Goal: Task Accomplishment & Management: Complete application form

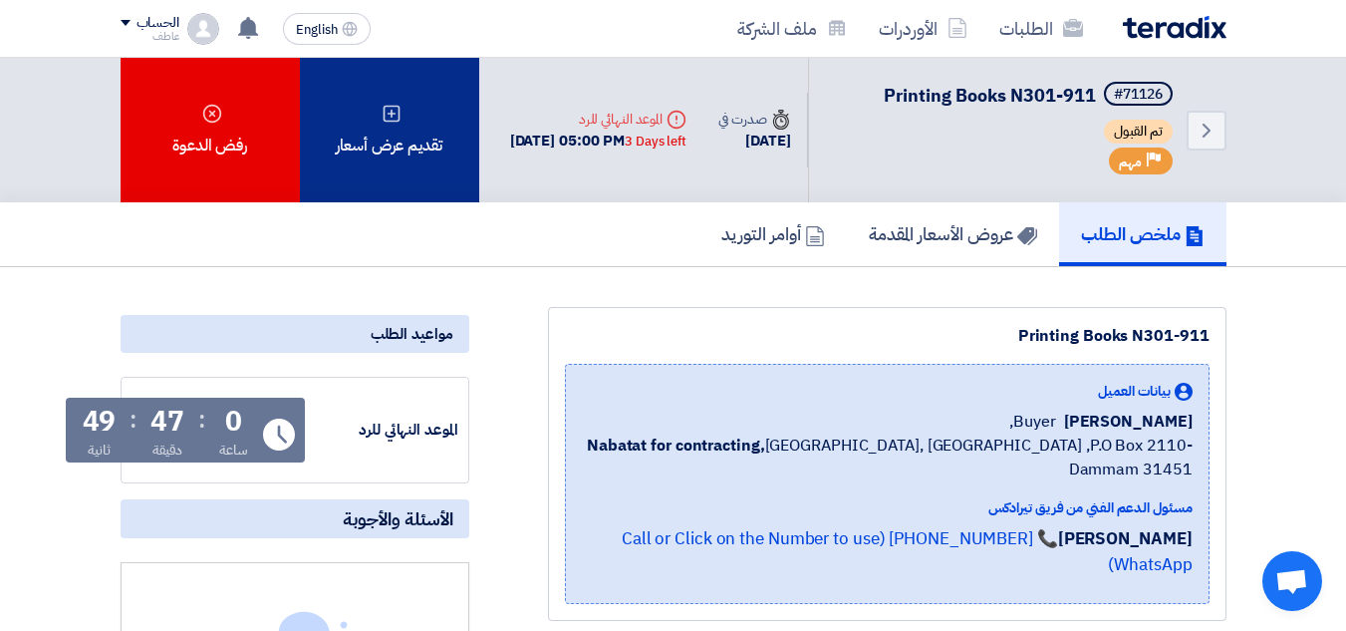
click at [408, 175] on div "تقديم عرض أسعار" at bounding box center [389, 130] width 179 height 145
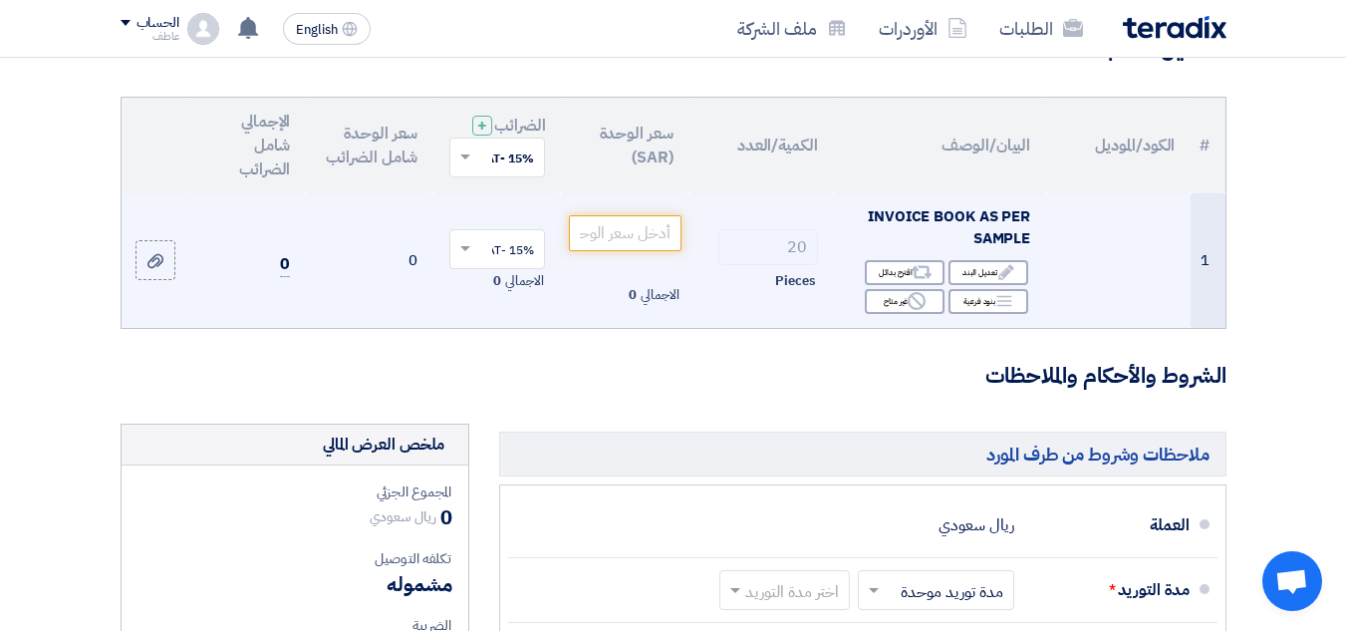
scroll to position [199, 0]
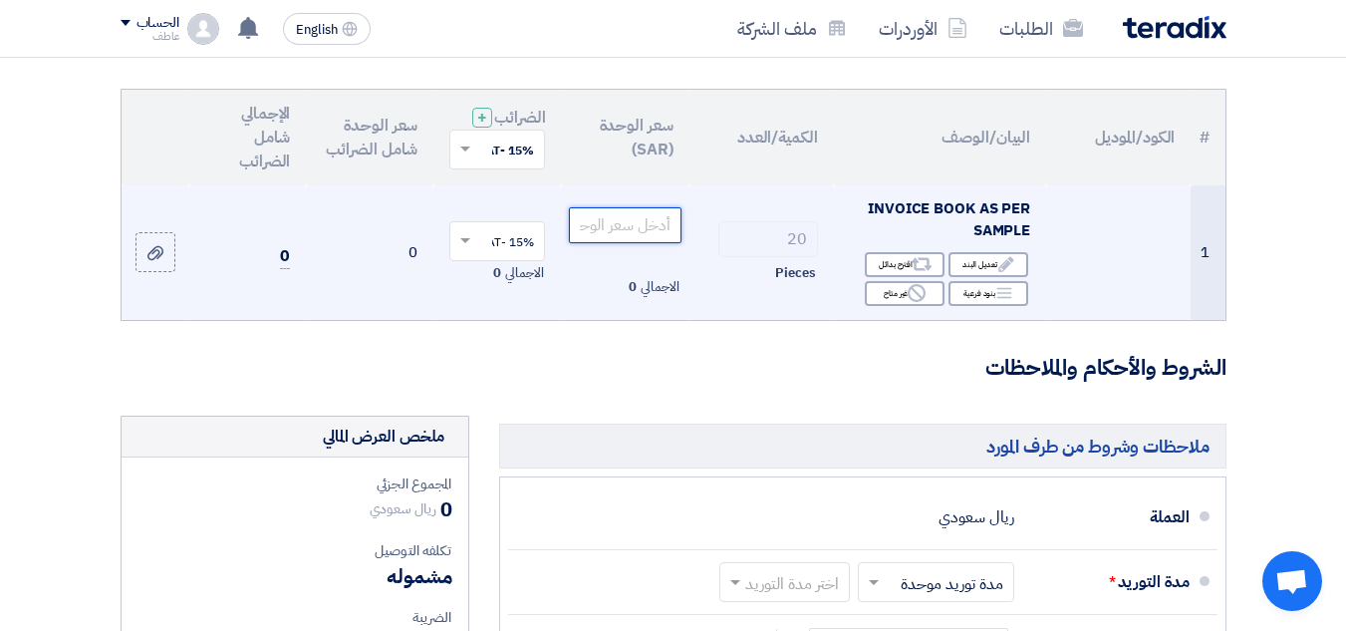
click at [656, 243] on input "number" at bounding box center [625, 225] width 112 height 36
drag, startPoint x: 672, startPoint y: 239, endPoint x: 653, endPoint y: 240, distance: 19.0
click at [653, 240] on input "15" at bounding box center [625, 225] width 112 height 36
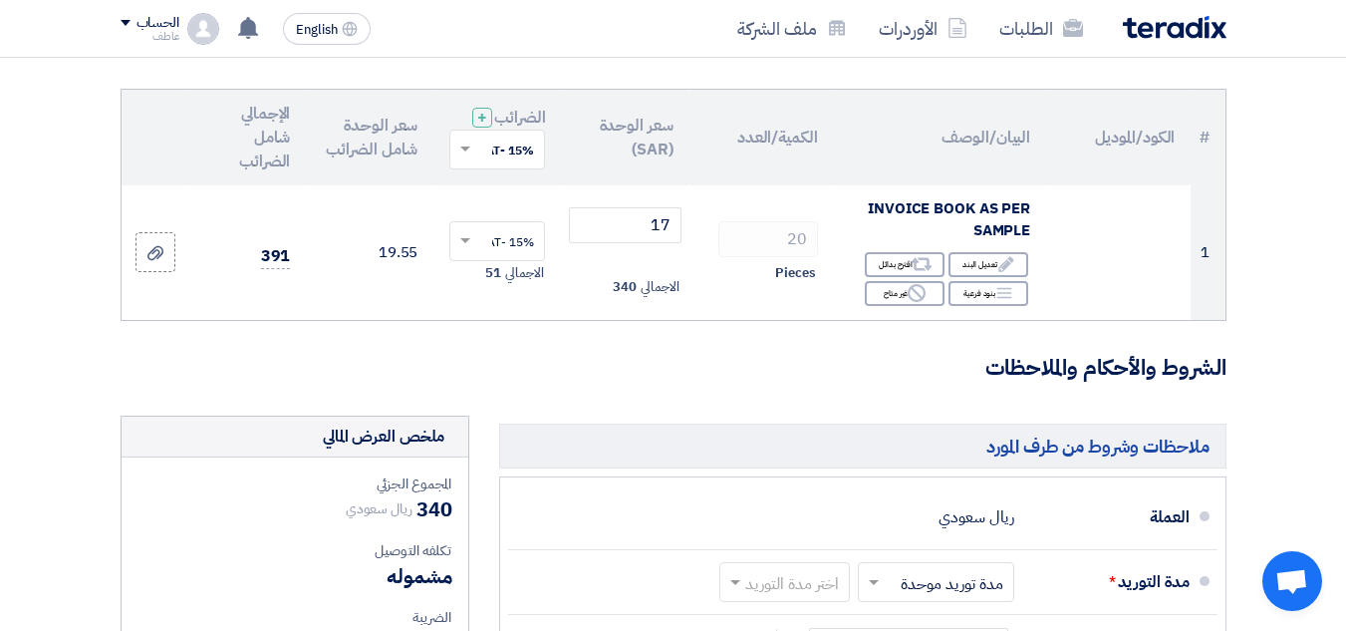
click at [267, 122] on th "الإجمالي شامل الضرائب" at bounding box center [247, 138] width 117 height 96
click at [267, 123] on th "الإجمالي شامل الضرائب" at bounding box center [247, 138] width 117 height 96
click at [270, 125] on th "الإجمالي شامل الضرائب" at bounding box center [247, 138] width 117 height 96
click at [269, 147] on th "الإجمالي شامل الضرائب" at bounding box center [247, 138] width 117 height 96
click at [269, 148] on th "الإجمالي شامل الضرائب" at bounding box center [247, 138] width 117 height 96
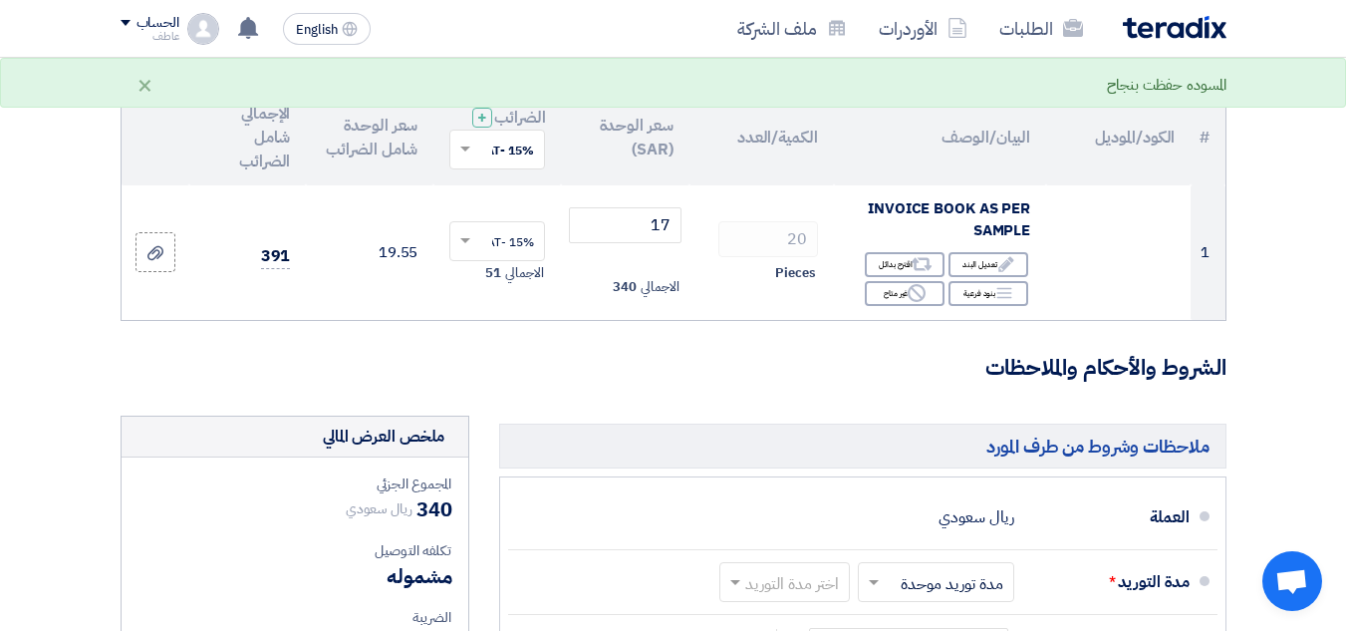
click at [269, 148] on th "الإجمالي شامل الضرائب" at bounding box center [247, 138] width 117 height 96
click at [269, 127] on th "الإجمالي شامل الضرائب" at bounding box center [247, 138] width 117 height 96
click at [268, 126] on th "الإجمالي شامل الضرائب" at bounding box center [247, 138] width 117 height 96
click at [263, 160] on th "الإجمالي شامل الضرائب" at bounding box center [247, 138] width 117 height 96
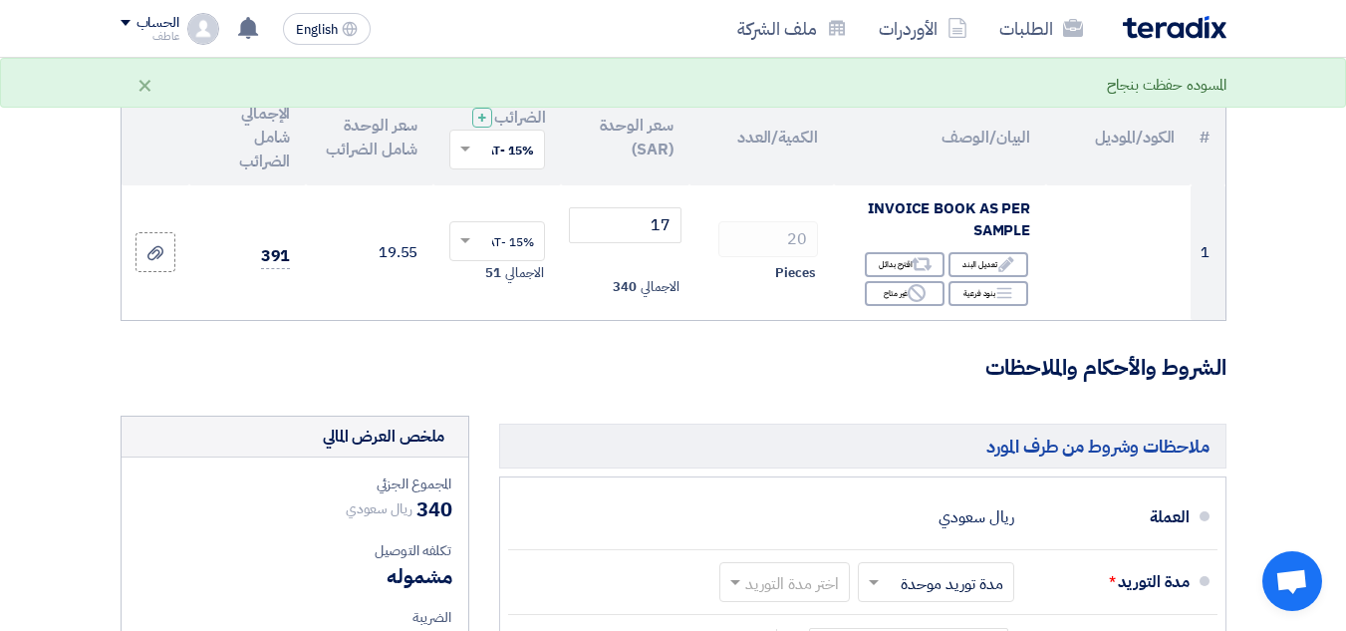
click at [263, 160] on th "الإجمالي شامل الضرائب" at bounding box center [247, 138] width 117 height 96
click at [265, 163] on th "الإجمالي شامل الضرائب" at bounding box center [247, 138] width 117 height 96
click at [271, 144] on th "الإجمالي شامل الضرائب" at bounding box center [247, 138] width 117 height 96
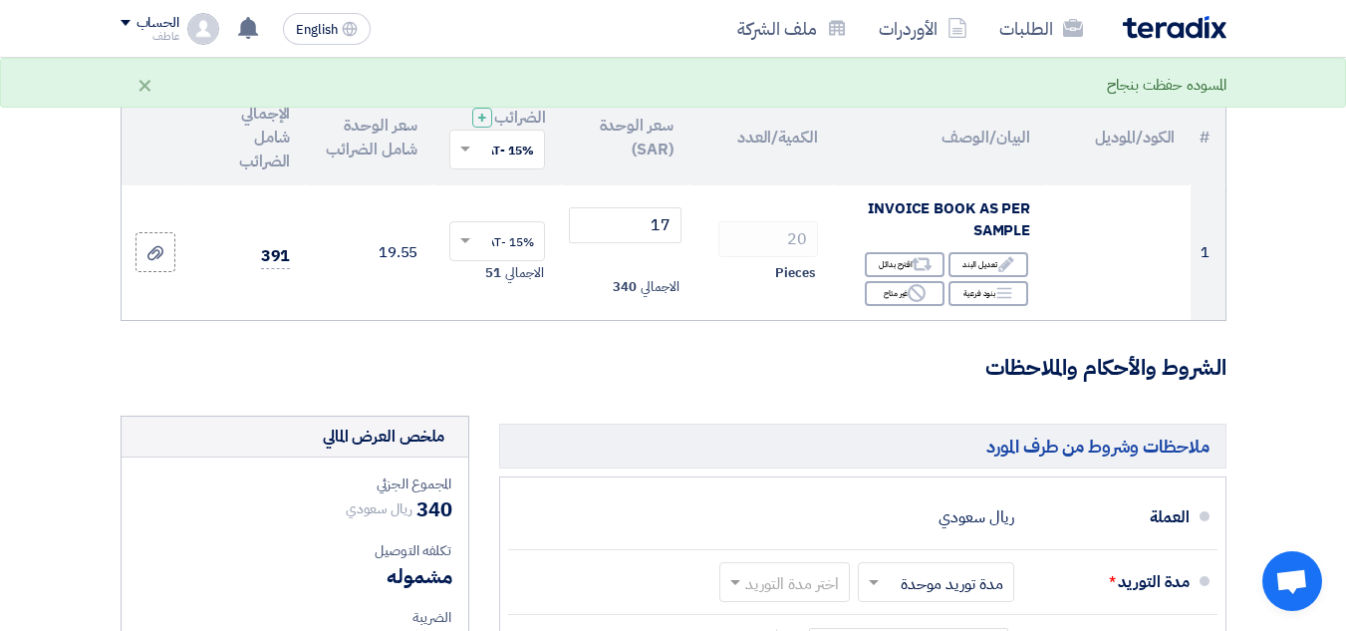
click at [273, 128] on th "الإجمالي شامل الضرائب" at bounding box center [247, 138] width 117 height 96
click at [272, 164] on th "الإجمالي شامل الضرائب" at bounding box center [247, 138] width 117 height 96
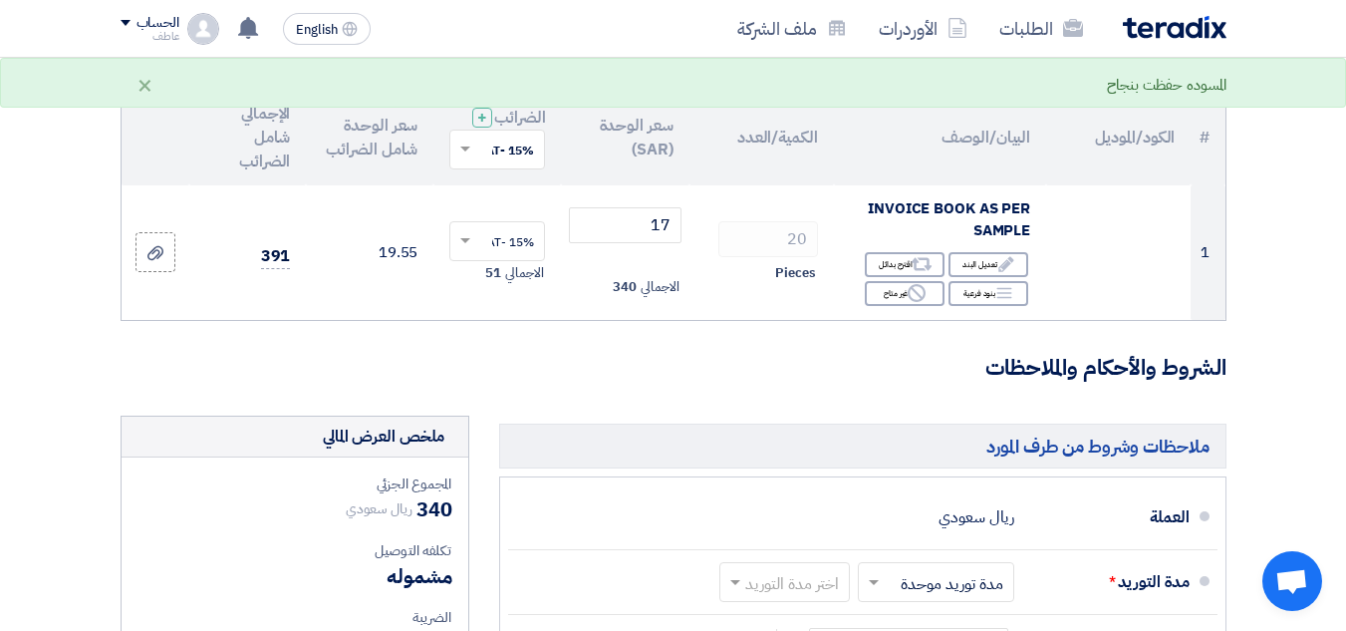
click at [272, 164] on th "الإجمالي شامل الضرائب" at bounding box center [247, 138] width 117 height 96
click at [270, 142] on th "الإجمالي شامل الضرائب" at bounding box center [247, 138] width 117 height 96
click at [265, 166] on th "الإجمالي شامل الضرائب" at bounding box center [247, 138] width 117 height 96
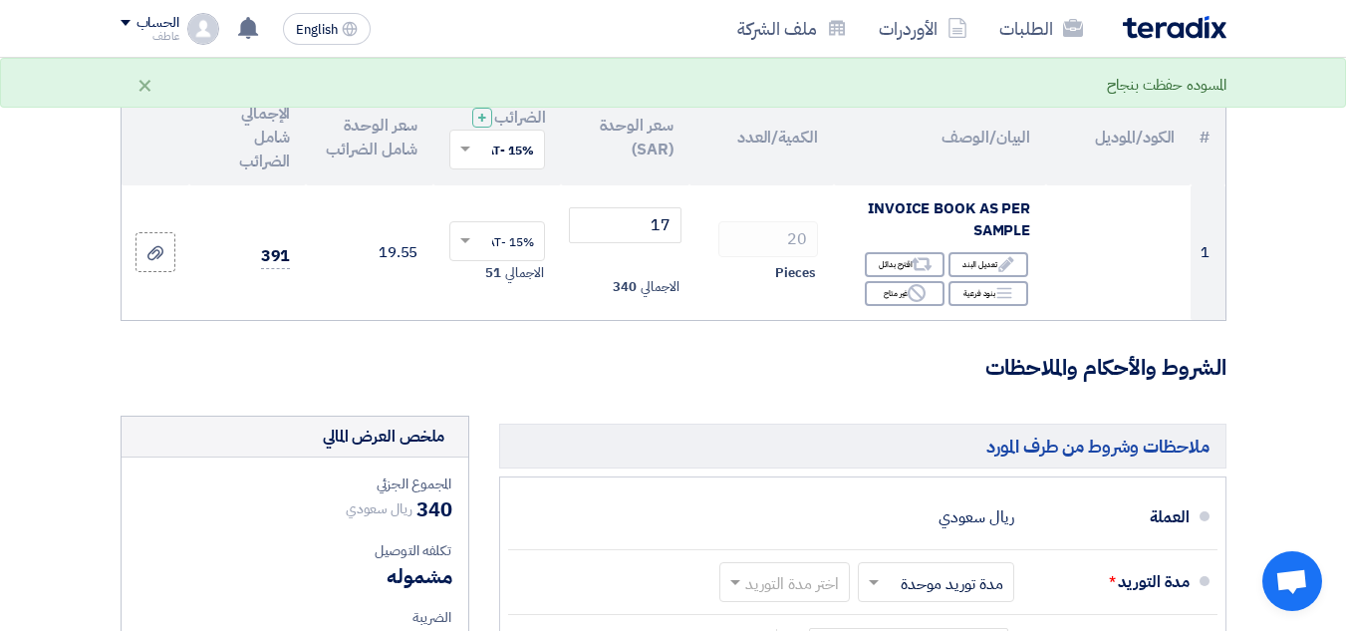
click at [265, 166] on th "الإجمالي شامل الضرائب" at bounding box center [247, 138] width 117 height 96
click at [267, 152] on th "الإجمالي شامل الضرائب" at bounding box center [247, 138] width 117 height 96
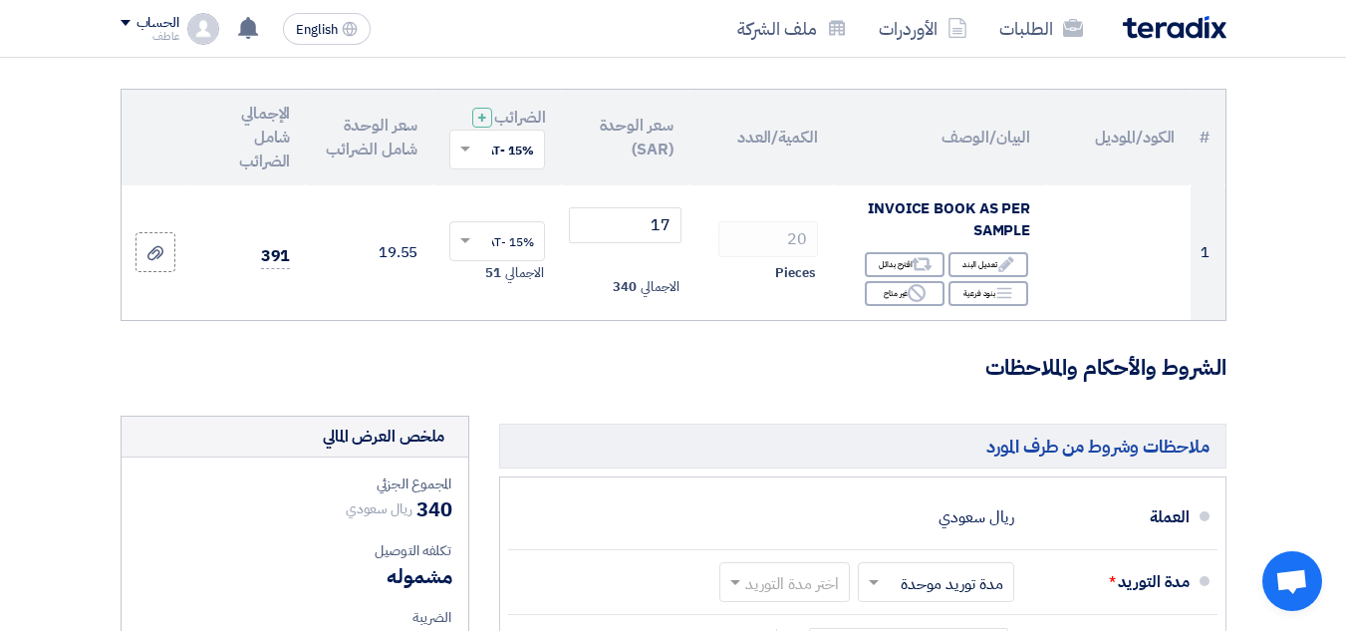
click at [264, 166] on th "الإجمالي شامل الضرائب" at bounding box center [247, 138] width 117 height 96
click at [269, 148] on th "الإجمالي شامل الضرائب" at bounding box center [247, 138] width 117 height 96
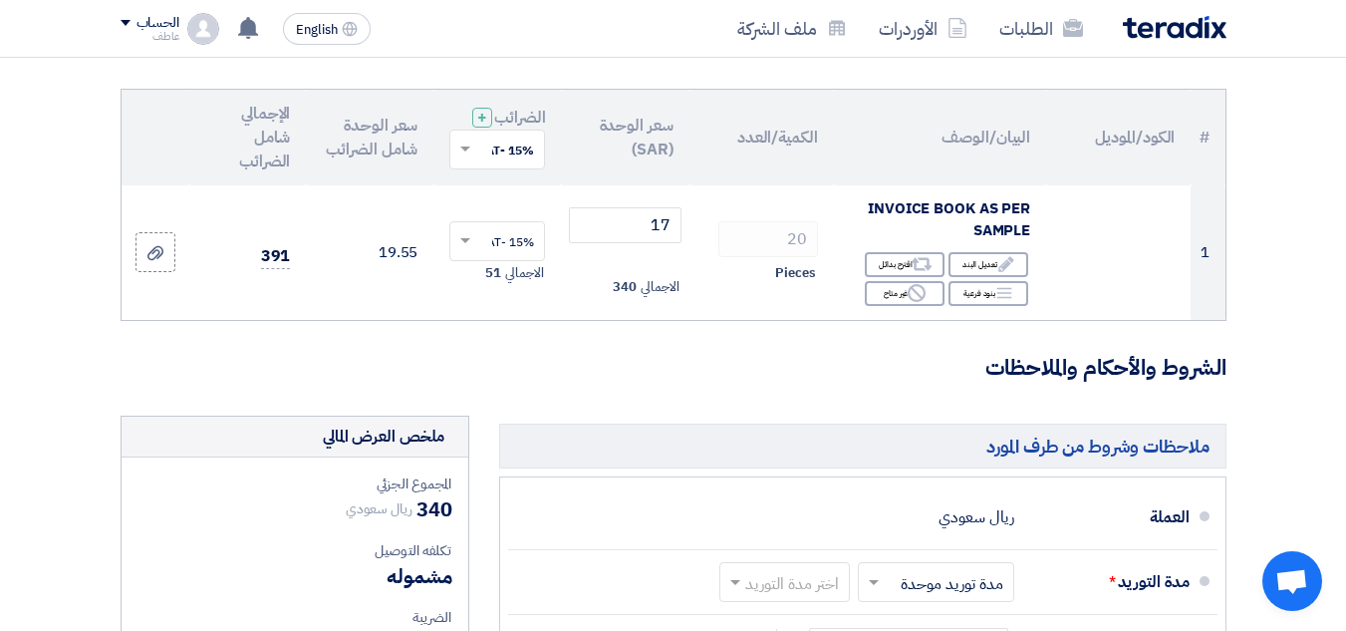
click at [269, 148] on th "الإجمالي شامل الضرائب" at bounding box center [247, 138] width 117 height 96
click at [269, 166] on th "الإجمالي شامل الضرائب" at bounding box center [247, 138] width 117 height 96
click at [269, 167] on th "الإجمالي شامل الضرائب" at bounding box center [247, 138] width 117 height 96
click at [270, 168] on th "الإجمالي شامل الضرائب" at bounding box center [247, 138] width 117 height 96
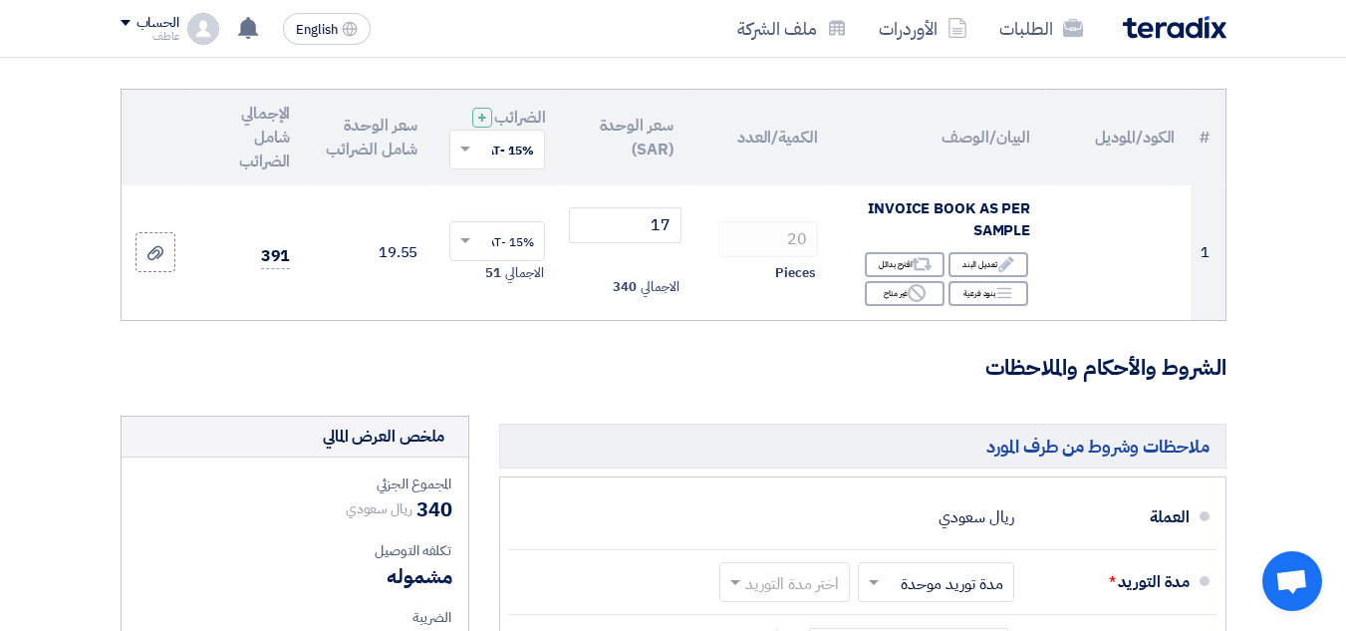
click at [272, 167] on th "الإجمالي شامل الضرائب" at bounding box center [247, 138] width 117 height 96
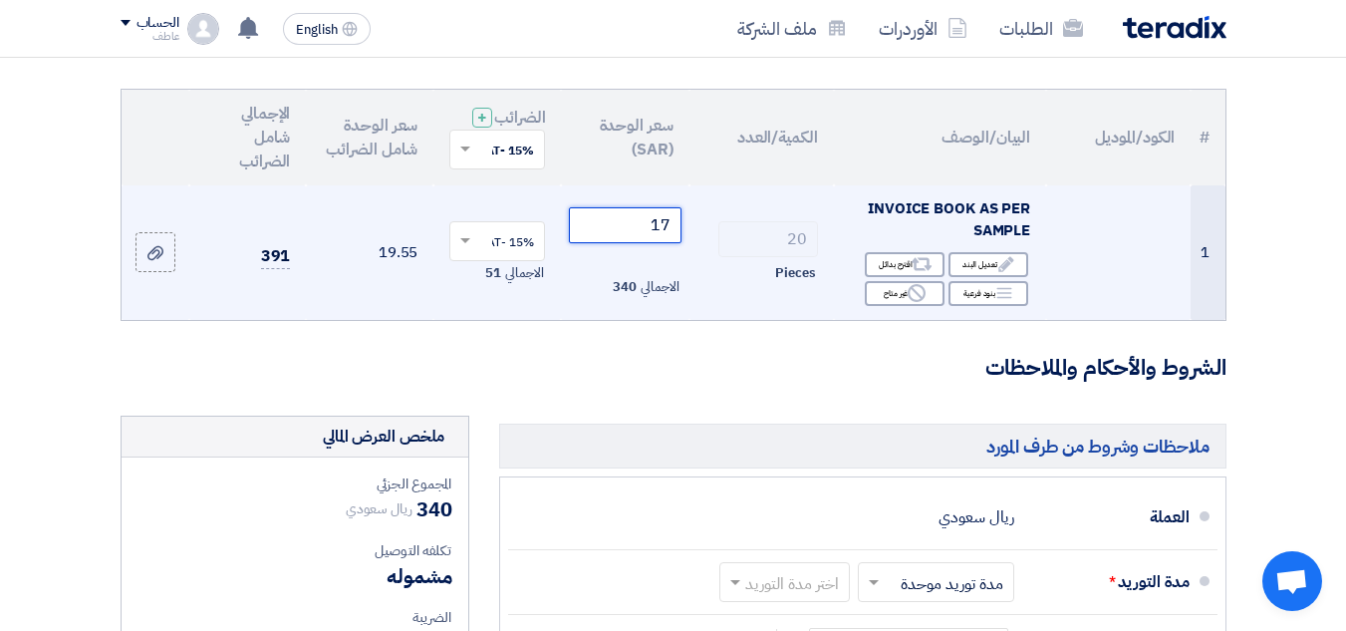
click at [662, 240] on input "17" at bounding box center [625, 225] width 112 height 36
click at [664, 239] on input "17" at bounding box center [625, 225] width 112 height 36
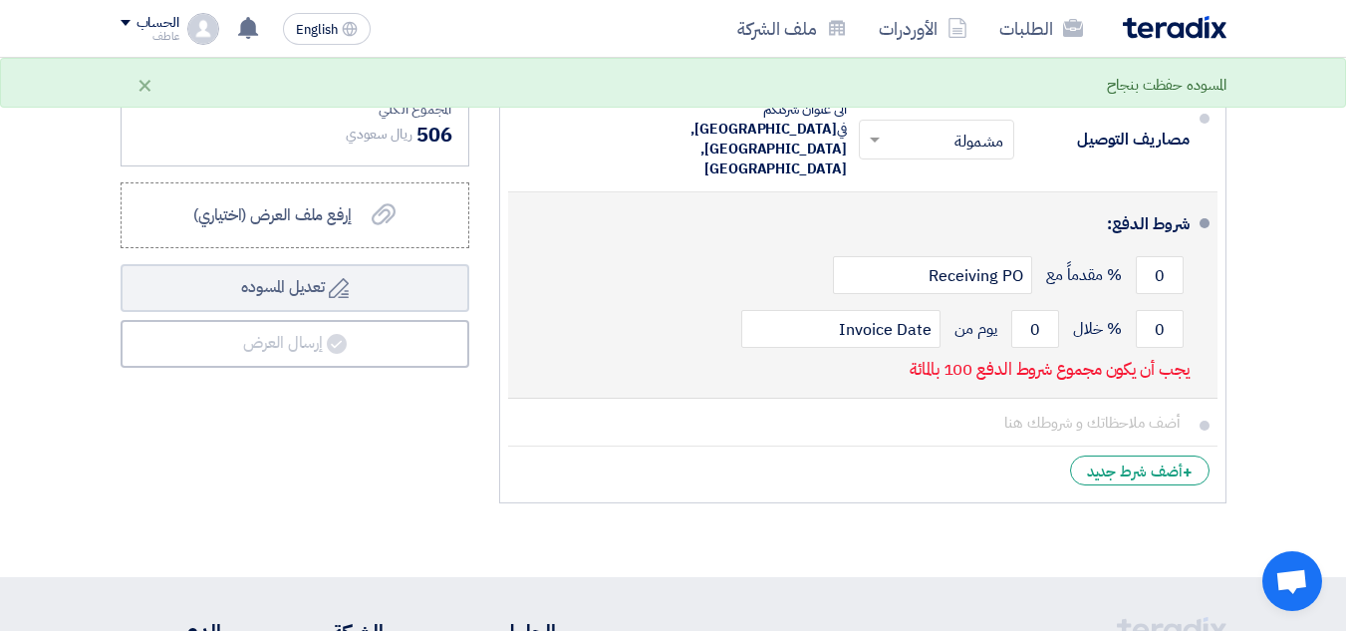
scroll to position [897, 0]
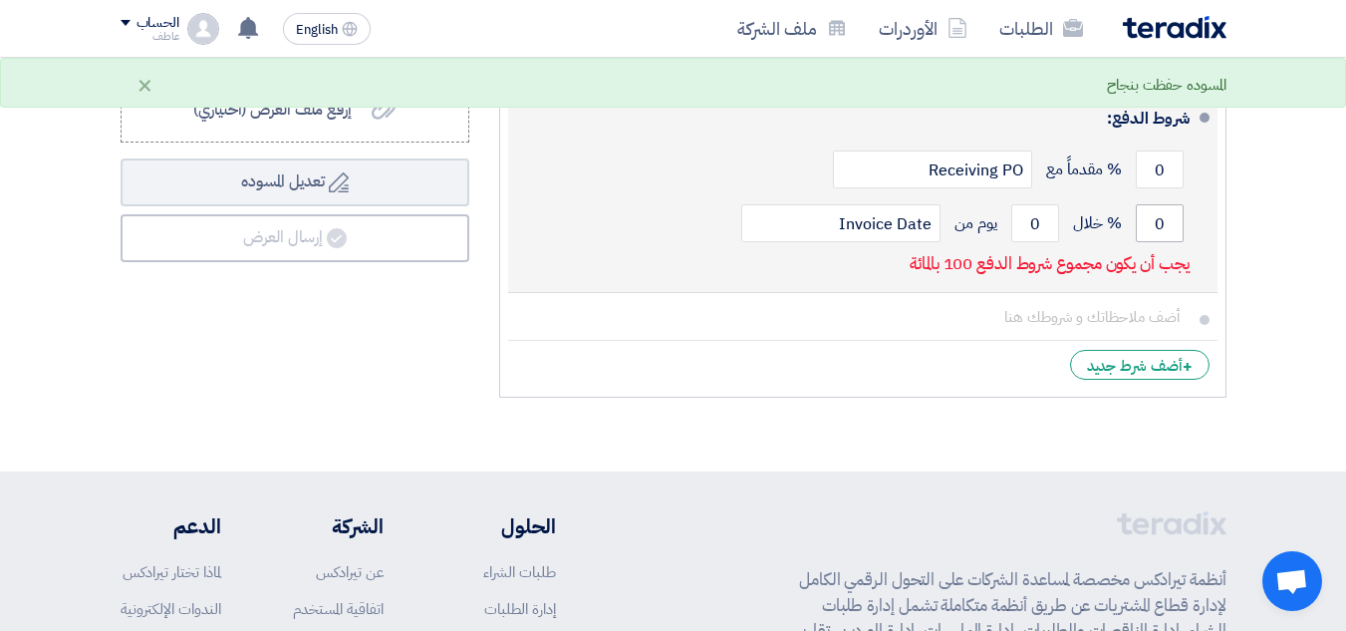
type input "22"
click at [1159, 204] on input "0" at bounding box center [1160, 223] width 48 height 38
click at [1160, 204] on input "0" at bounding box center [1160, 223] width 48 height 38
type input "100"
click at [1035, 204] on input "0" at bounding box center [1036, 223] width 48 height 38
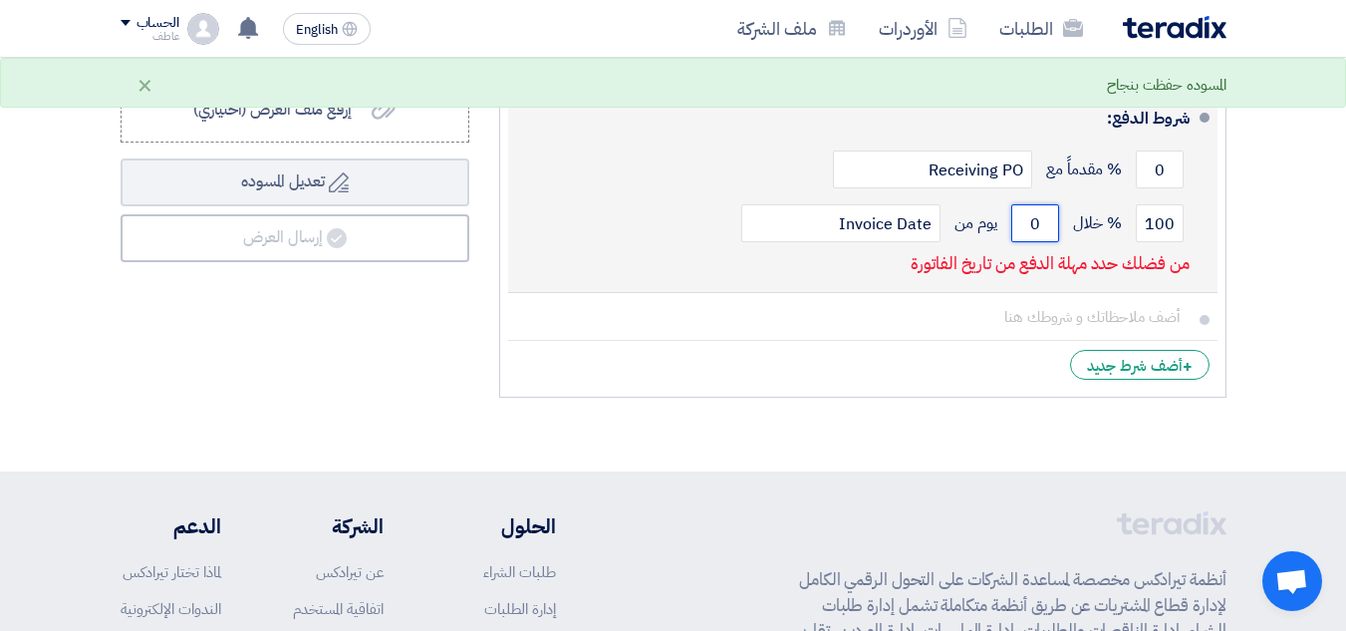
click at [1035, 204] on input "0" at bounding box center [1036, 223] width 48 height 38
click at [1036, 204] on input "0" at bounding box center [1036, 223] width 48 height 38
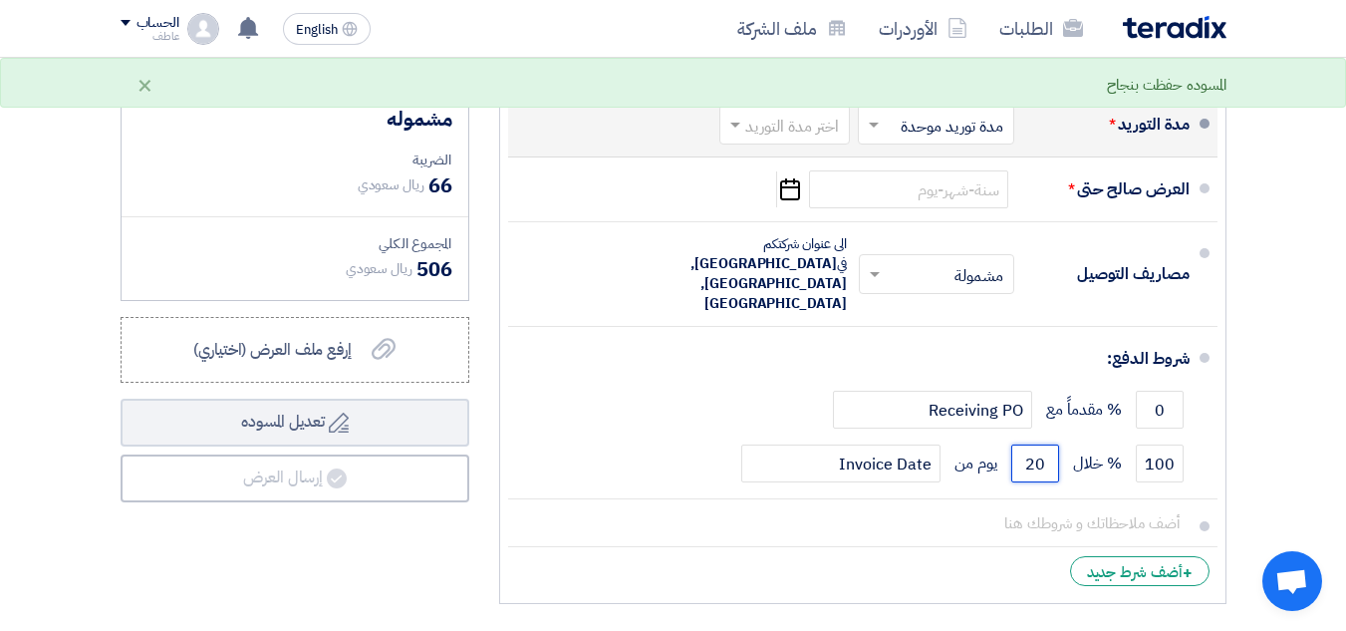
scroll to position [498, 0]
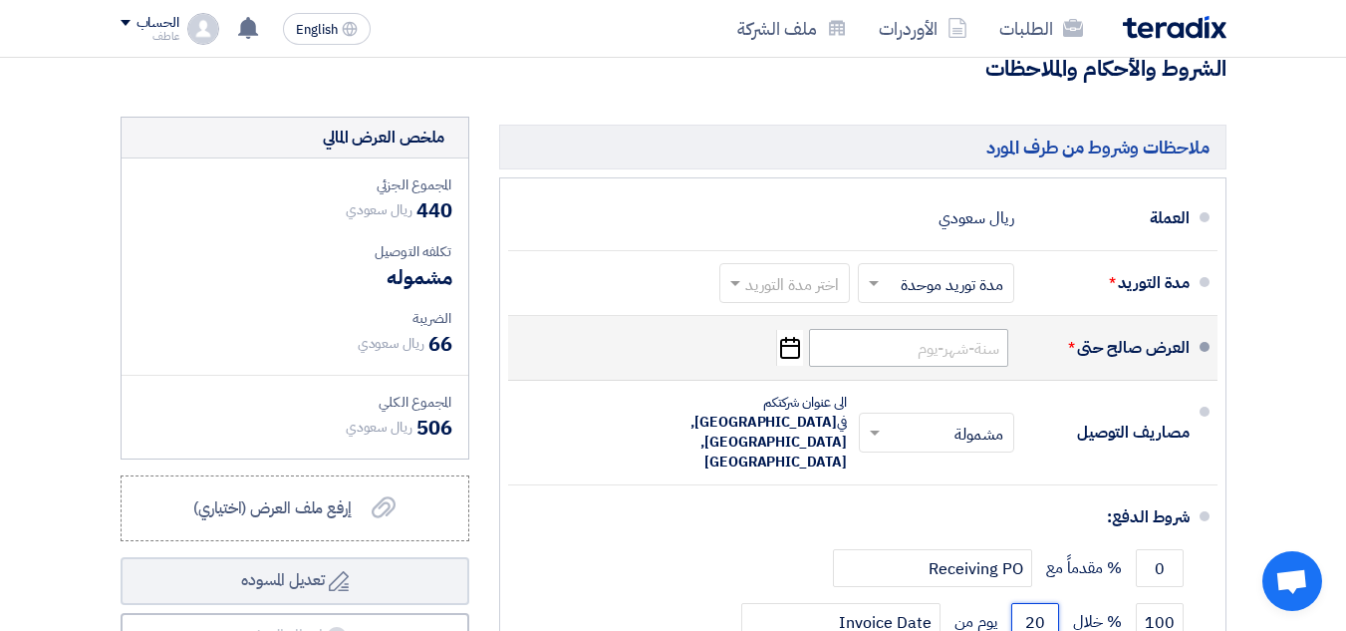
type input "20"
click at [959, 367] on input at bounding box center [908, 348] width 199 height 38
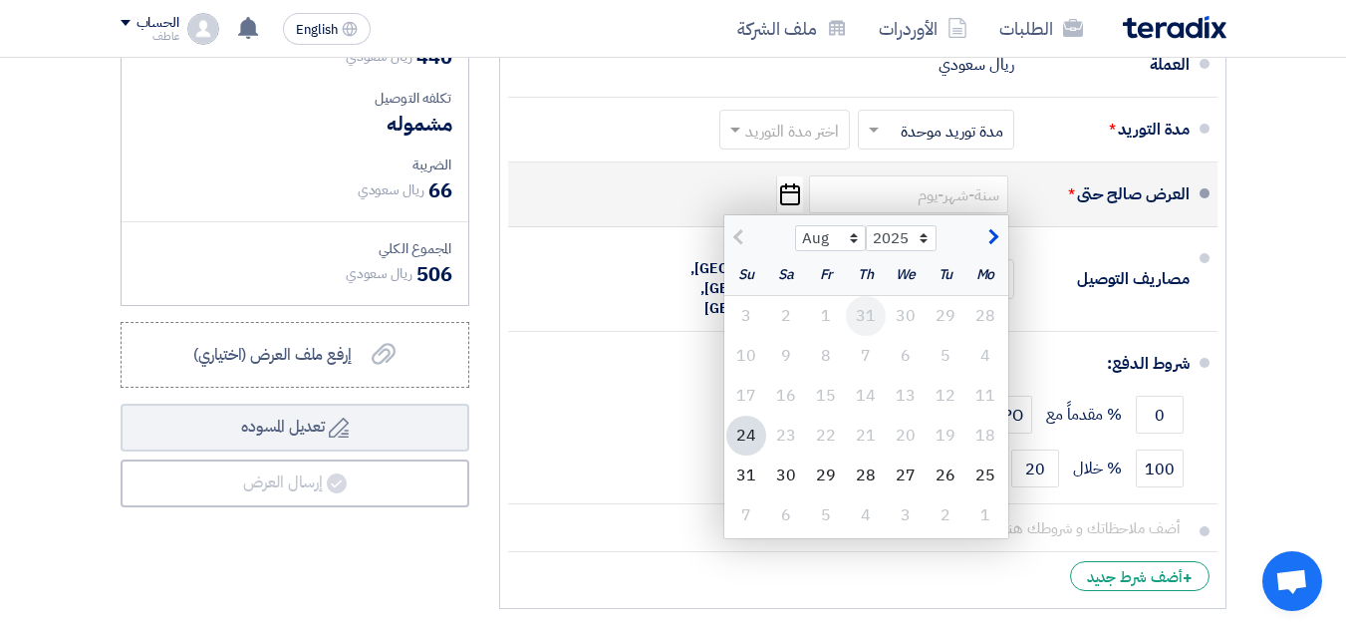
scroll to position [698, 0]
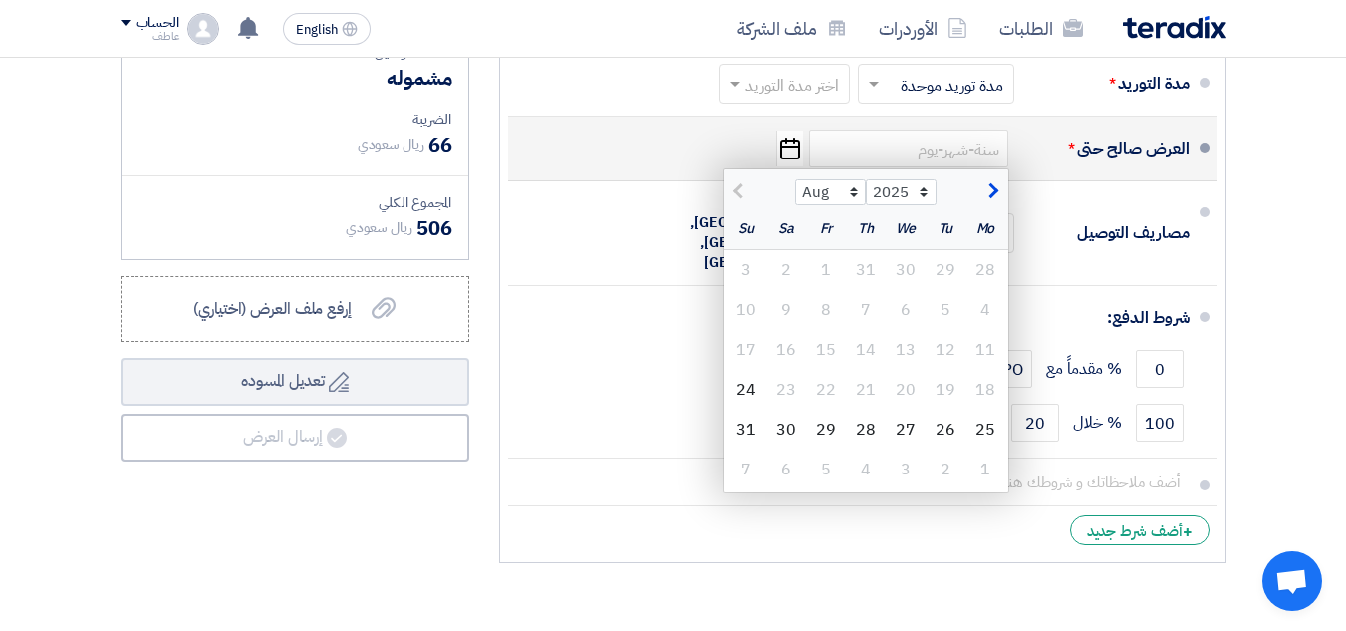
click at [996, 202] on span "button" at bounding box center [991, 191] width 11 height 22
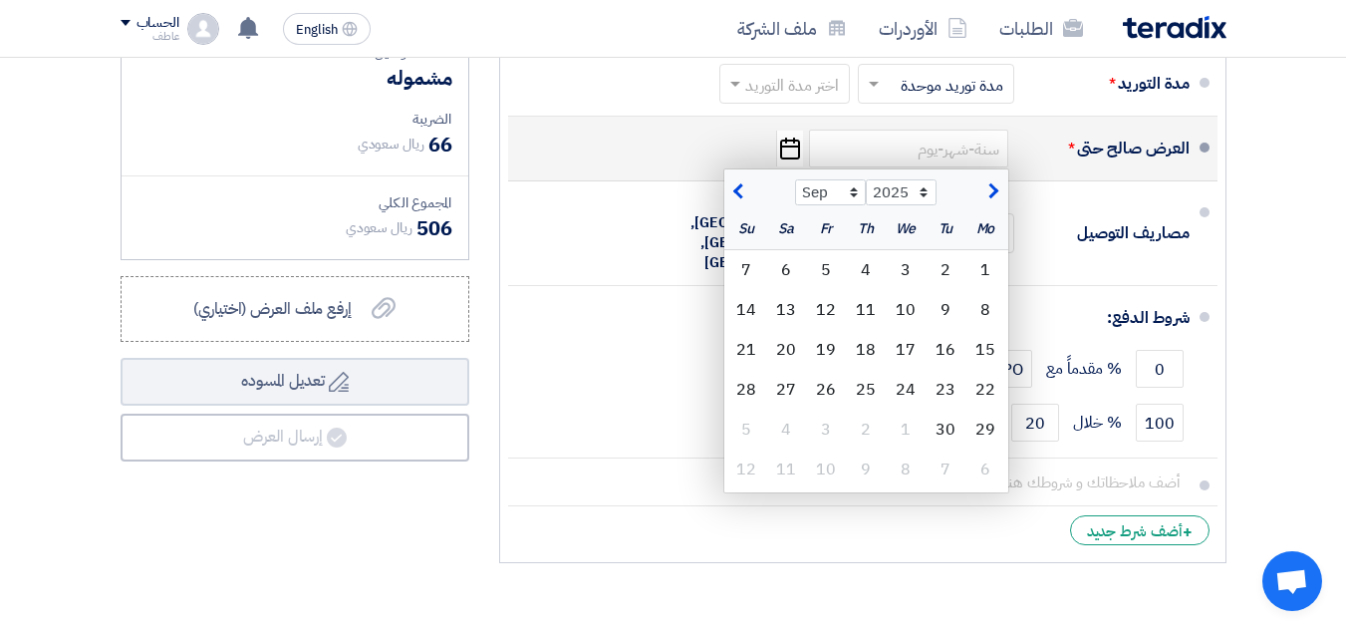
click at [740, 202] on span "button" at bounding box center [741, 191] width 11 height 22
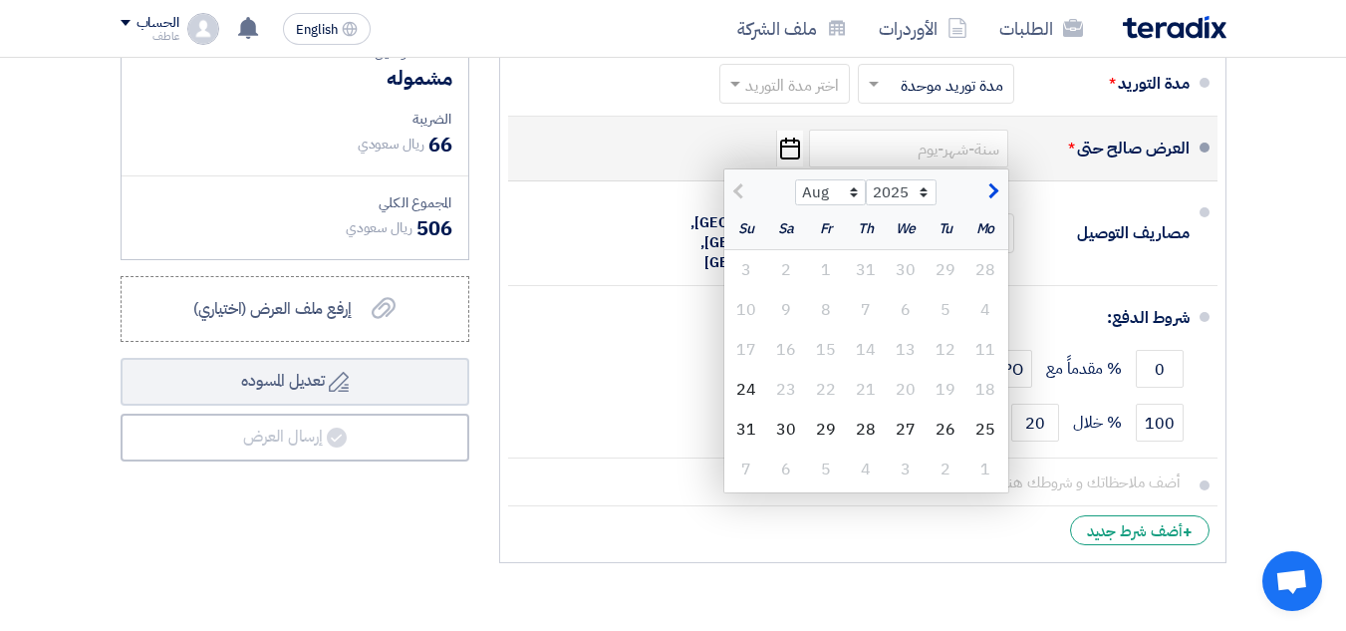
click at [993, 202] on span "button" at bounding box center [991, 191] width 11 height 22
select select "9"
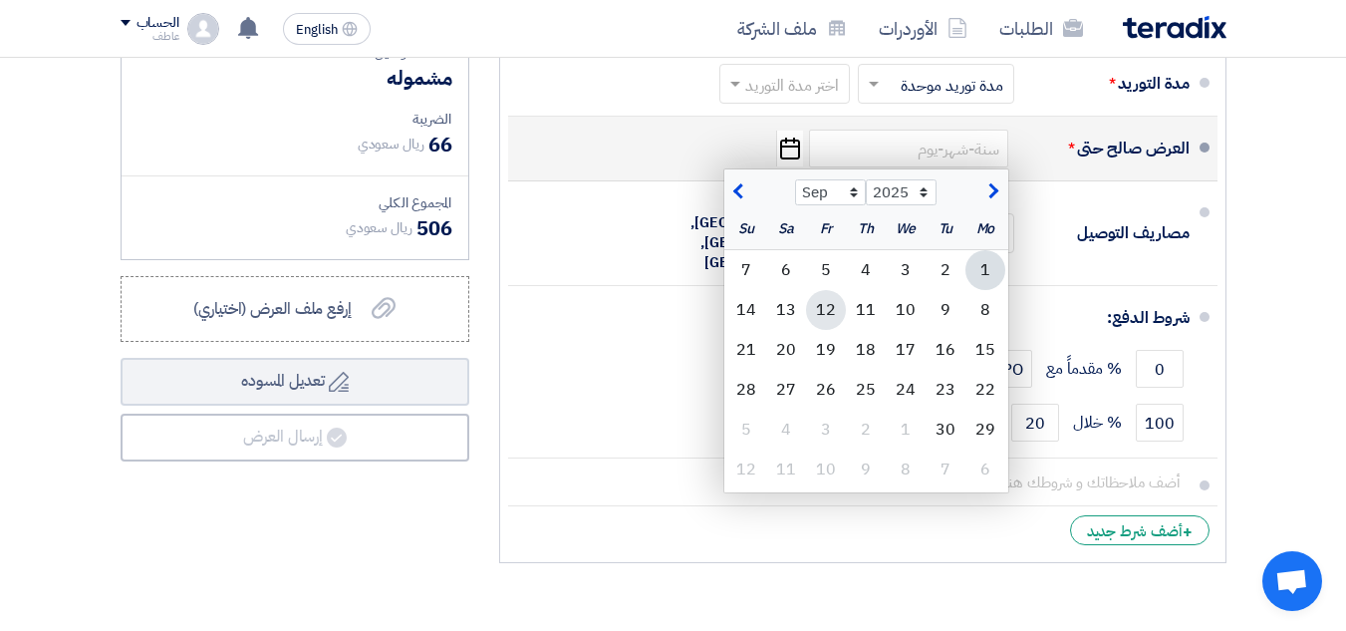
click at [821, 327] on div "12" at bounding box center [826, 310] width 40 height 40
type input "[DATE]"
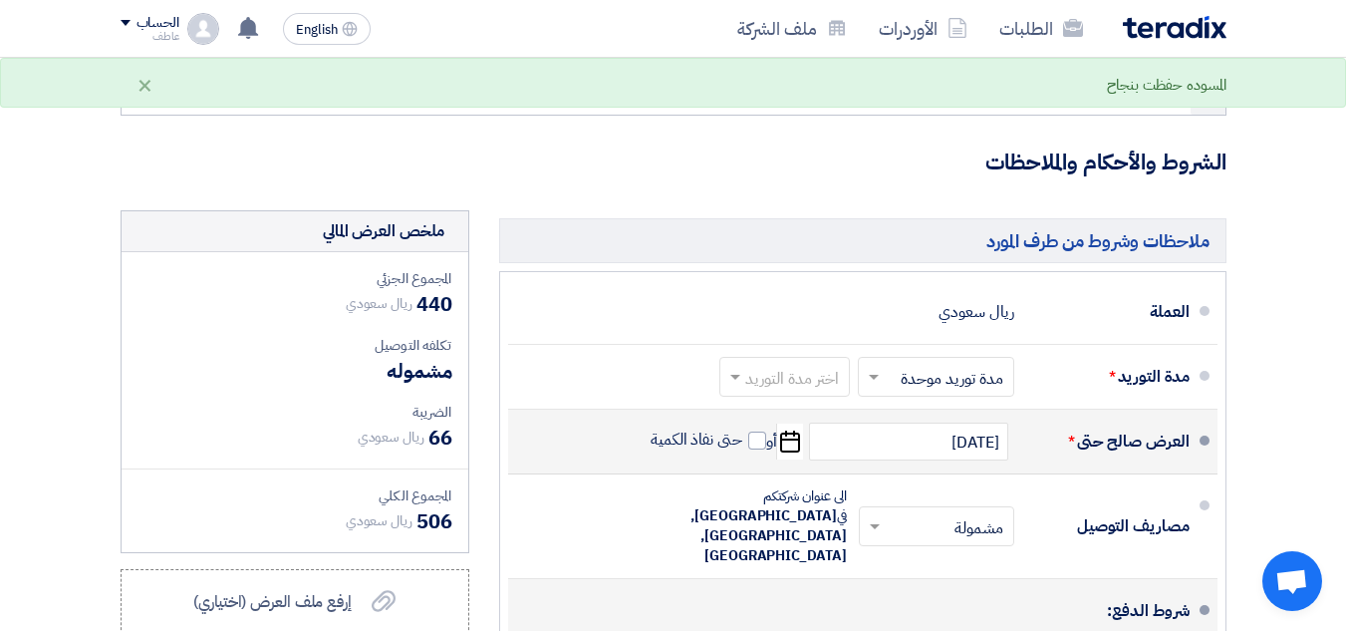
scroll to position [399, 0]
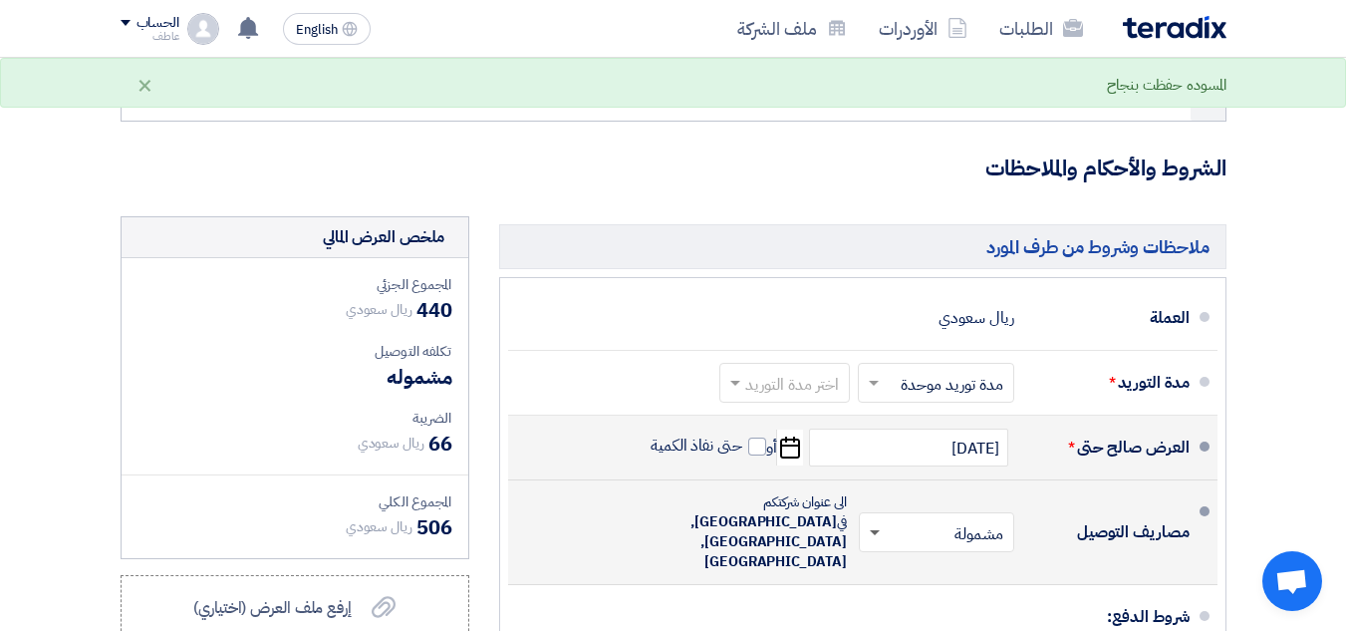
click at [872, 531] on span at bounding box center [875, 533] width 10 height 7
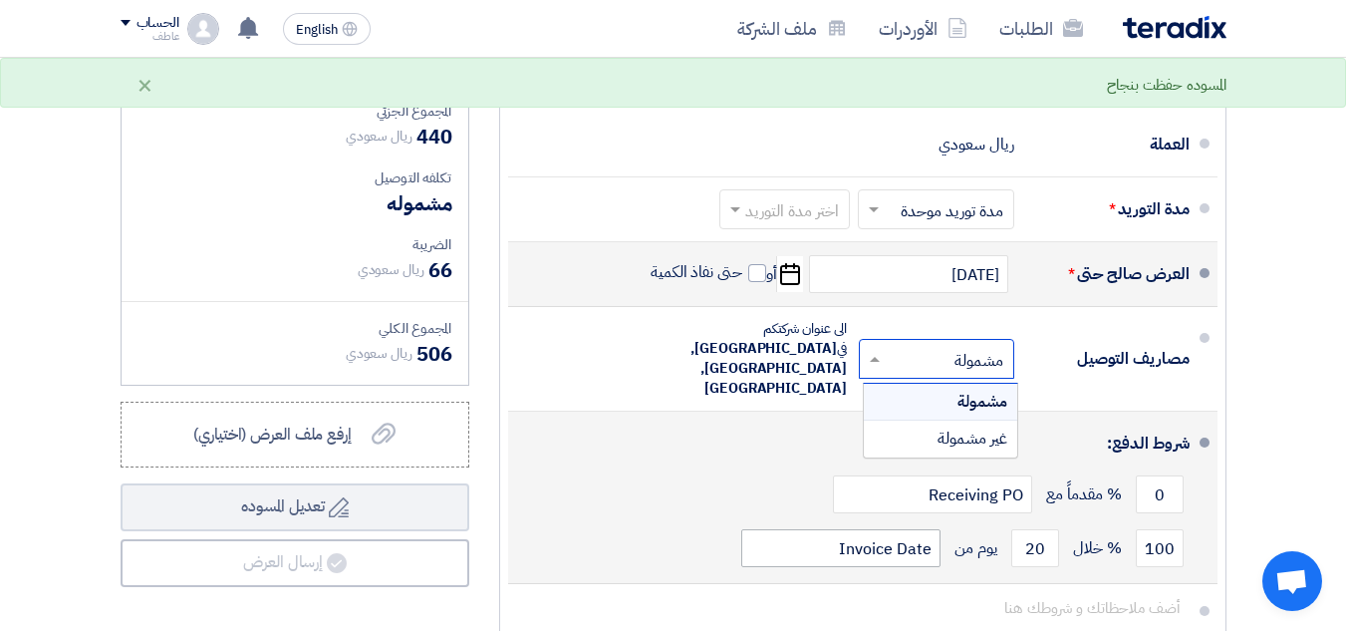
scroll to position [598, 0]
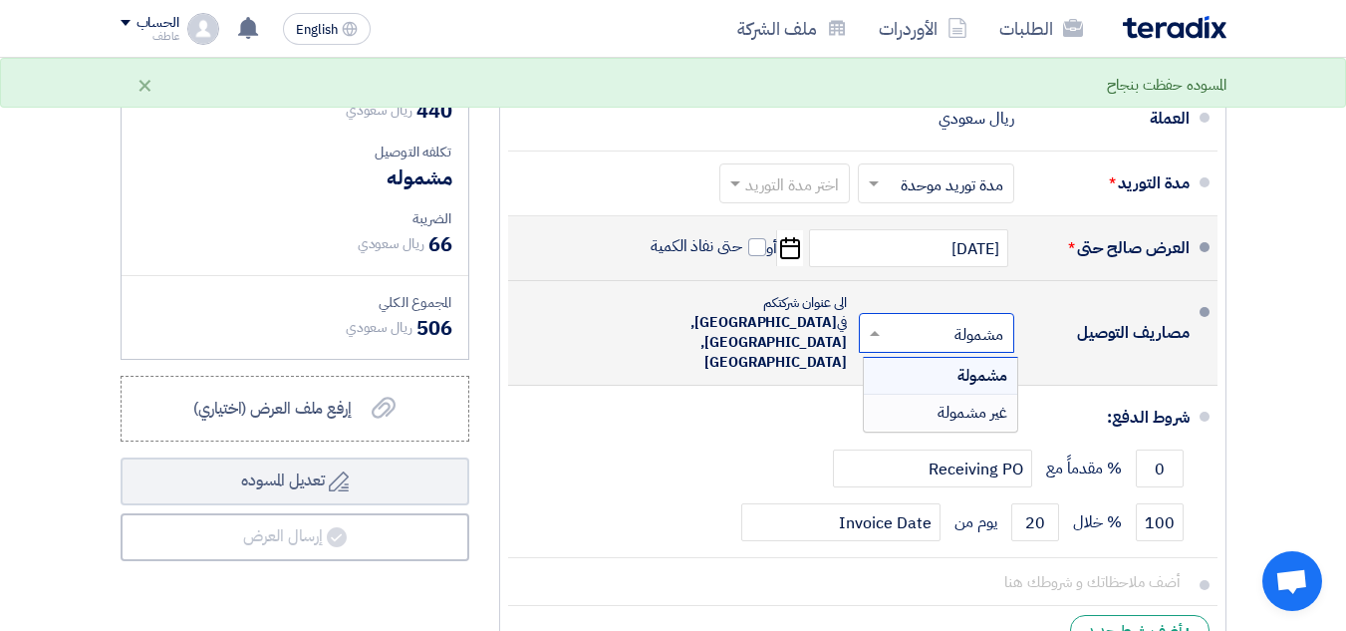
click at [954, 413] on span "غير مشمولة" at bounding box center [973, 413] width 70 height 24
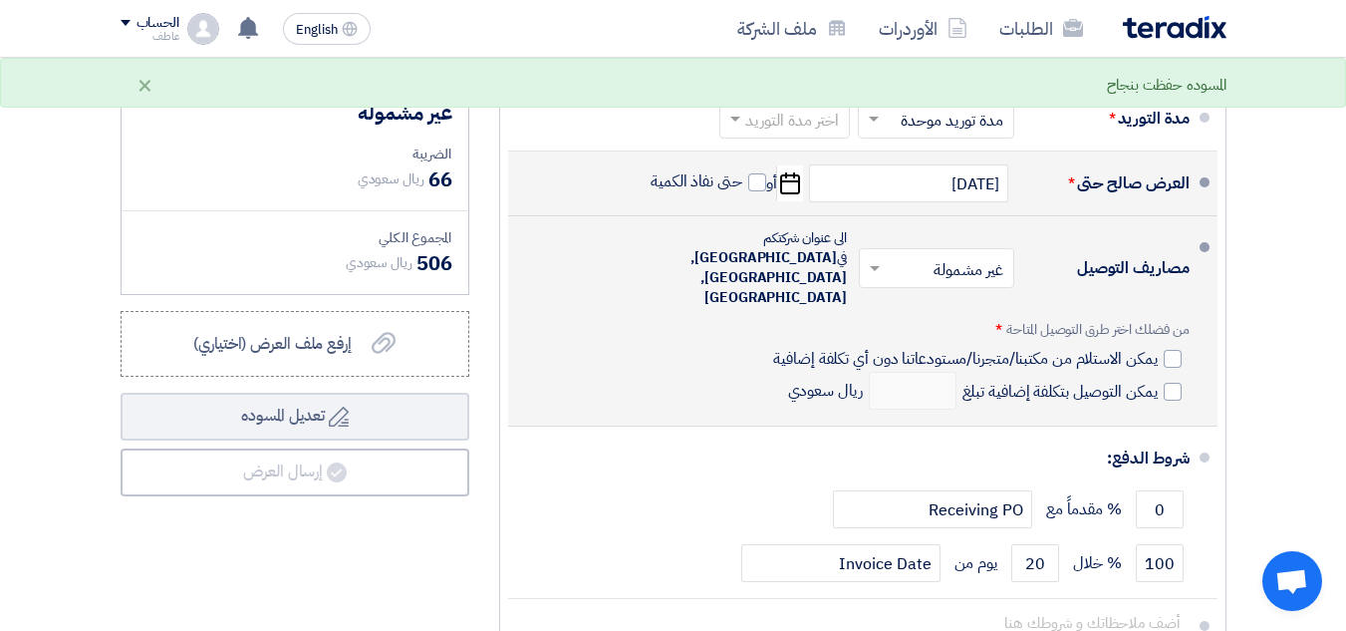
scroll to position [698, 0]
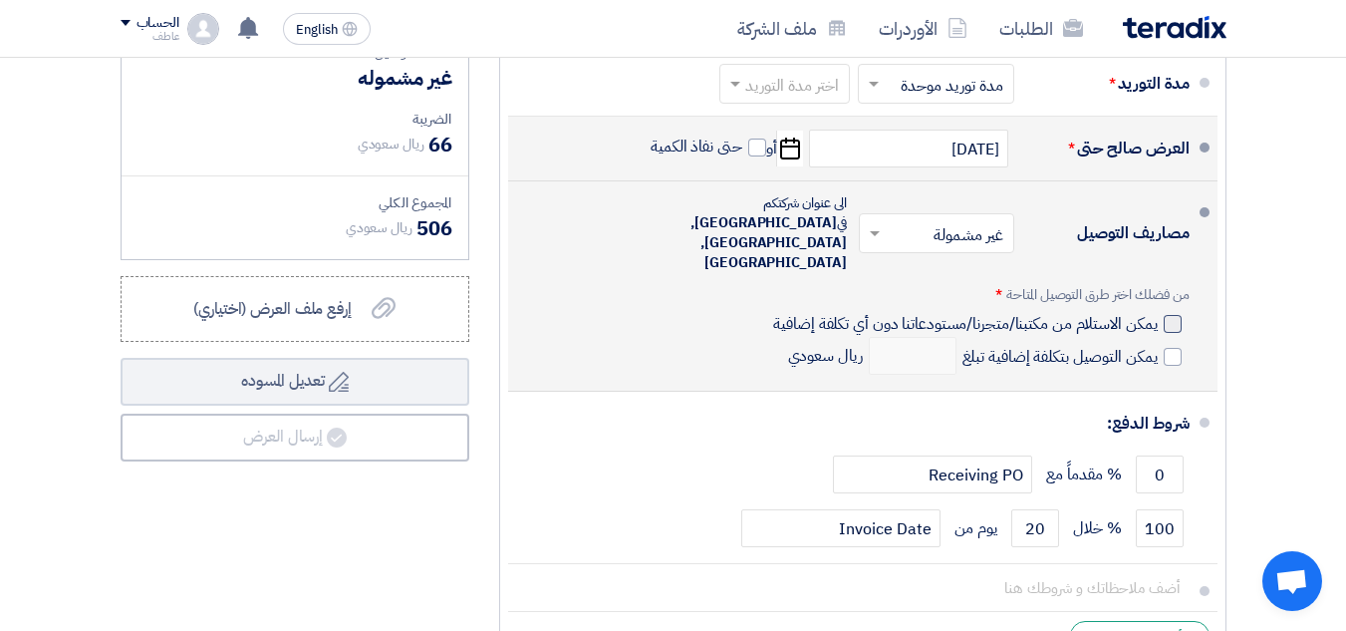
click at [1169, 315] on div at bounding box center [1173, 324] width 18 height 18
click at [1157, 313] on input "يمكن الاستلام من مكتبنا/متجرنا/مستودعاتنا دون أي تكلفة إضافية" at bounding box center [963, 332] width 388 height 38
checkbox input "true"
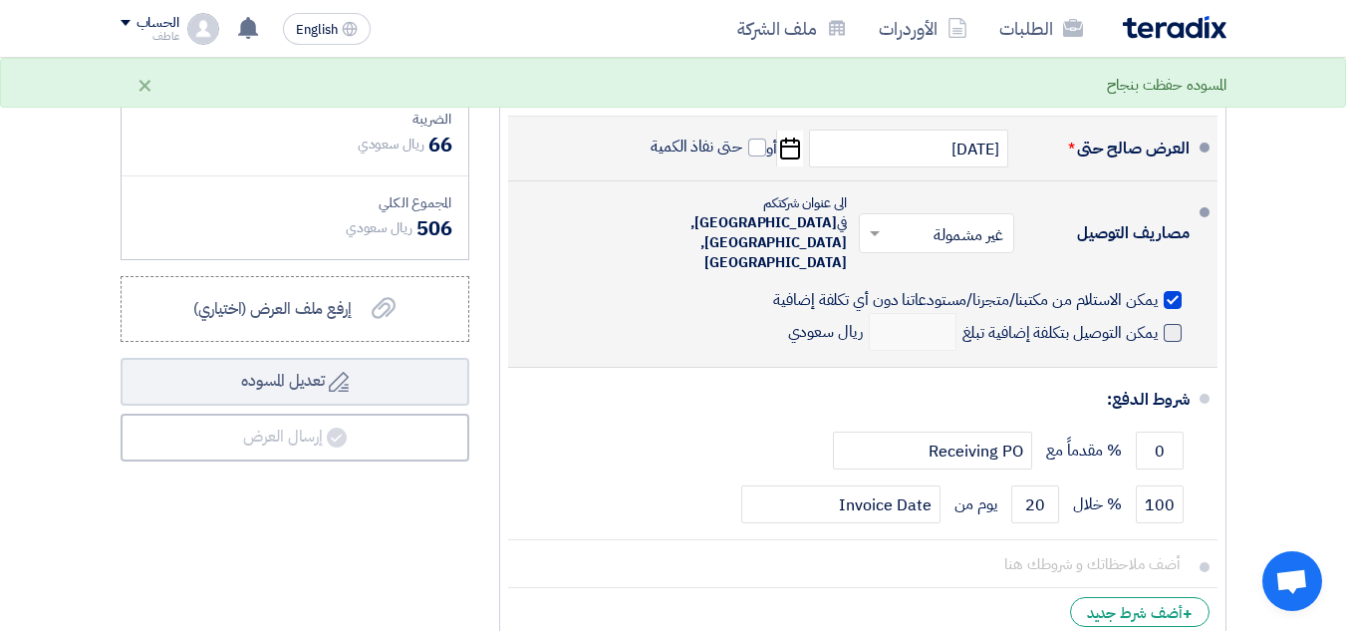
click at [1170, 324] on span at bounding box center [1173, 333] width 18 height 18
click at [1158, 322] on input "يمكن التوصيل بتكلفة إضافية تبلغ" at bounding box center [1058, 341] width 199 height 38
checkbox input "true"
click at [925, 314] on input "number" at bounding box center [913, 332] width 88 height 38
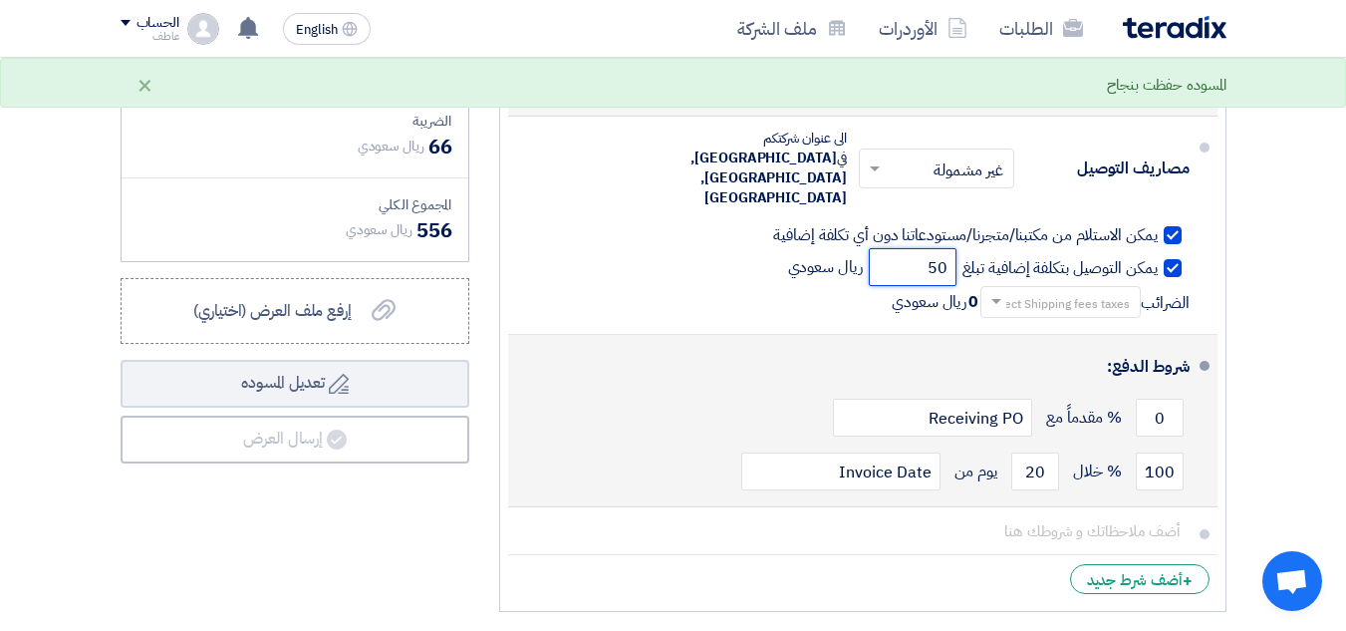
scroll to position [797, 0]
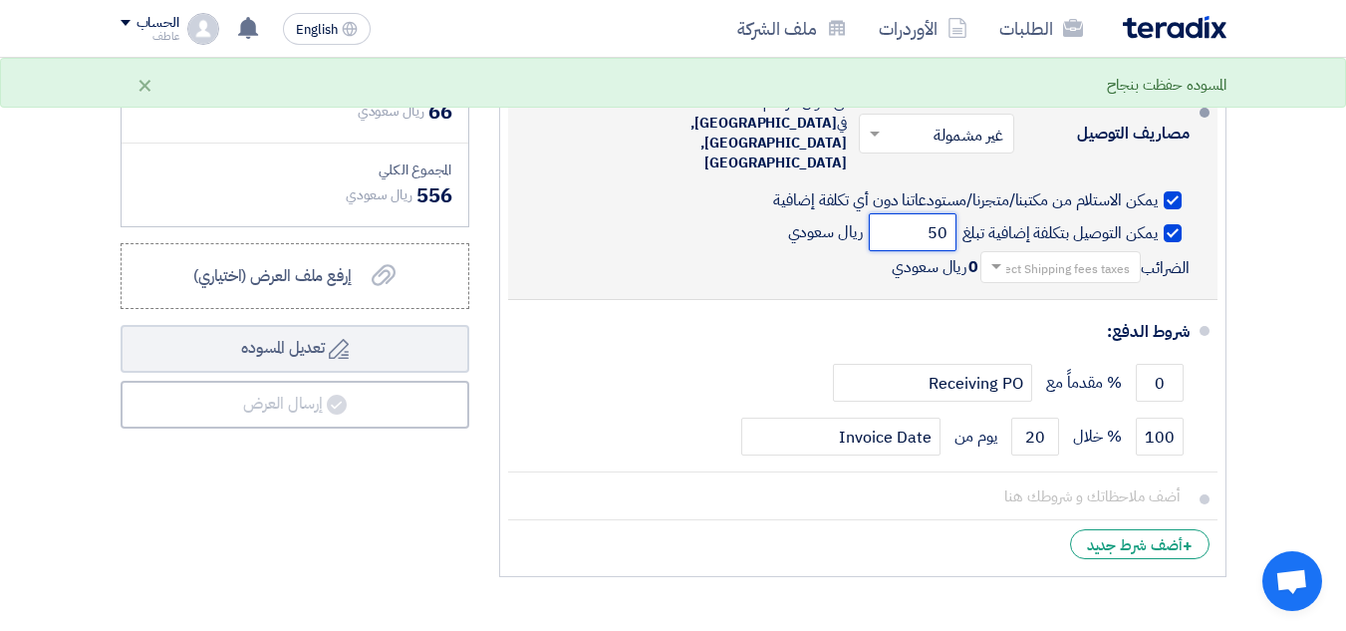
type input "50"
click at [1050, 255] on input "text" at bounding box center [1057, 269] width 150 height 29
click at [1091, 290] on span "15% -VAT" at bounding box center [1099, 300] width 62 height 21
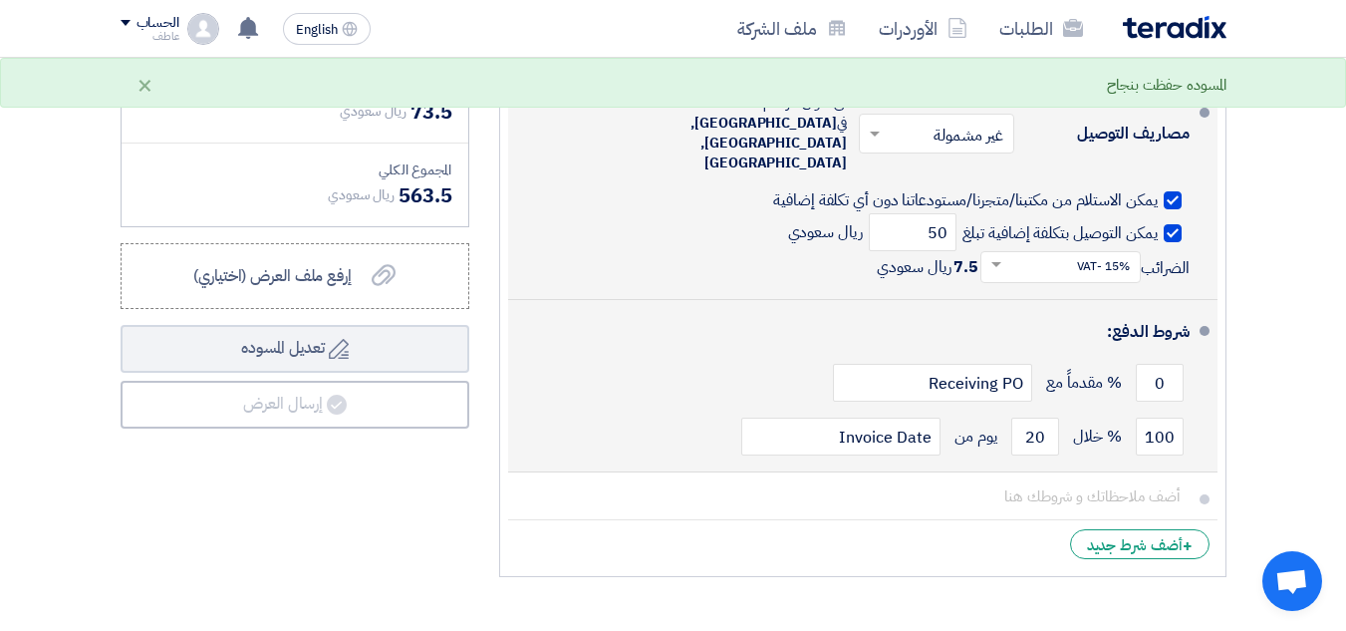
scroll to position [897, 0]
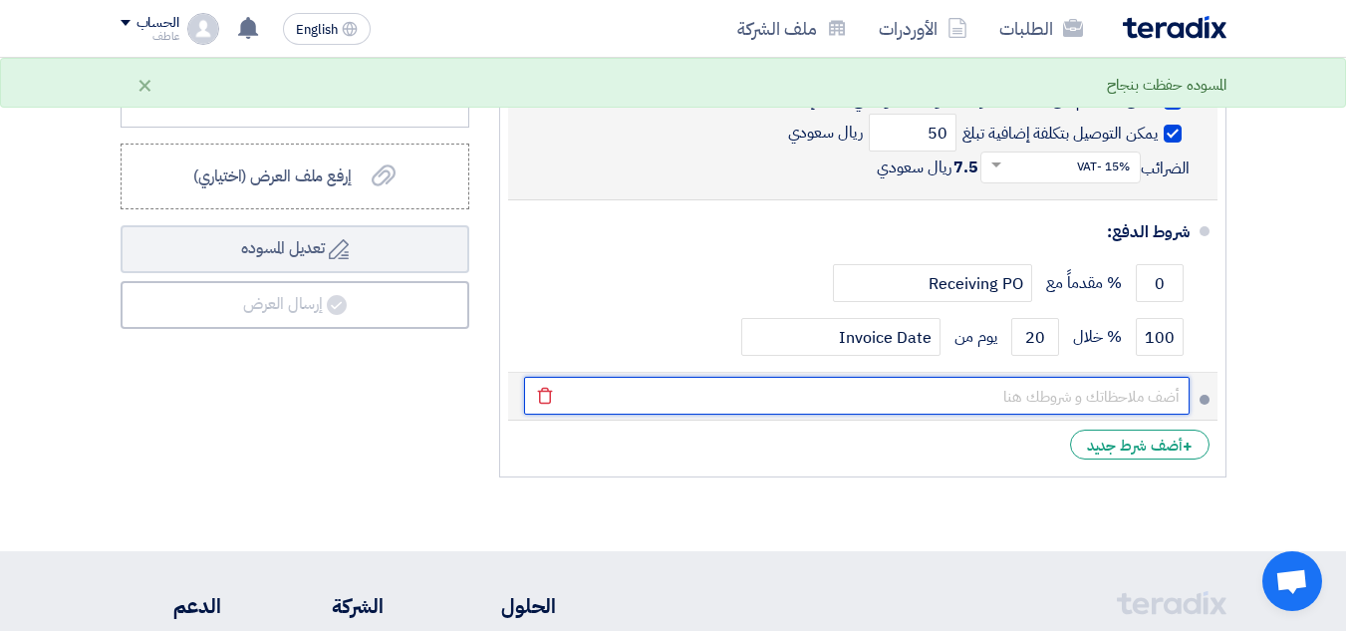
click at [1009, 377] on input "text" at bounding box center [857, 396] width 666 height 38
drag, startPoint x: 1044, startPoint y: 374, endPoint x: 548, endPoint y: 382, distance: 496.4
click at [548, 382] on li "بالنسبة للمقاسات المقدر 3.5×2م لكل جانب .. والشعار 40سم×20سم الطباعة على استيكر…" at bounding box center [863, 397] width 710 height 48
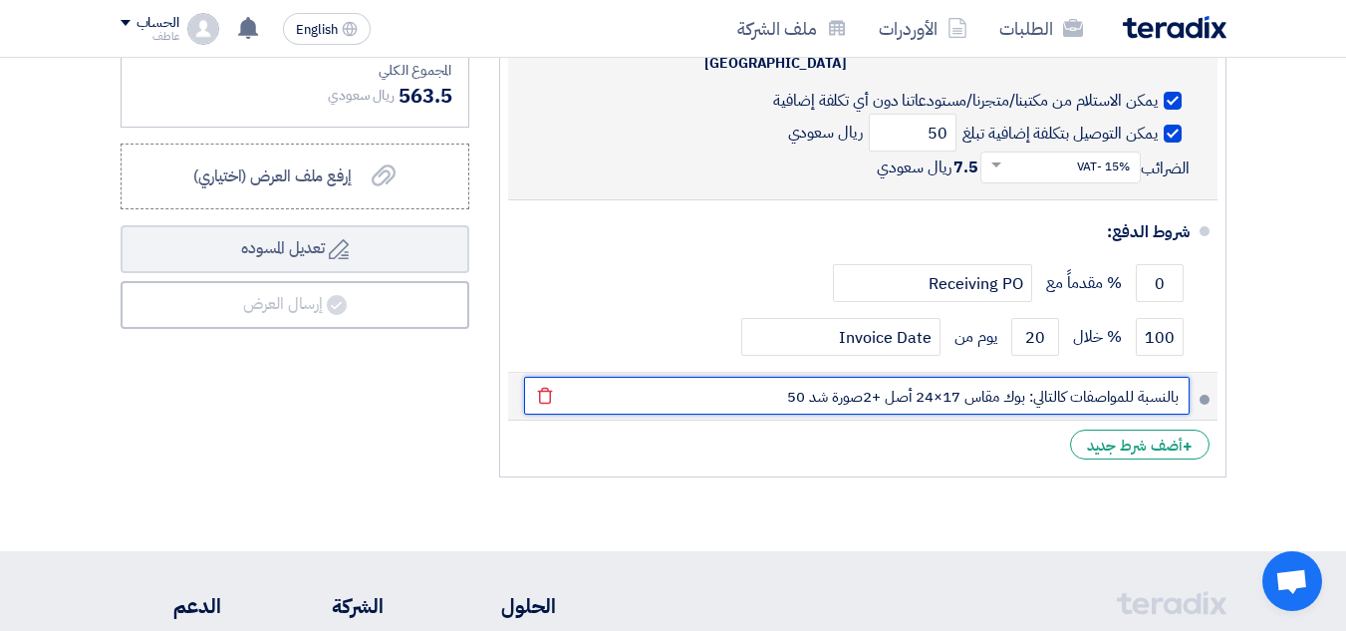
click at [865, 377] on input "بالنسبة للمواصفات كالتالي: بوك مقاس 17×24 أصل +2صورة شد 50" at bounding box center [857, 396] width 666 height 38
click at [874, 377] on input "بالنسبة للمواصفات كالتالي: بوك مقاس 17×24 أصل +2صورة شد 50" at bounding box center [857, 396] width 666 height 38
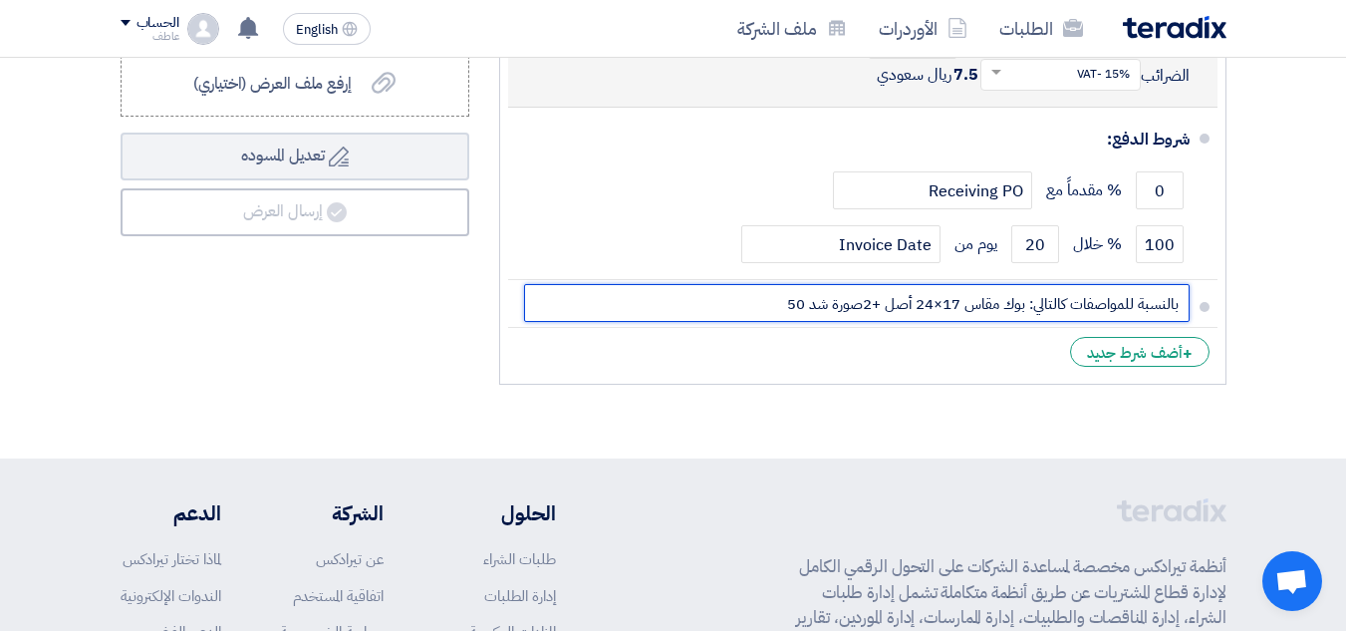
scroll to position [1196, 0]
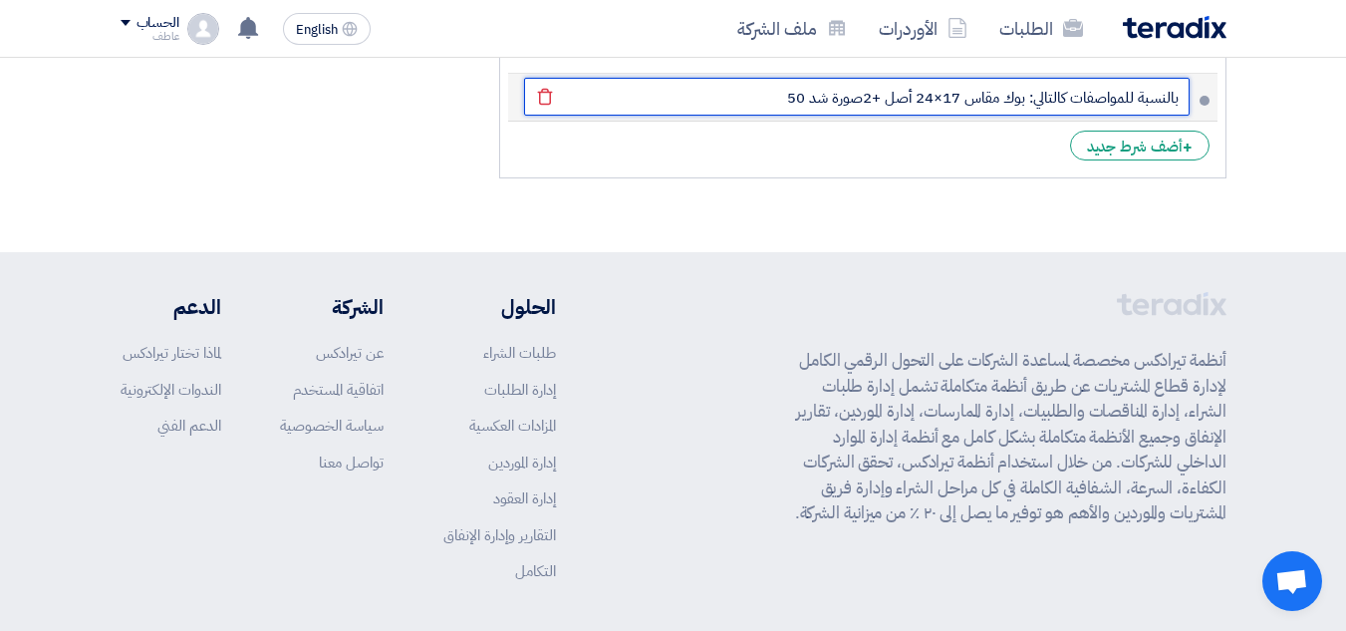
click at [777, 78] on input "بالنسبة للمواصفات كالتالي: بوك مقاس 17×24 أصل +2صورة شد 50" at bounding box center [857, 97] width 666 height 38
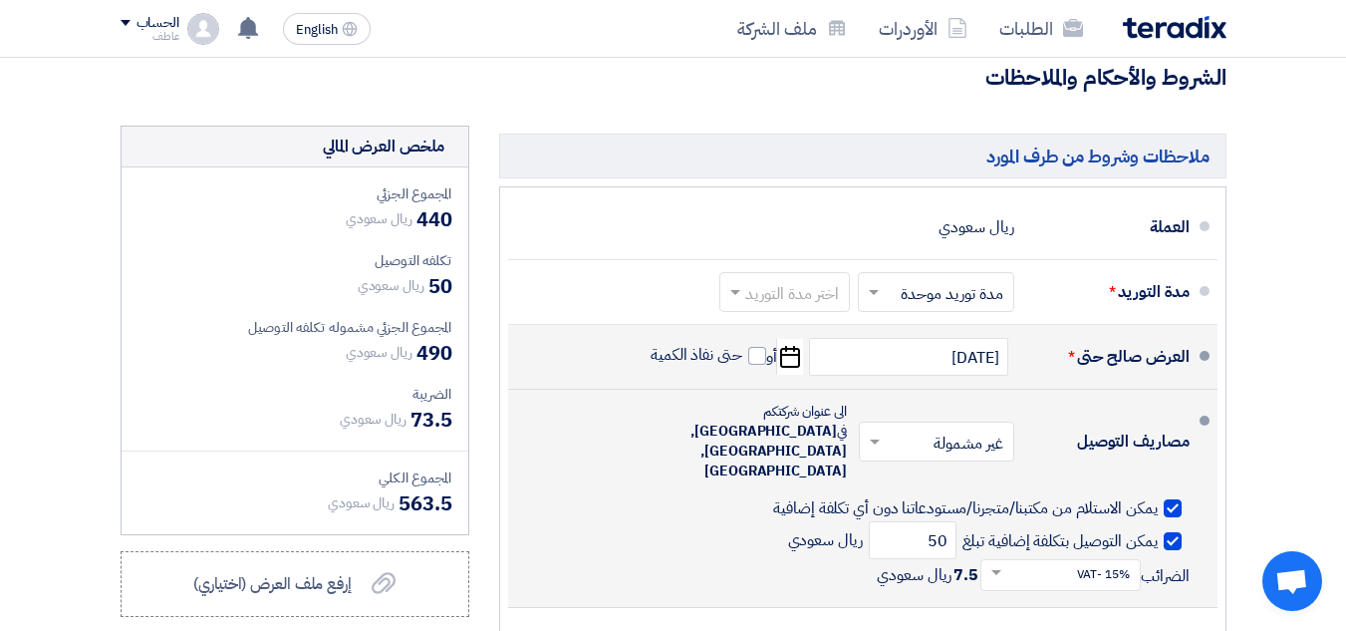
scroll to position [399, 0]
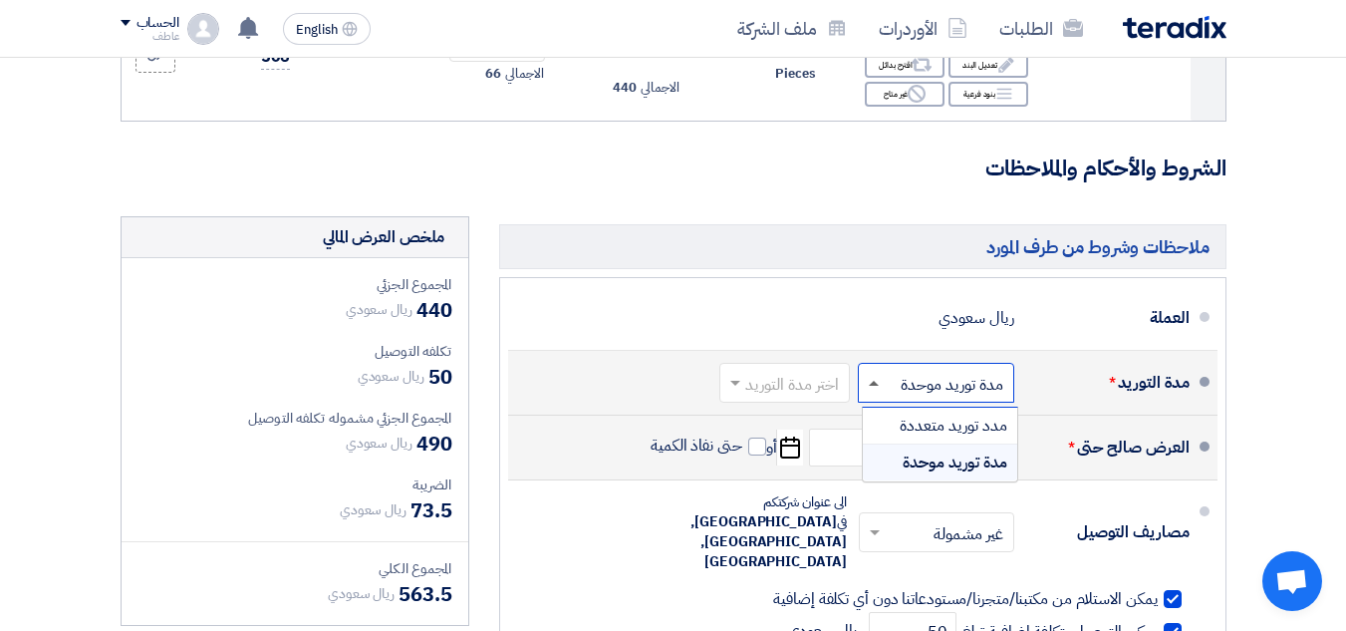
click at [875, 386] on span at bounding box center [874, 383] width 10 height 5
click at [968, 438] on span "مدد توريد متعددة" at bounding box center [954, 426] width 108 height 24
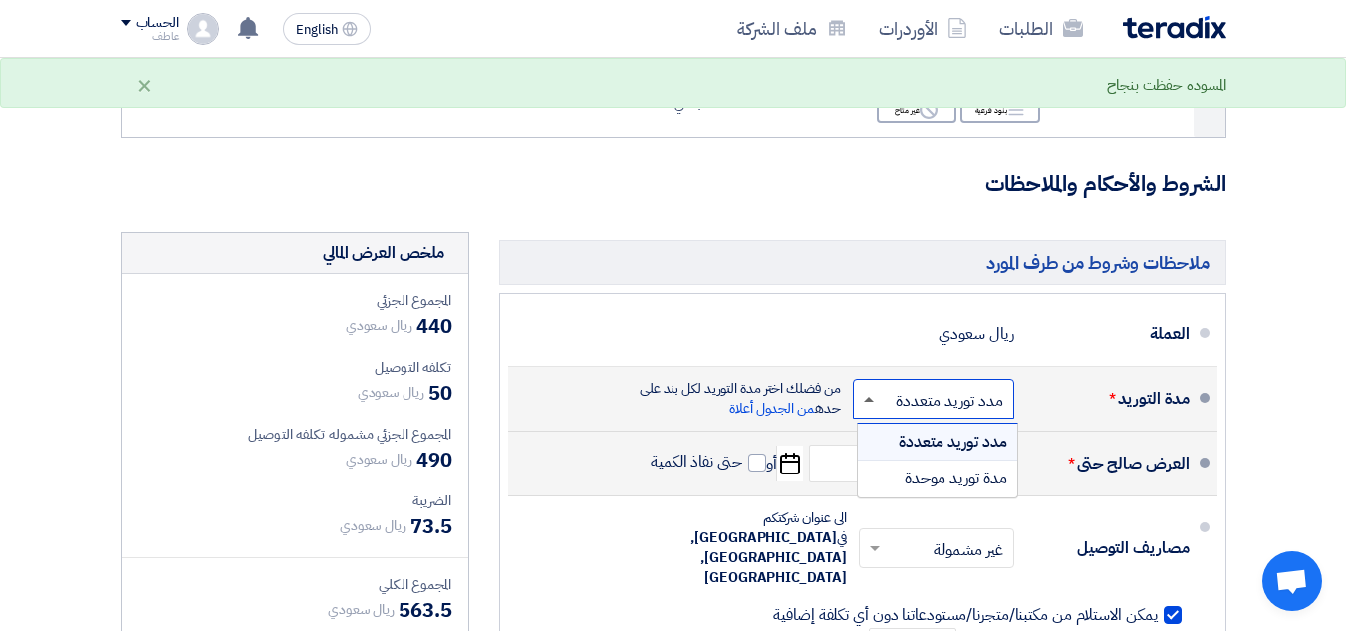
click at [871, 397] on span at bounding box center [869, 399] width 10 height 5
click at [952, 478] on span "مدة توريد موحدة" at bounding box center [956, 478] width 103 height 24
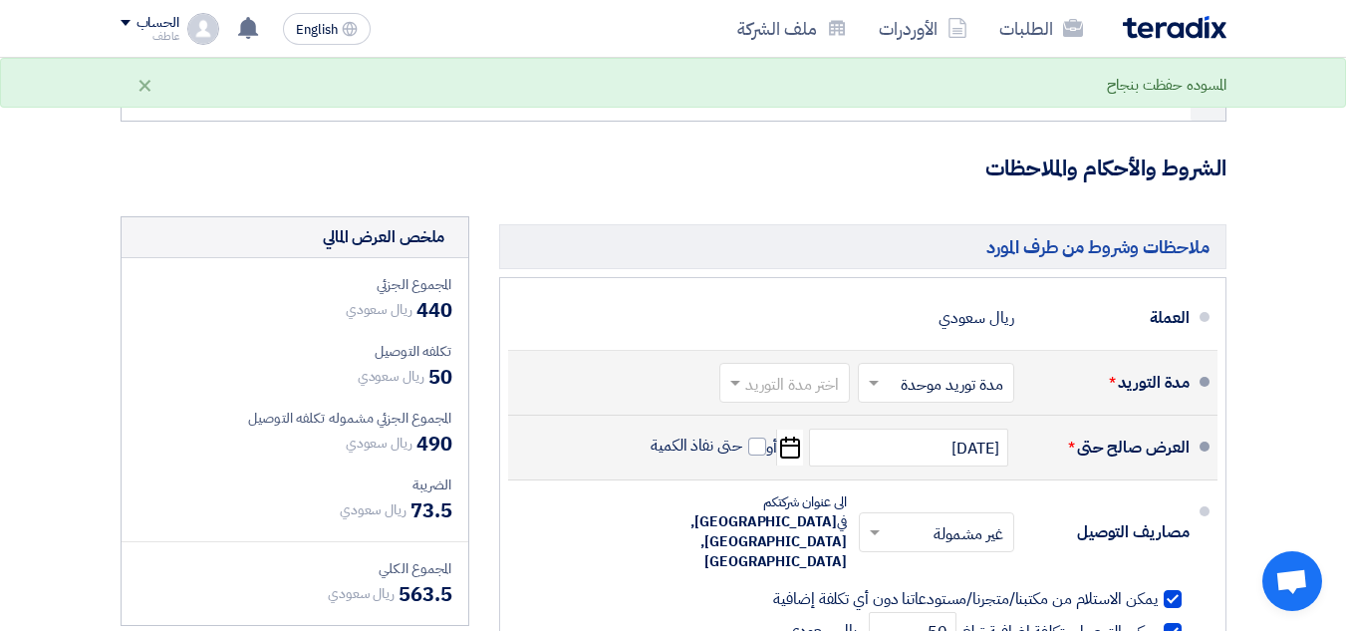
click at [784, 400] on input "text" at bounding box center [781, 385] width 121 height 29
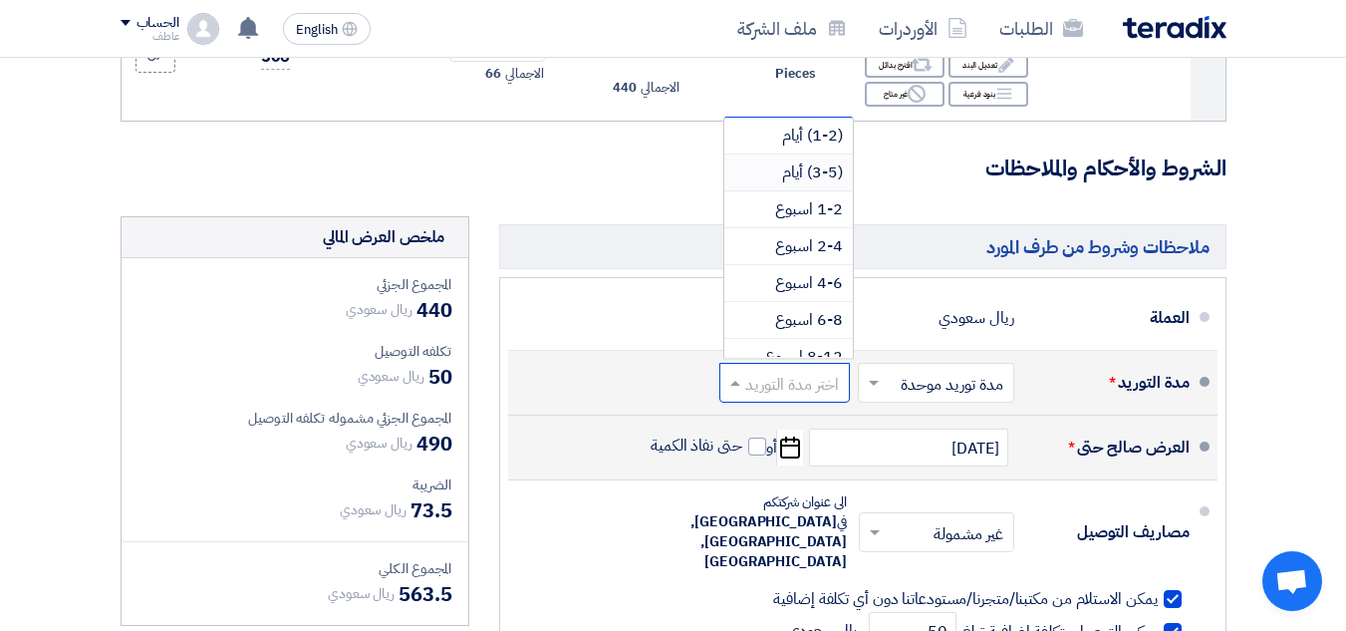
click at [817, 184] on span "(3-5) أيام" at bounding box center [812, 172] width 61 height 24
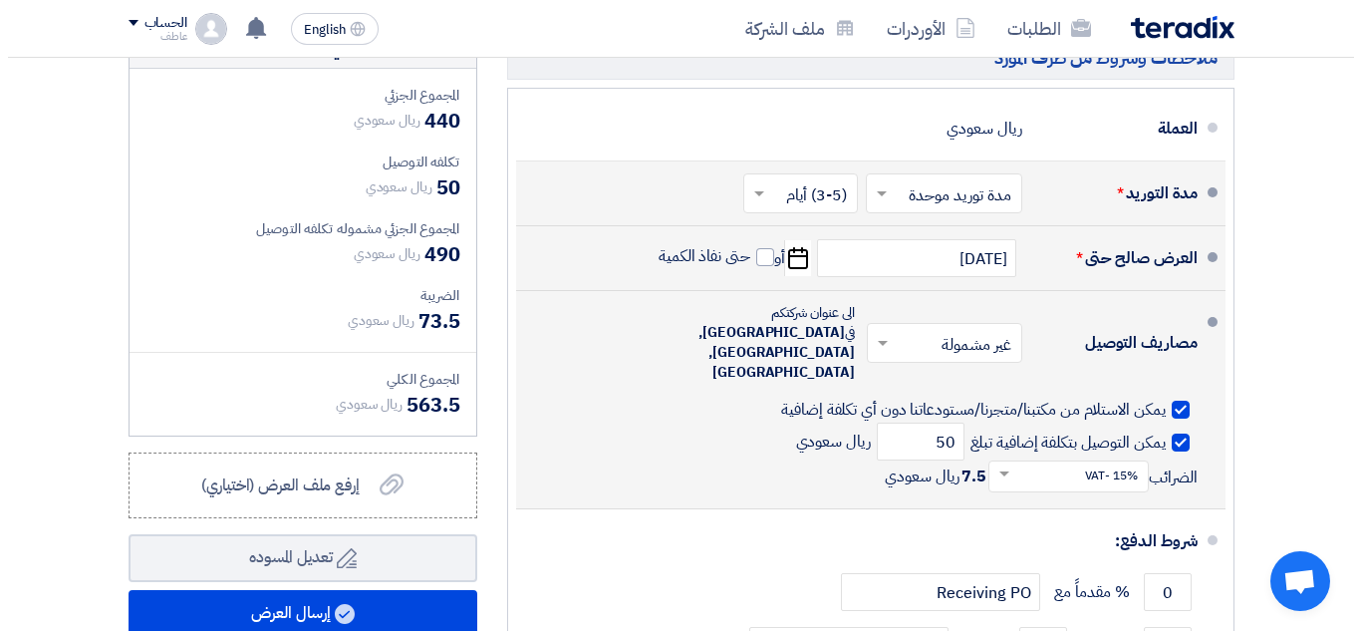
scroll to position [997, 0]
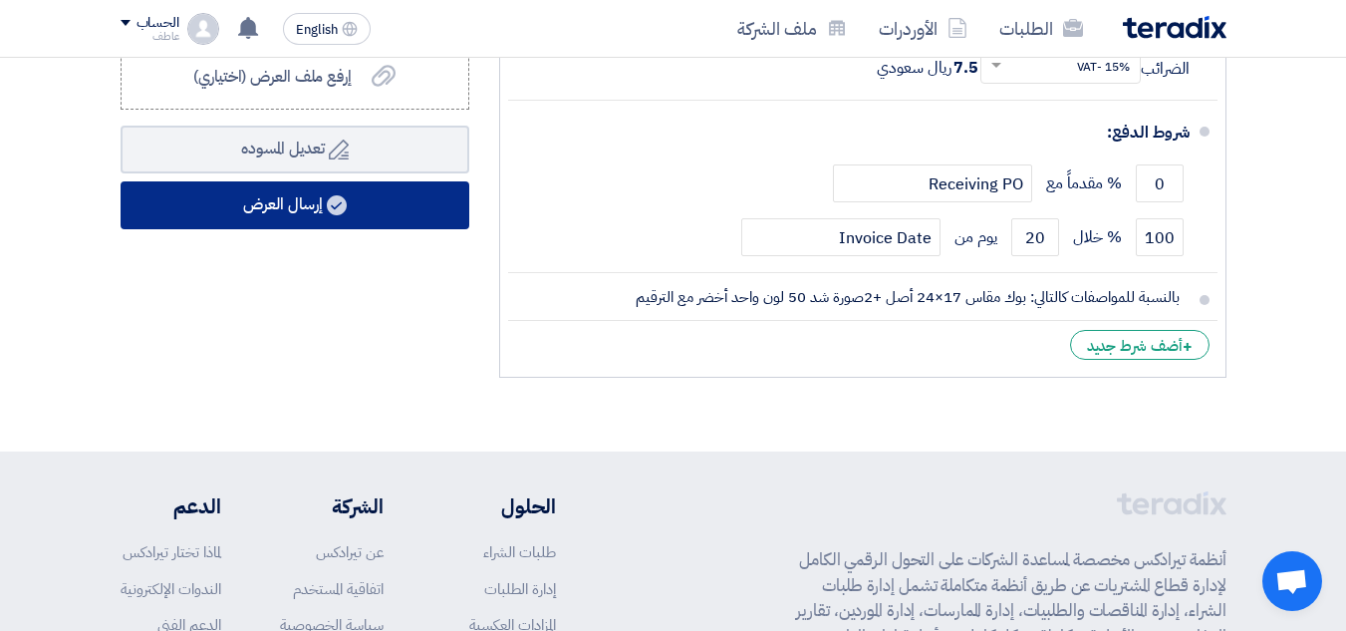
click at [383, 225] on button "إرسال العرض" at bounding box center [295, 205] width 349 height 48
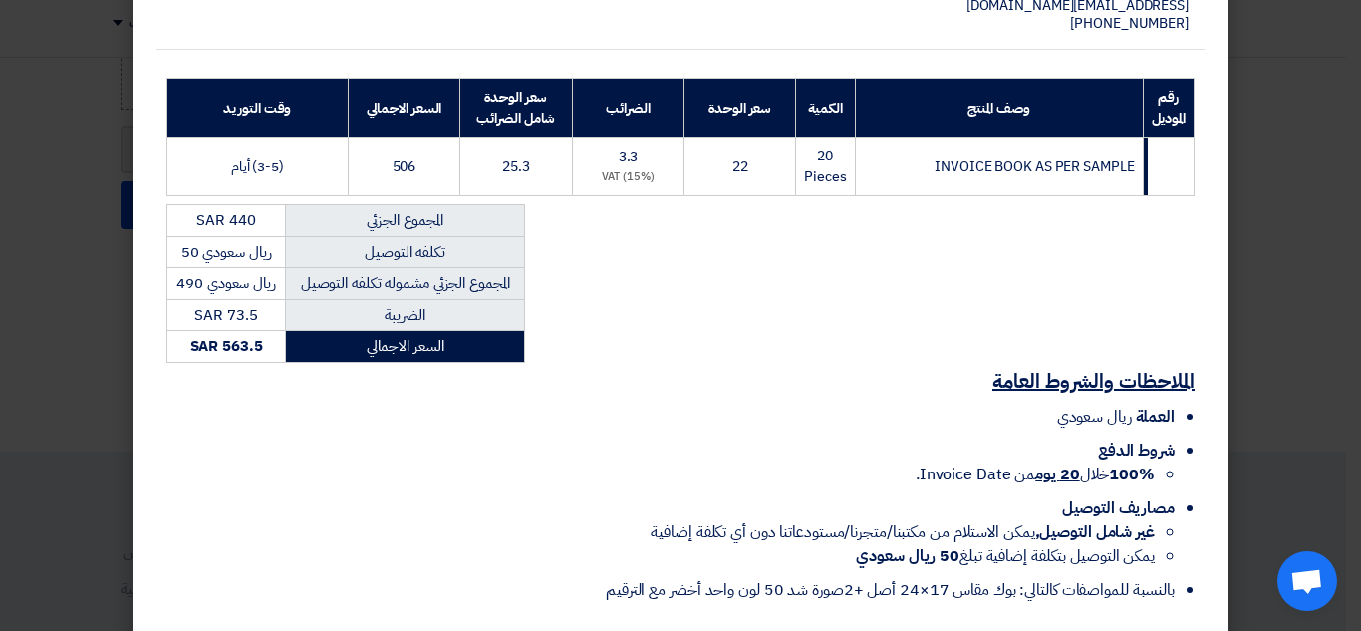
scroll to position [385, 0]
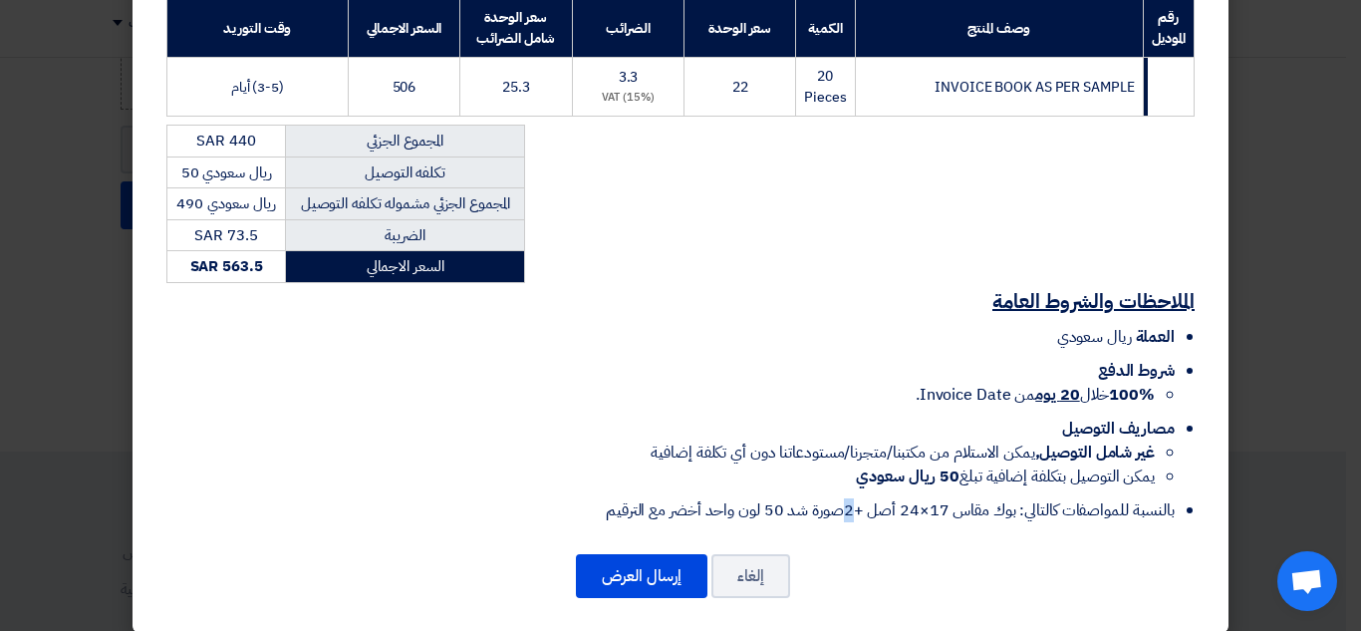
click at [847, 498] on li "بالنسبة للمواصفات كالتالي: بوك مقاس 17×24 أصل +2صورة شد 50 لون واحد أخضر مع الت…" at bounding box center [670, 510] width 1009 height 24
click at [850, 498] on li "بالنسبة للمواصفات كالتالي: بوك مقاس 17×24 أصل +2صورة شد 50 لون واحد أخضر مع الت…" at bounding box center [670, 510] width 1009 height 24
click at [246, 224] on span "SAR 73.5" at bounding box center [225, 235] width 63 height 22
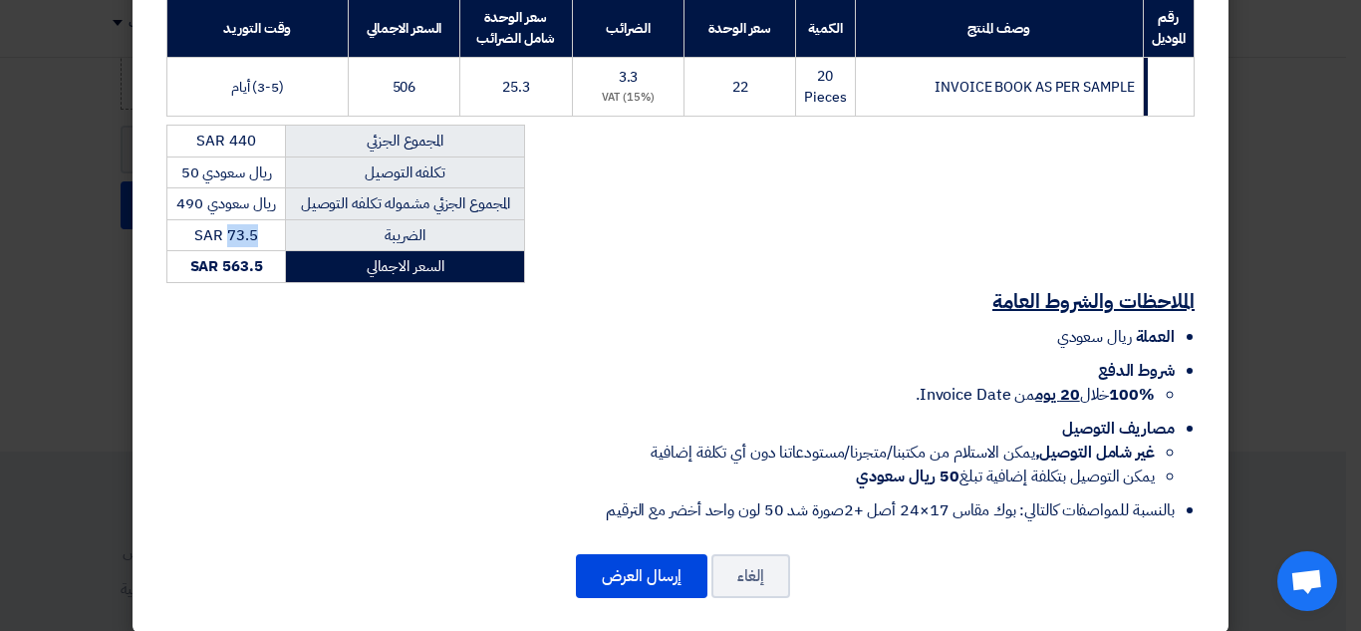
click at [246, 224] on span "SAR 73.5" at bounding box center [225, 235] width 63 height 22
click at [257, 224] on span "SAR 73.5" at bounding box center [225, 235] width 63 height 22
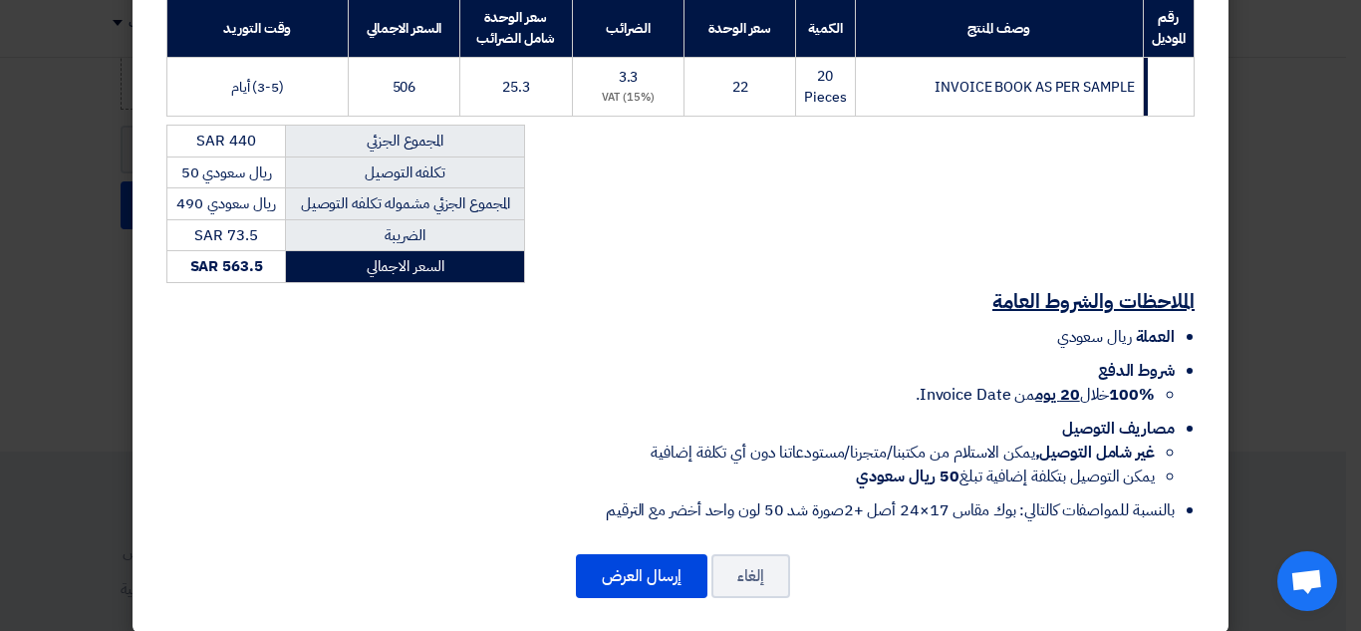
drag, startPoint x: 265, startPoint y: 215, endPoint x: 206, endPoint y: 219, distance: 58.9
click at [206, 219] on td "SAR 73.5" at bounding box center [226, 235] width 119 height 32
click at [216, 224] on span "SAR 73.5" at bounding box center [225, 235] width 63 height 22
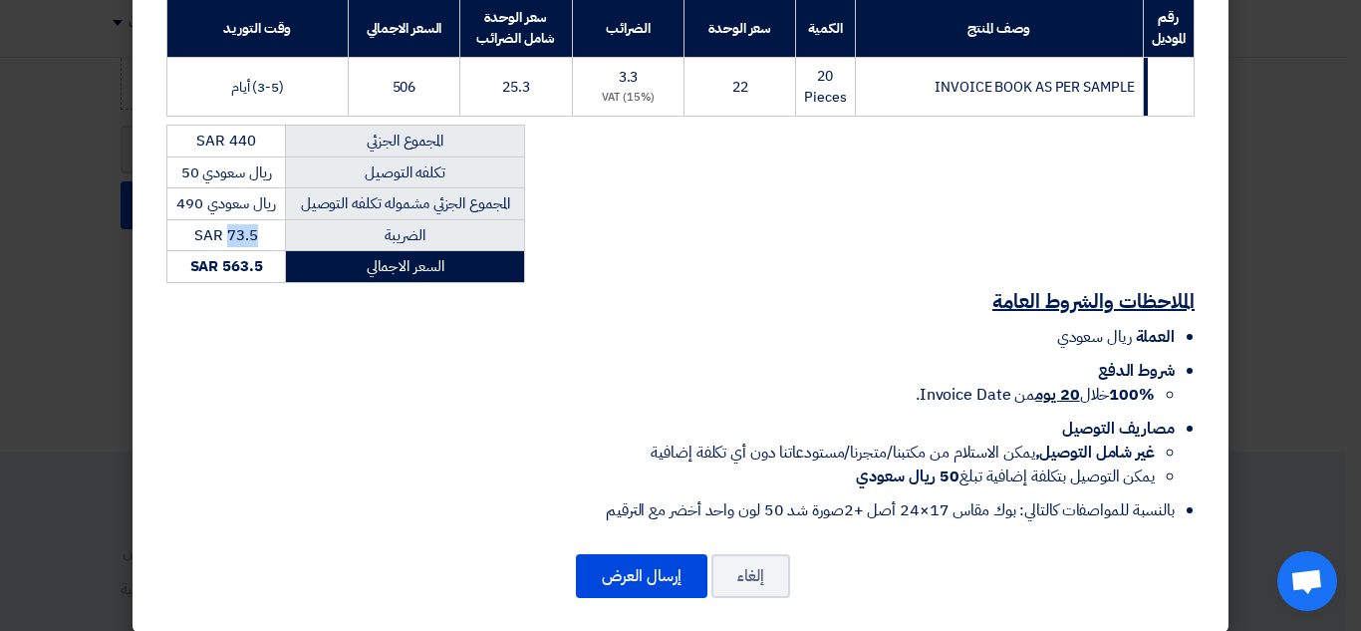
click at [224, 224] on span "SAR 73.5" at bounding box center [225, 235] width 63 height 22
click at [225, 224] on span "SAR 73.5" at bounding box center [225, 235] width 63 height 22
click at [774, 558] on button "إلغاء" at bounding box center [751, 576] width 79 height 44
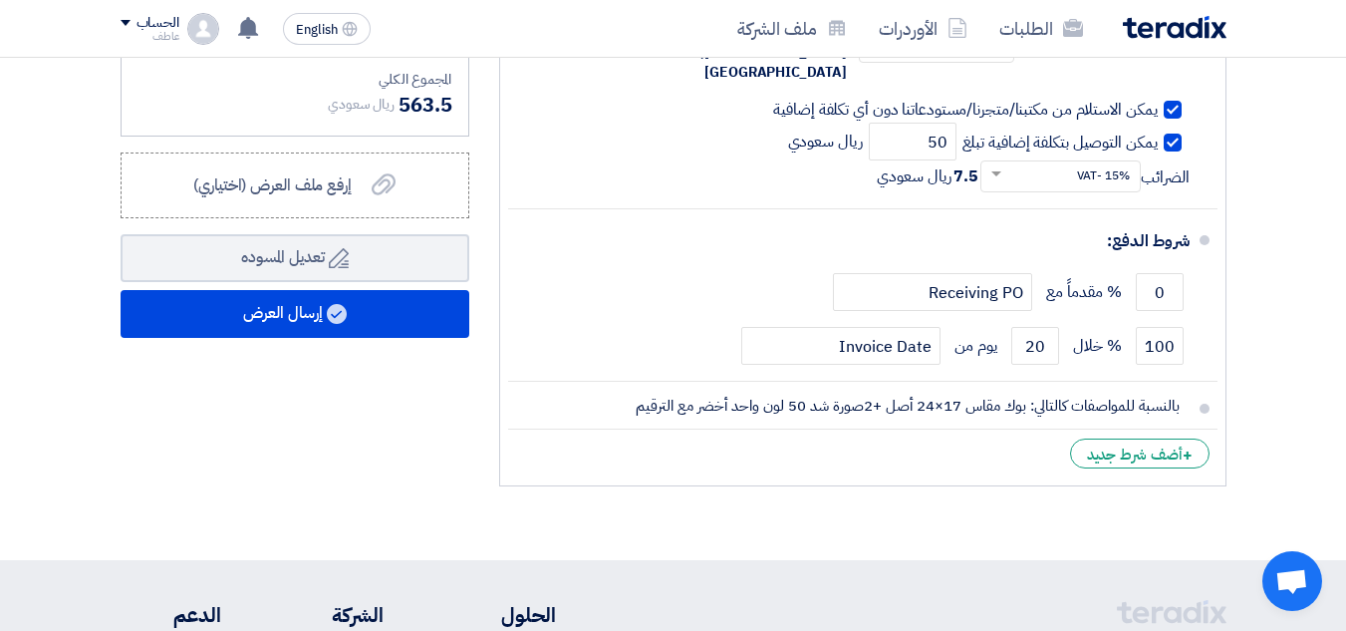
scroll to position [997, 0]
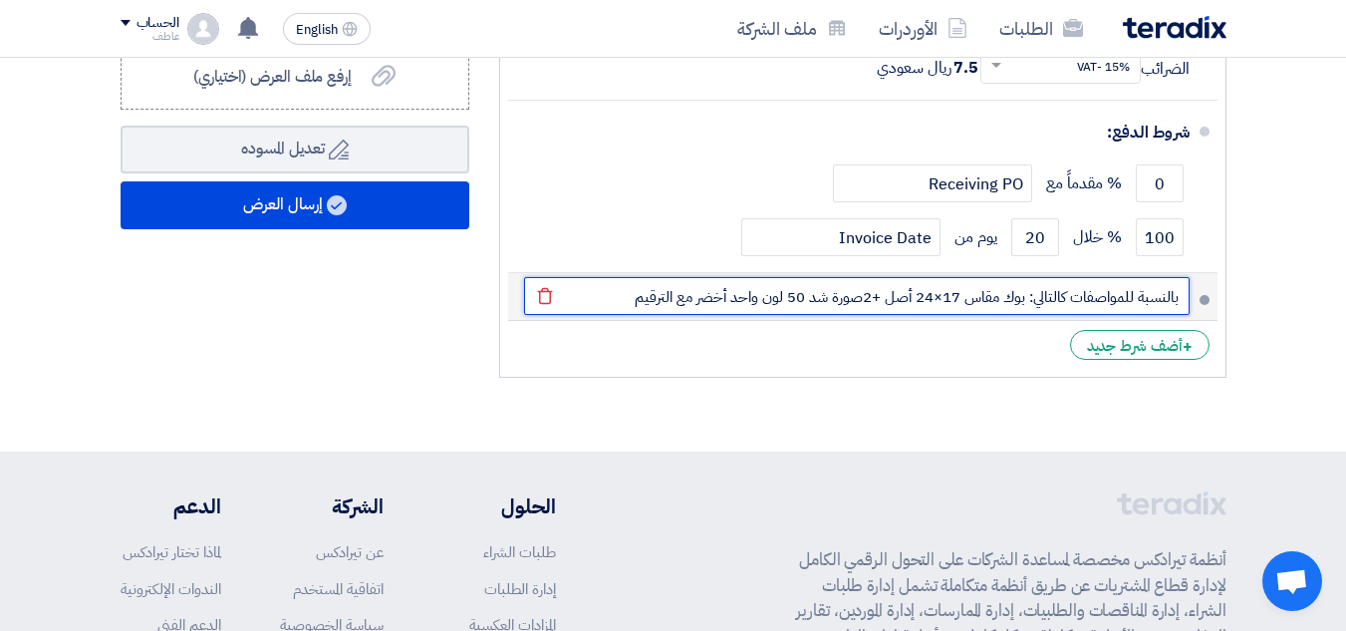
click at [882, 277] on input "بالنسبة للمواصفات كالتالي: بوك مقاس 17×24 أصل +2صورة شد 50 لون واحد أخضر مع الت…" at bounding box center [857, 296] width 666 height 38
click at [613, 277] on input "بالنسبة للمواصفات كالتالي: بوك مقاس 17×24 أصل 1أو+2صورة شد 50 لون واحد أخضر مع …" at bounding box center [857, 296] width 666 height 38
click at [1029, 277] on input "بالنسبة للمواصفات كالتالي: بوك مقاس 17×24 أصل 1أو+2صورة شد 50 لون واحد أخضر مع …" at bounding box center [857, 296] width 666 height 38
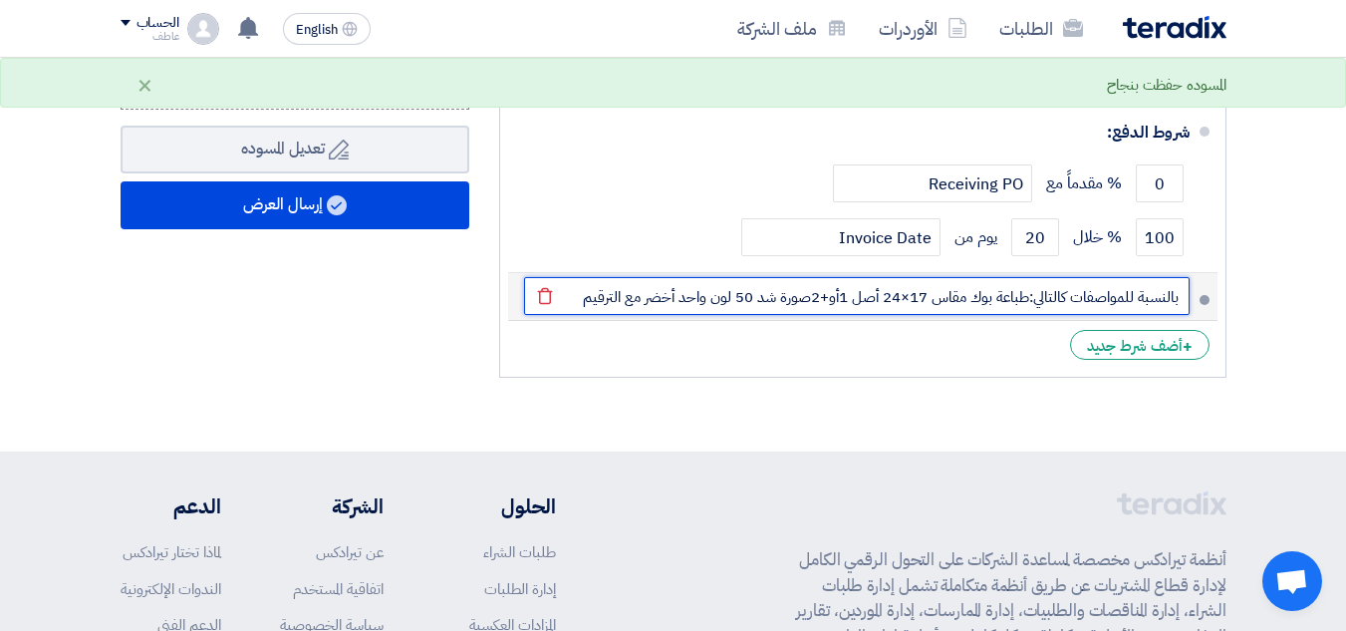
click at [584, 277] on input "بالنسبة للمواصفات كالتالي:طباعة بوك مقاس 17×24 أصل 1أو+2صورة شد 50 لون واحد أخض…" at bounding box center [857, 296] width 666 height 38
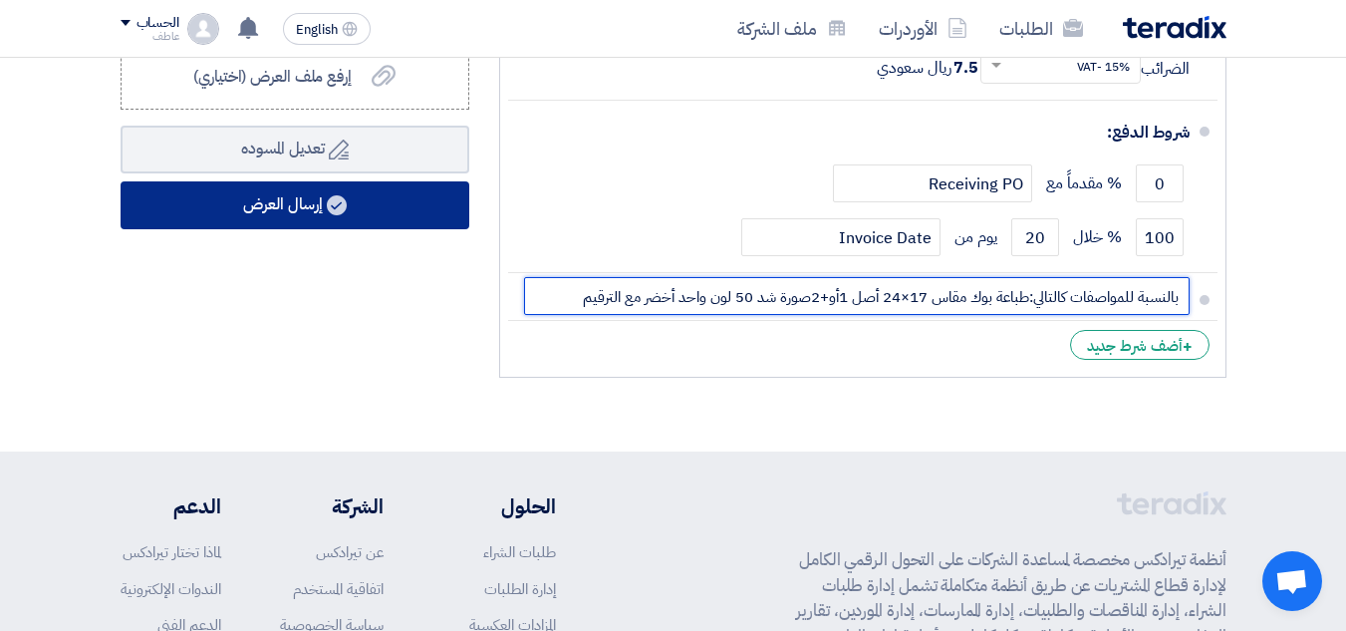
type input "بالنسبة للمواصفات كالتالي:طباعة بوك مقاس 17×24 أصل 1أو+2صورة شد 50 لون واحد أخض…"
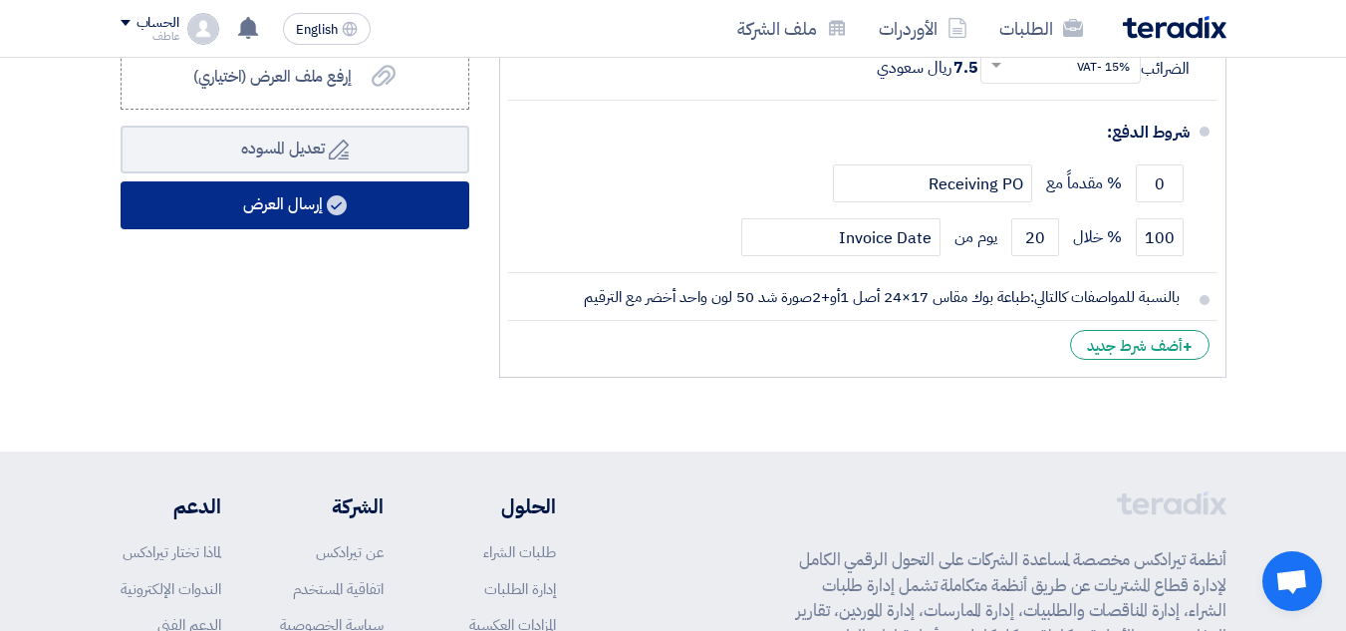
click at [398, 227] on button "إرسال العرض" at bounding box center [295, 205] width 349 height 48
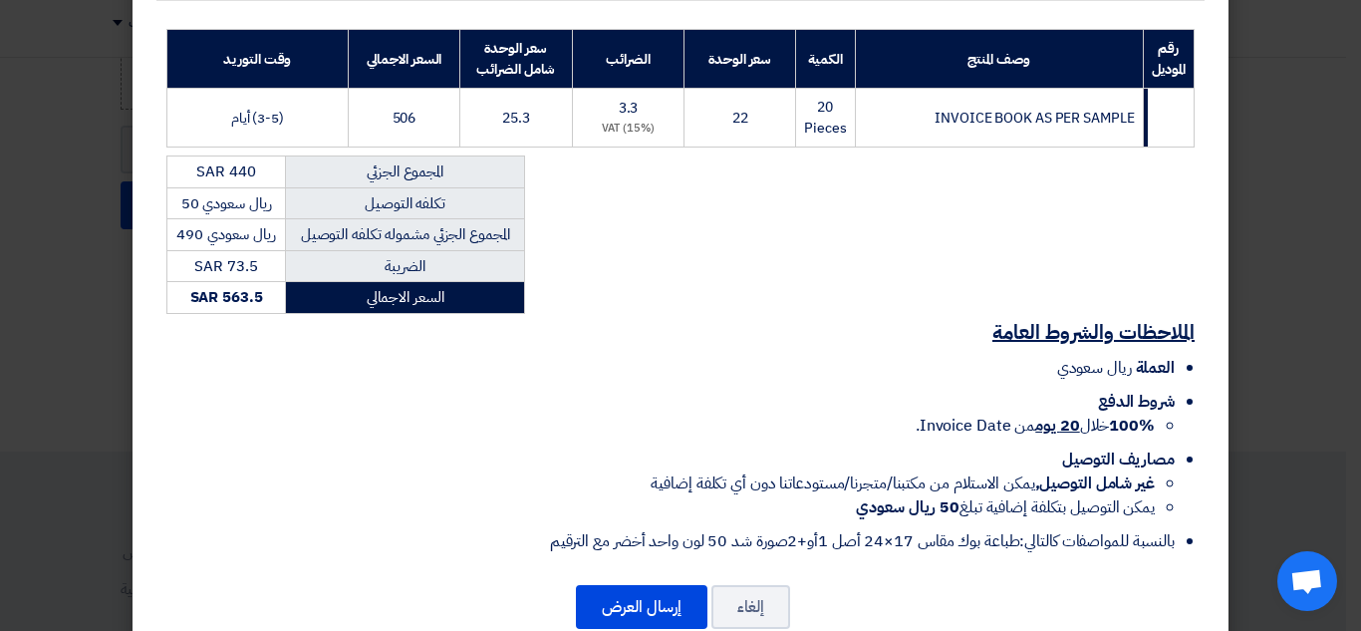
scroll to position [385, 0]
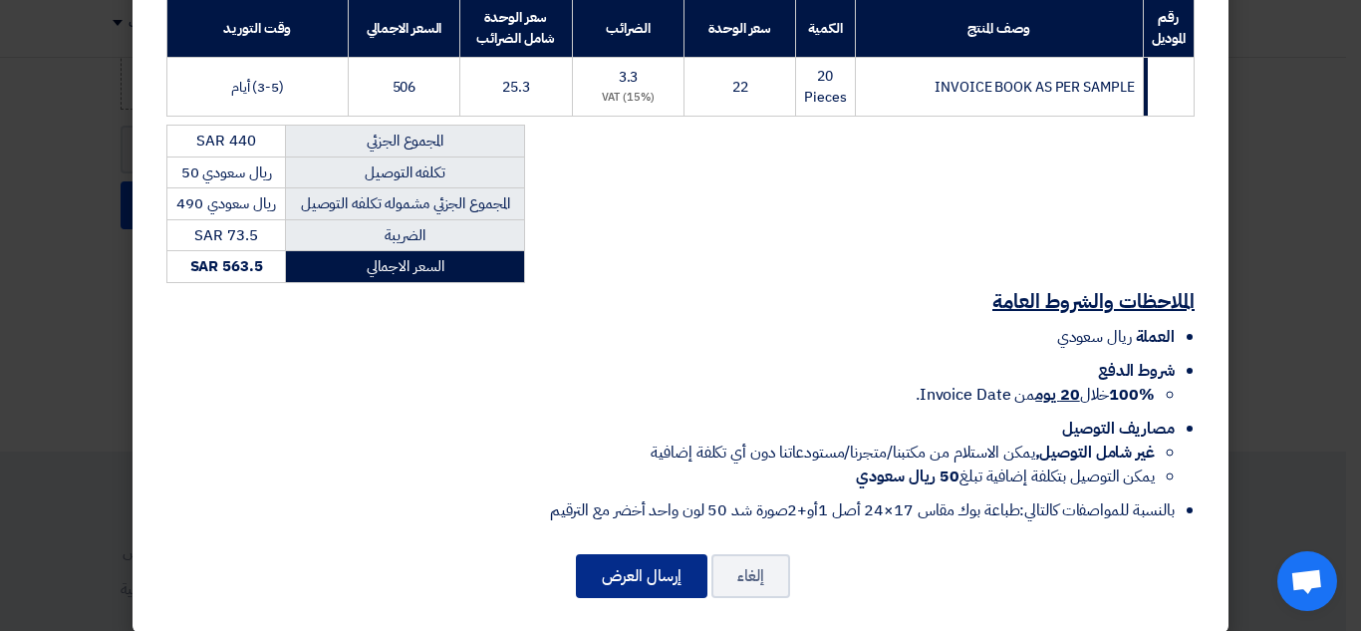
click at [652, 565] on button "إرسال العرض" at bounding box center [642, 576] width 132 height 44
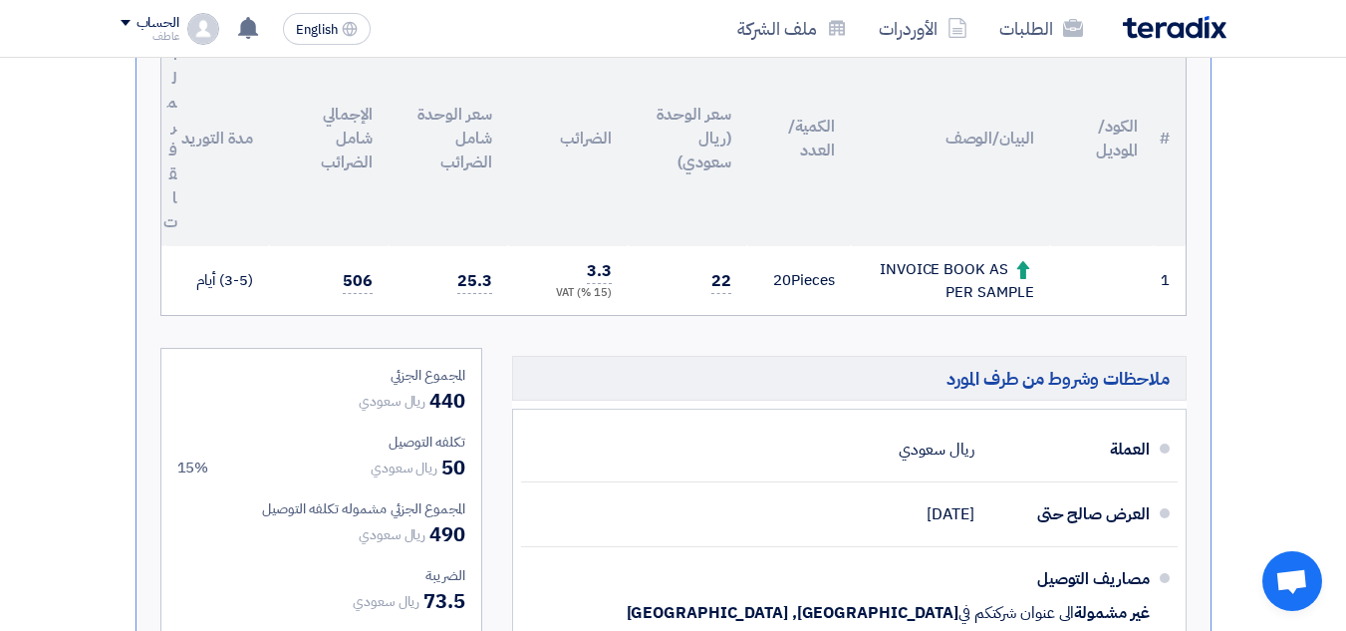
scroll to position [407, 0]
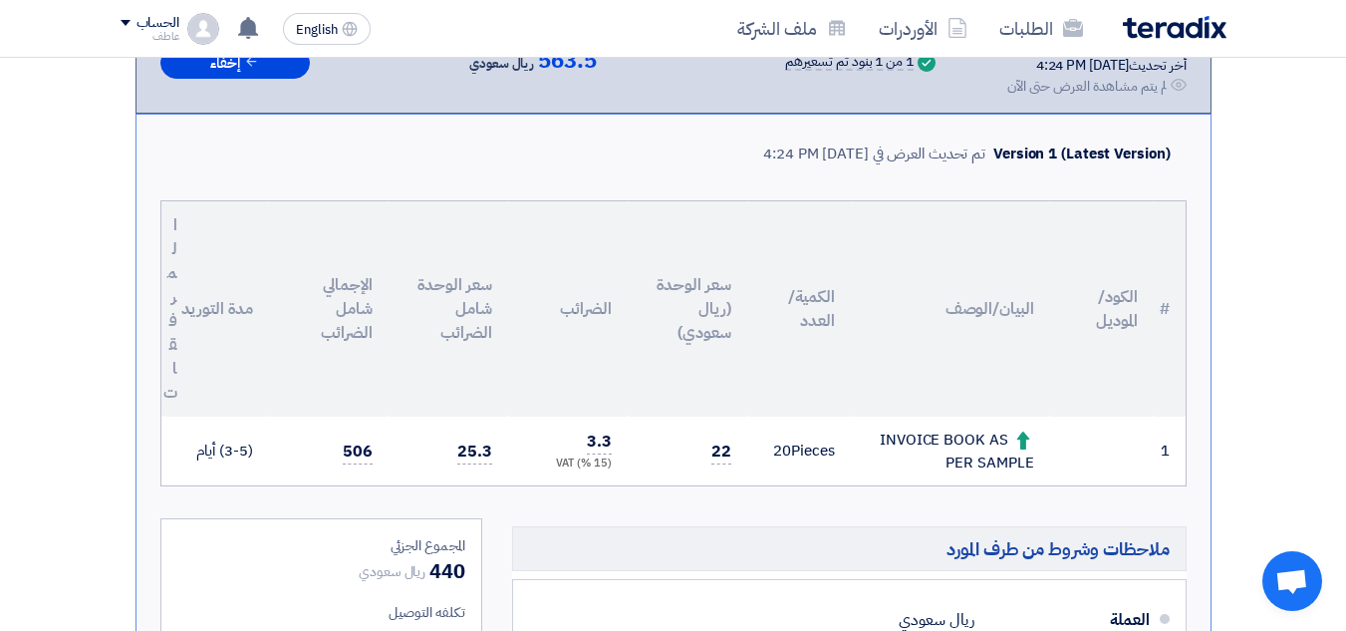
click at [960, 437] on div "INVOICE BOOK AS PER SAMPLE" at bounding box center [950, 451] width 167 height 45
click at [961, 437] on div "INVOICE BOOK AS PER SAMPLE" at bounding box center [950, 451] width 167 height 45
click at [961, 439] on div "INVOICE BOOK AS PER SAMPLE" at bounding box center [950, 451] width 167 height 45
click at [988, 458] on div "INVOICE BOOK AS PER SAMPLE" at bounding box center [950, 451] width 167 height 45
click at [962, 463] on div "INVOICE BOOK AS PER SAMPLE" at bounding box center [950, 451] width 167 height 45
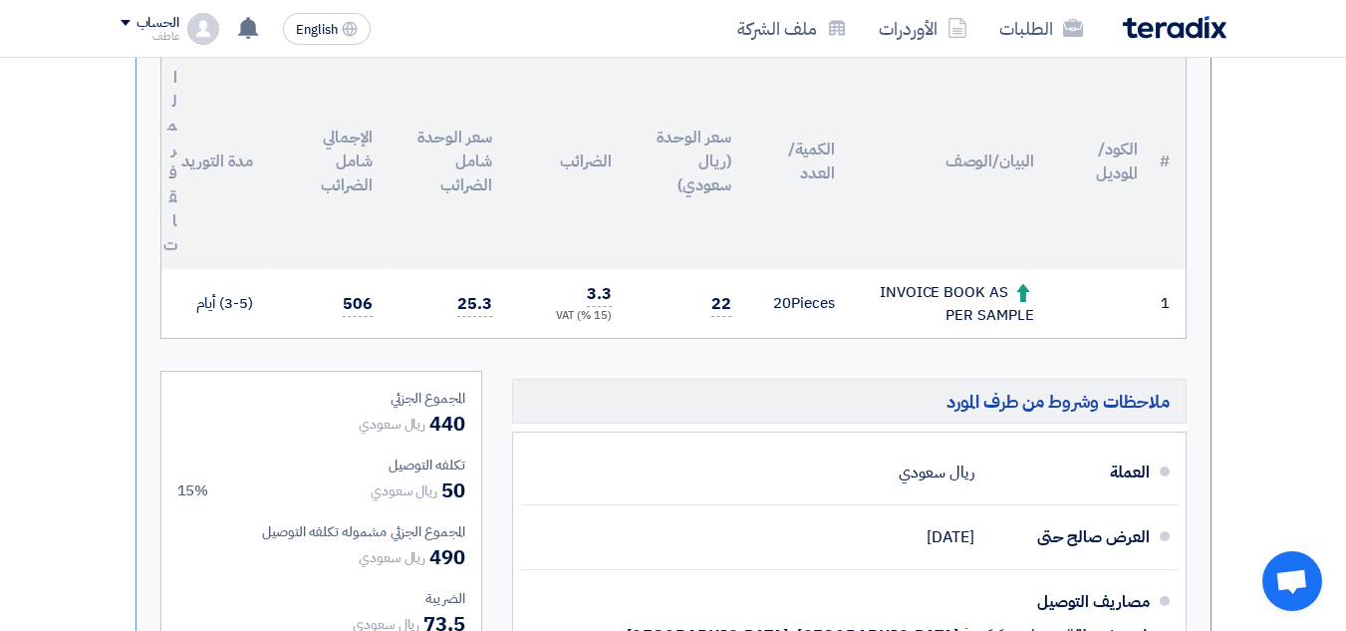
scroll to position [506, 0]
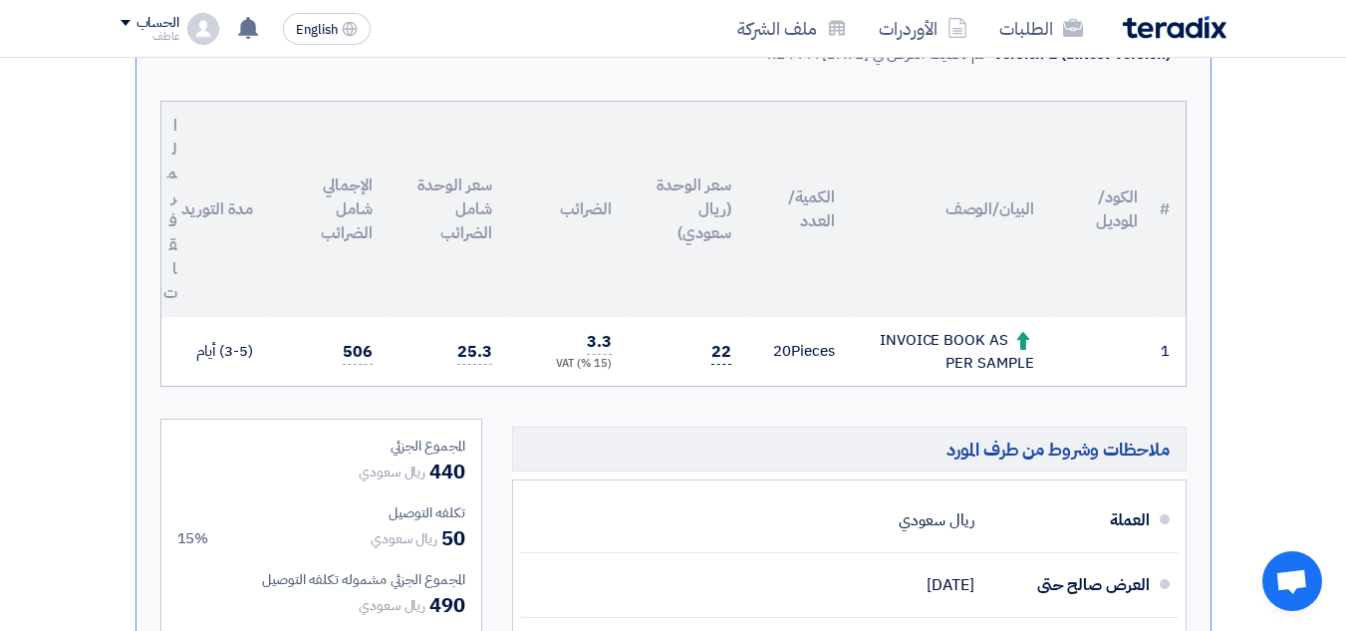
click at [721, 349] on span "22" at bounding box center [722, 352] width 20 height 25
click at [722, 349] on span "22" at bounding box center [722, 352] width 20 height 25
click at [722, 351] on span "22" at bounding box center [722, 352] width 20 height 25
click at [719, 353] on span "22" at bounding box center [722, 352] width 20 height 25
click at [719, 354] on span "22" at bounding box center [722, 352] width 20 height 25
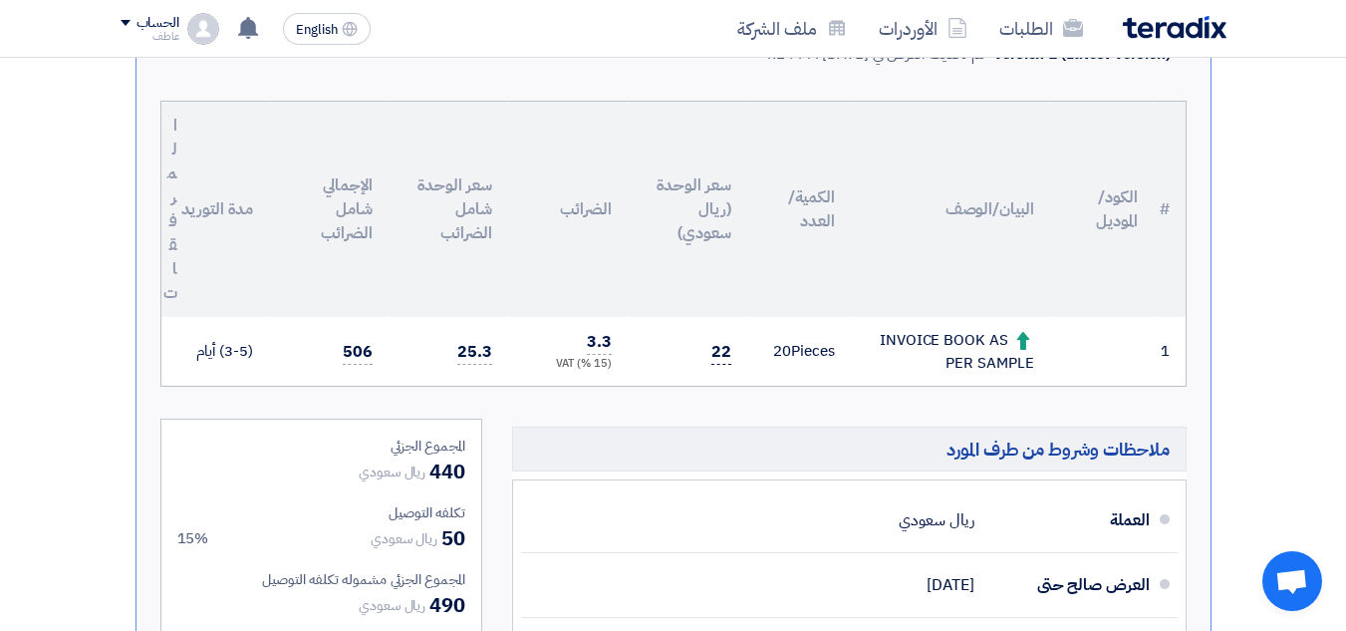
click at [719, 354] on span "22" at bounding box center [722, 352] width 20 height 25
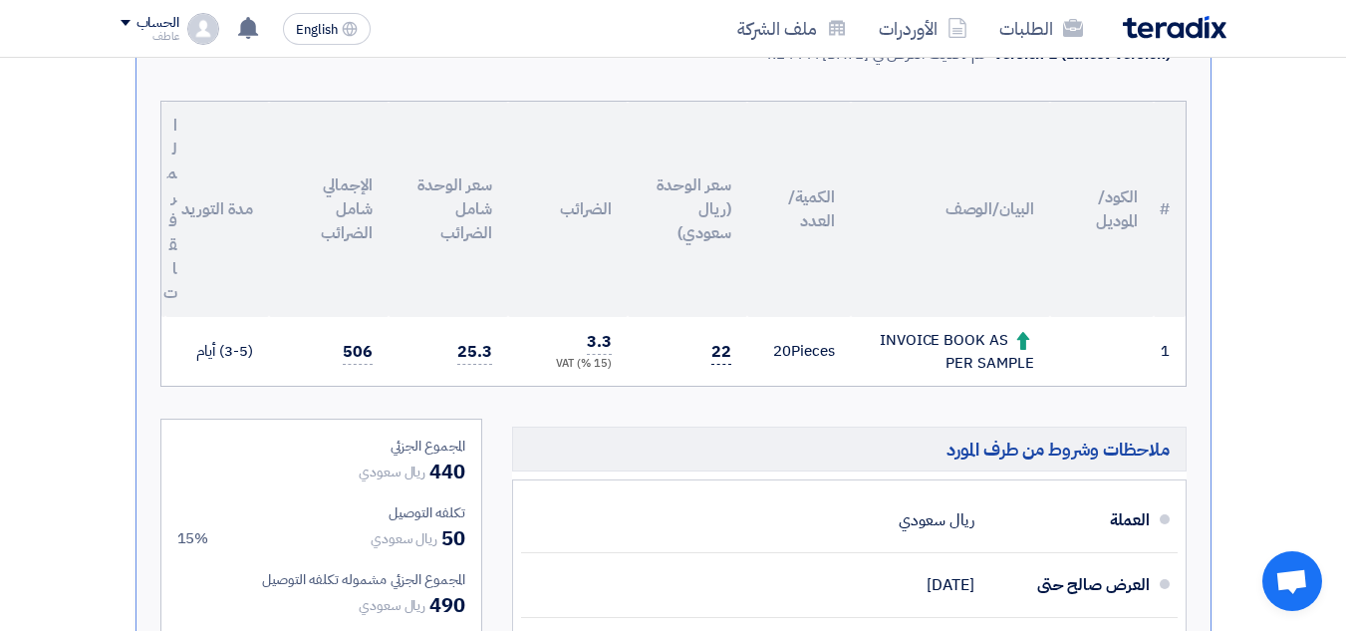
click at [718, 360] on span "22" at bounding box center [722, 352] width 20 height 25
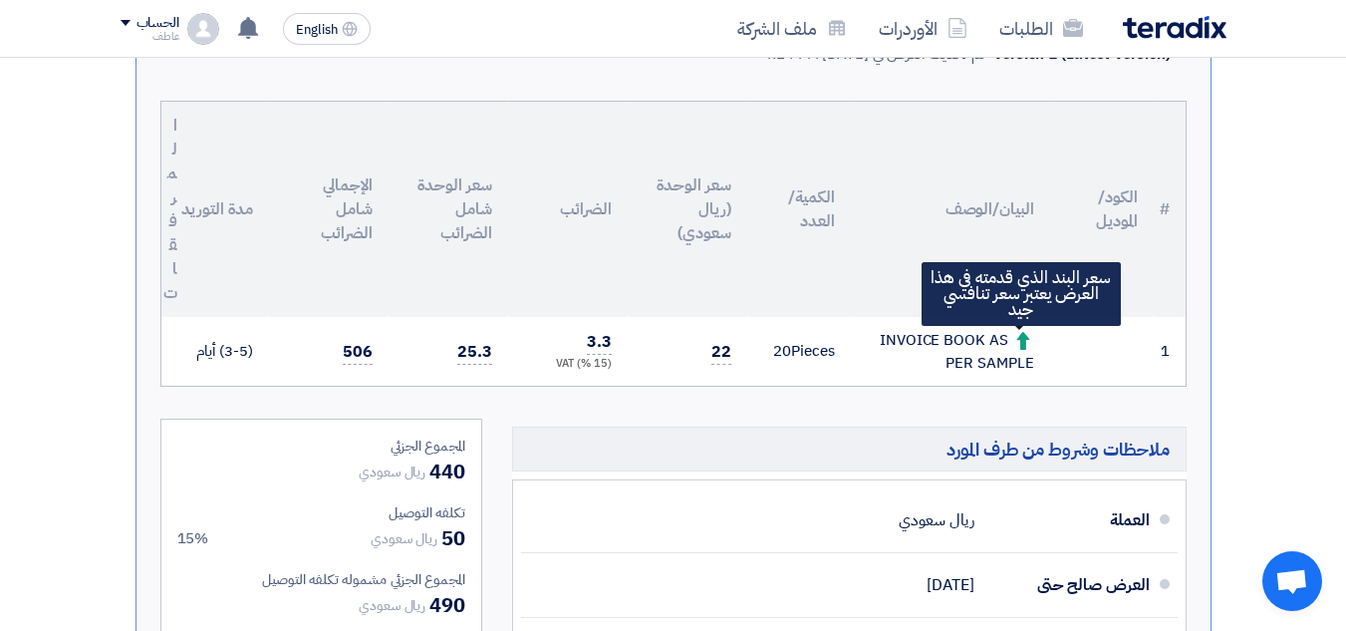
drag, startPoint x: 884, startPoint y: 339, endPoint x: 1012, endPoint y: 338, distance: 127.6
click at [1012, 338] on div "INVOICE BOOK AS PER SAMPLE سعر البند الذي قدمته في هذا العرض يعتبر سعر تنافسي ج…" at bounding box center [950, 351] width 167 height 45
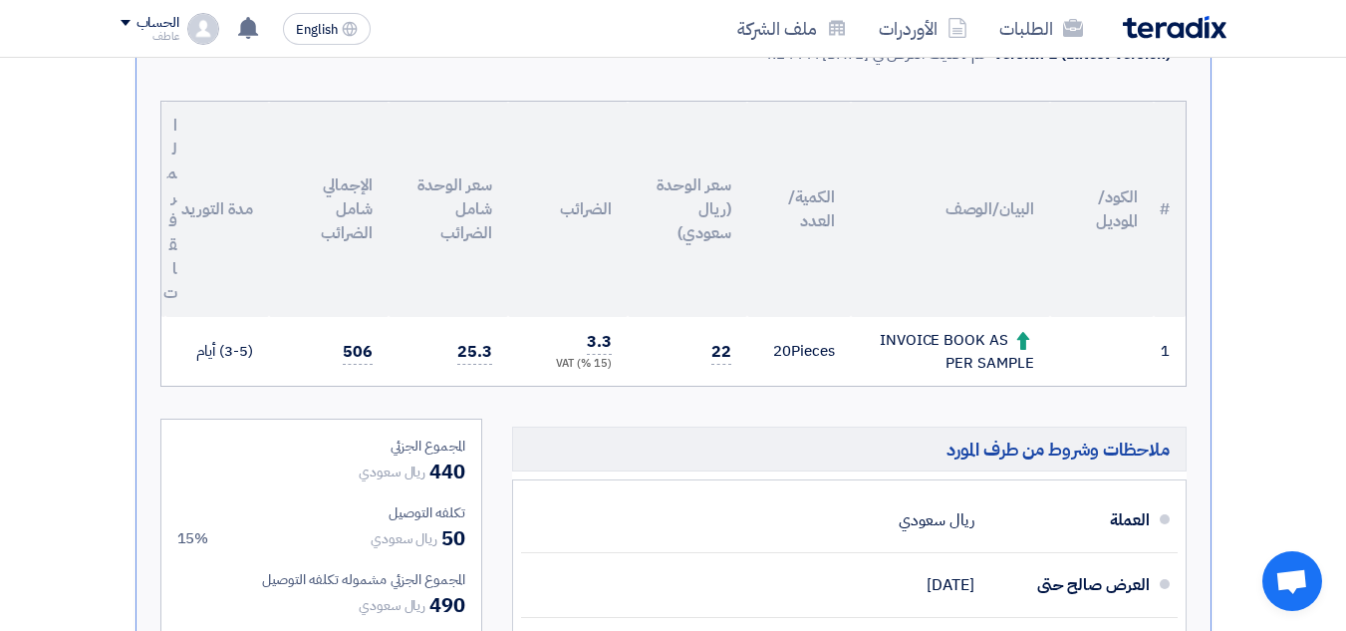
click at [978, 338] on div "INVOICE BOOK AS PER SAMPLE" at bounding box center [950, 351] width 167 height 45
click at [978, 340] on div "INVOICE BOOK AS PER SAMPLE" at bounding box center [950, 351] width 167 height 45
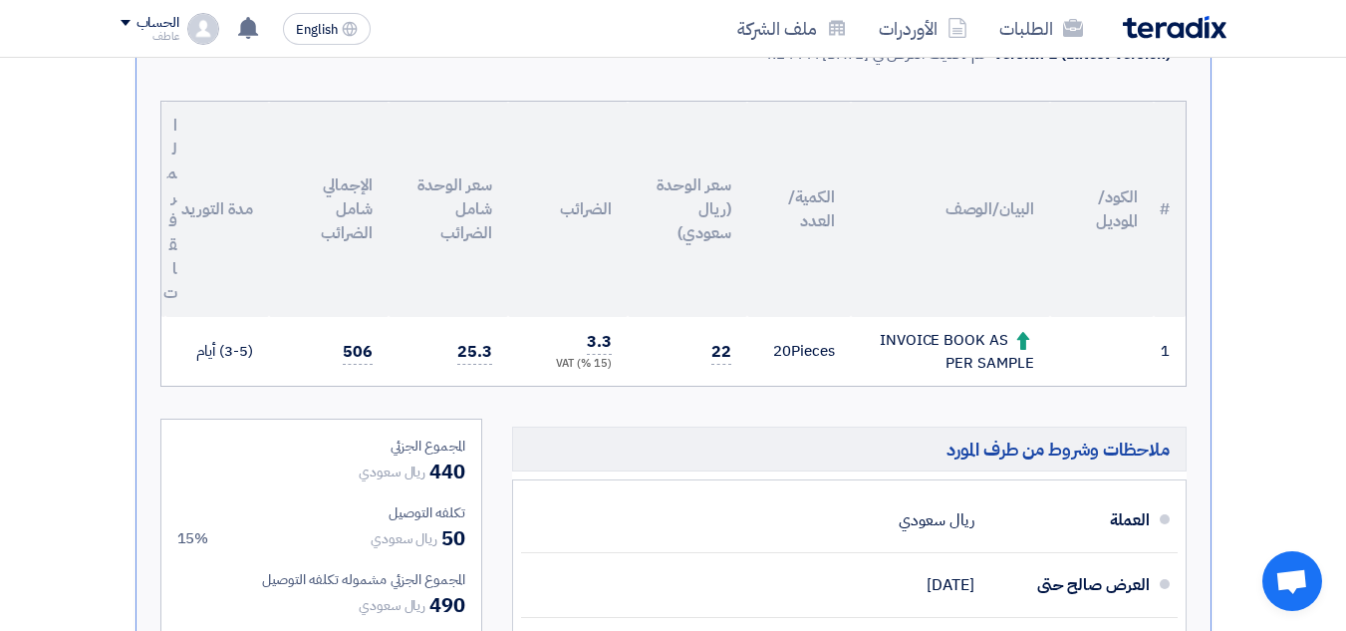
click at [95, 209] on section "تقديم عرض سعر عرض منافس نسخة 1 أخر تحديث [DATE] 4:24 PM Offer is Seen لم يتم مش…" at bounding box center [673, 416] width 1346 height 1310
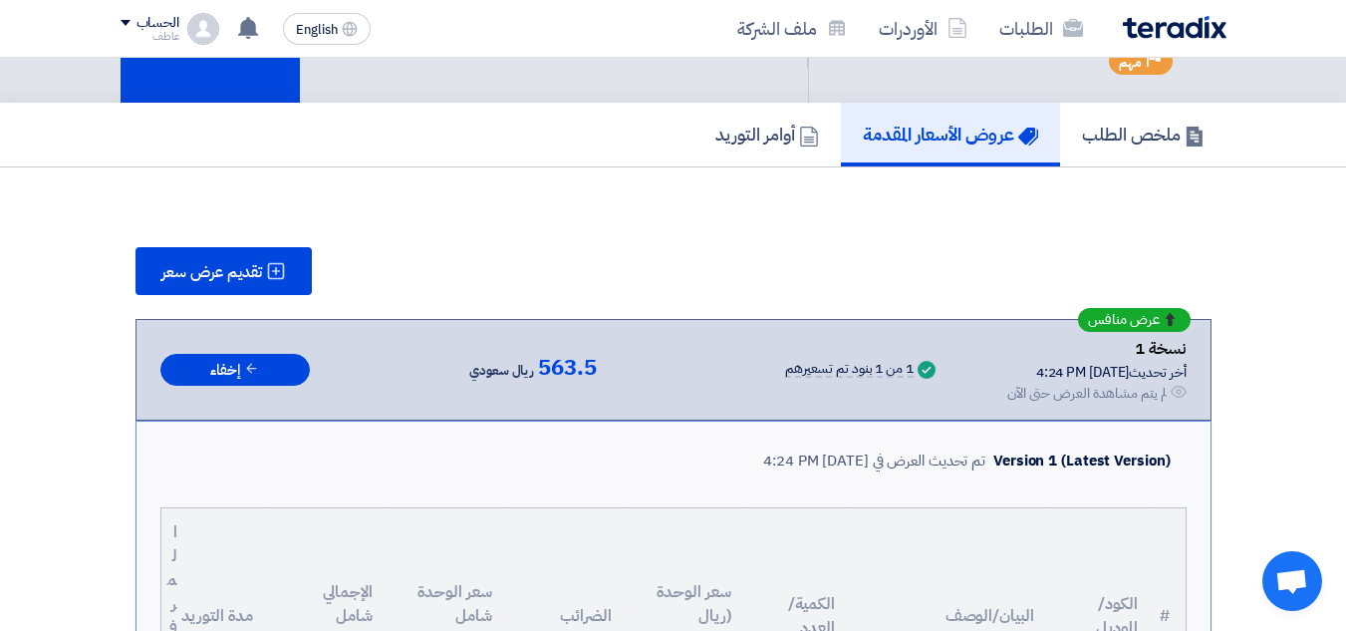
scroll to position [199, 0]
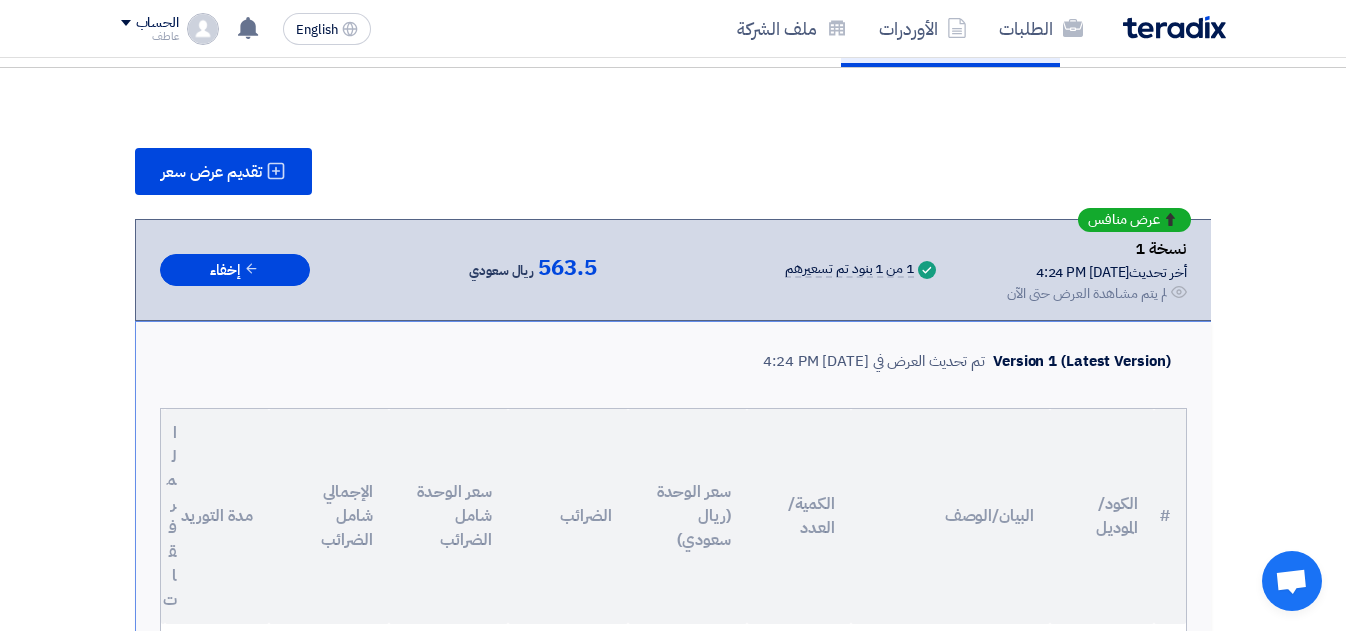
click at [566, 265] on span "563.5" at bounding box center [567, 268] width 59 height 24
click at [567, 268] on span "563.5" at bounding box center [567, 268] width 59 height 24
click at [556, 268] on span "563.5" at bounding box center [567, 268] width 59 height 24
drag, startPoint x: 530, startPoint y: 265, endPoint x: 585, endPoint y: 273, distance: 55.4
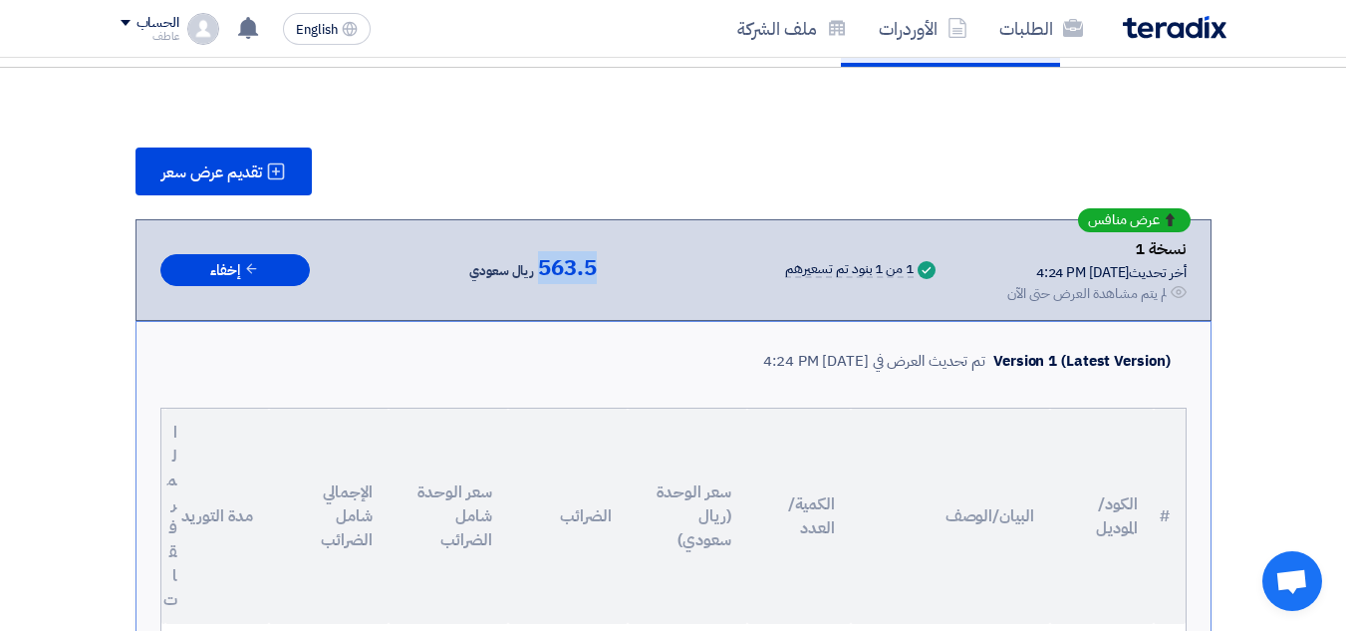
click at [585, 273] on span "563.5" at bounding box center [567, 268] width 59 height 24
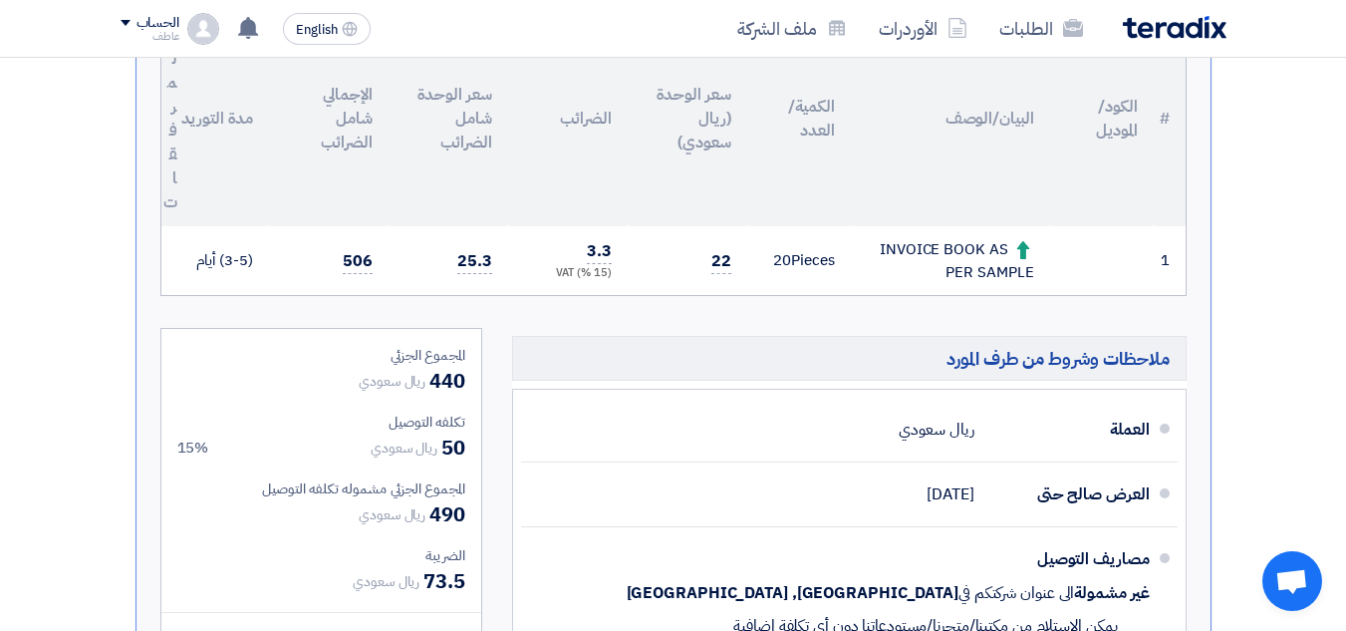
scroll to position [598, 0]
click at [718, 260] on span "22" at bounding box center [722, 260] width 20 height 25
click at [719, 260] on span "22" at bounding box center [722, 260] width 20 height 25
click at [719, 262] on span "22" at bounding box center [722, 260] width 20 height 25
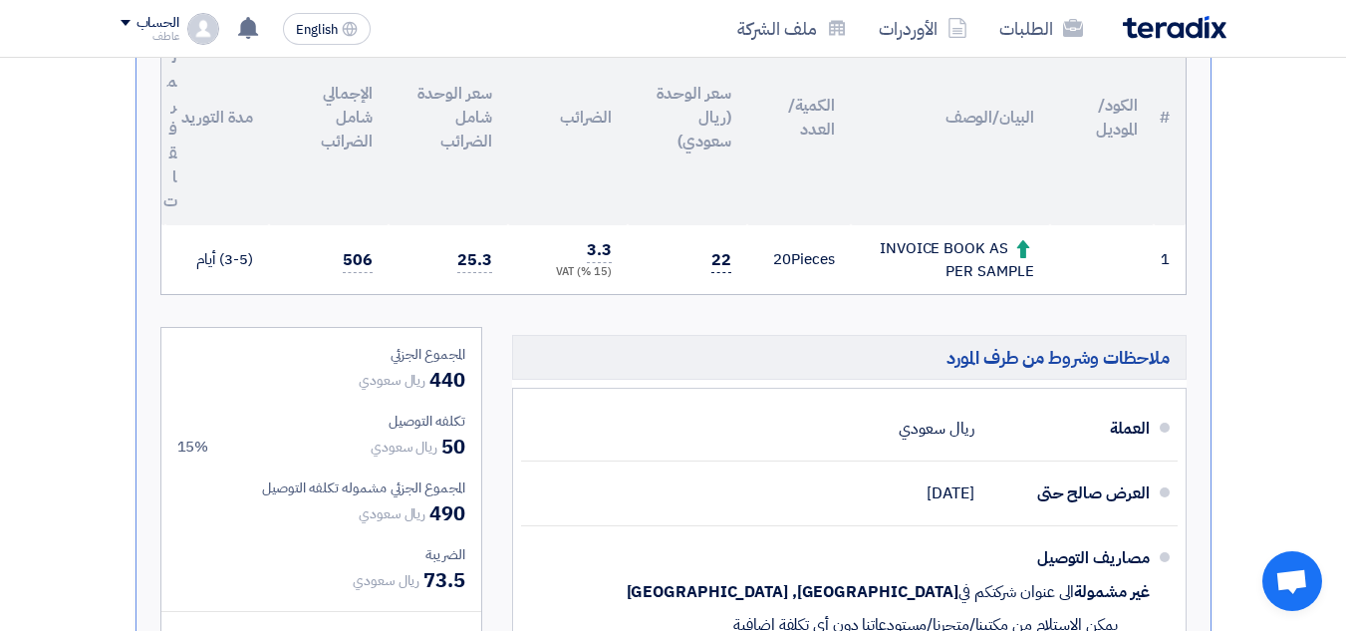
click at [721, 263] on span "22" at bounding box center [722, 260] width 20 height 25
click at [601, 250] on span "3.3" at bounding box center [599, 250] width 25 height 25
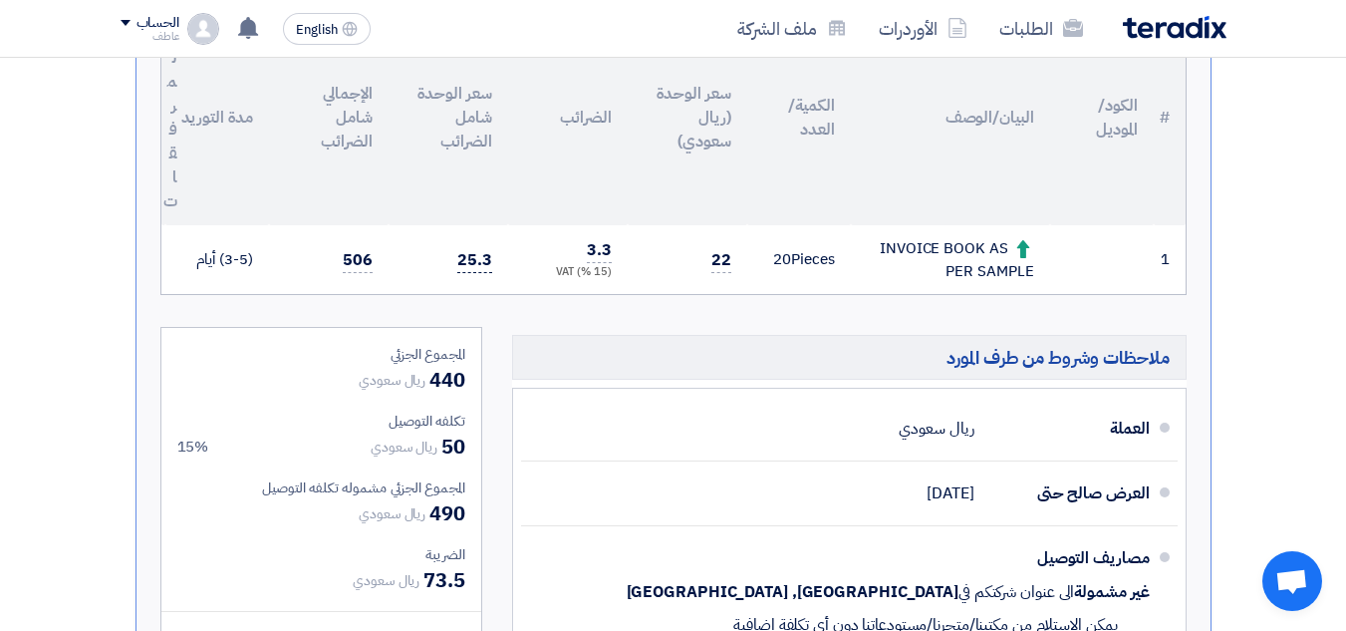
click at [473, 263] on span "25.3" at bounding box center [474, 260] width 35 height 25
click at [353, 264] on span "506" at bounding box center [358, 260] width 30 height 25
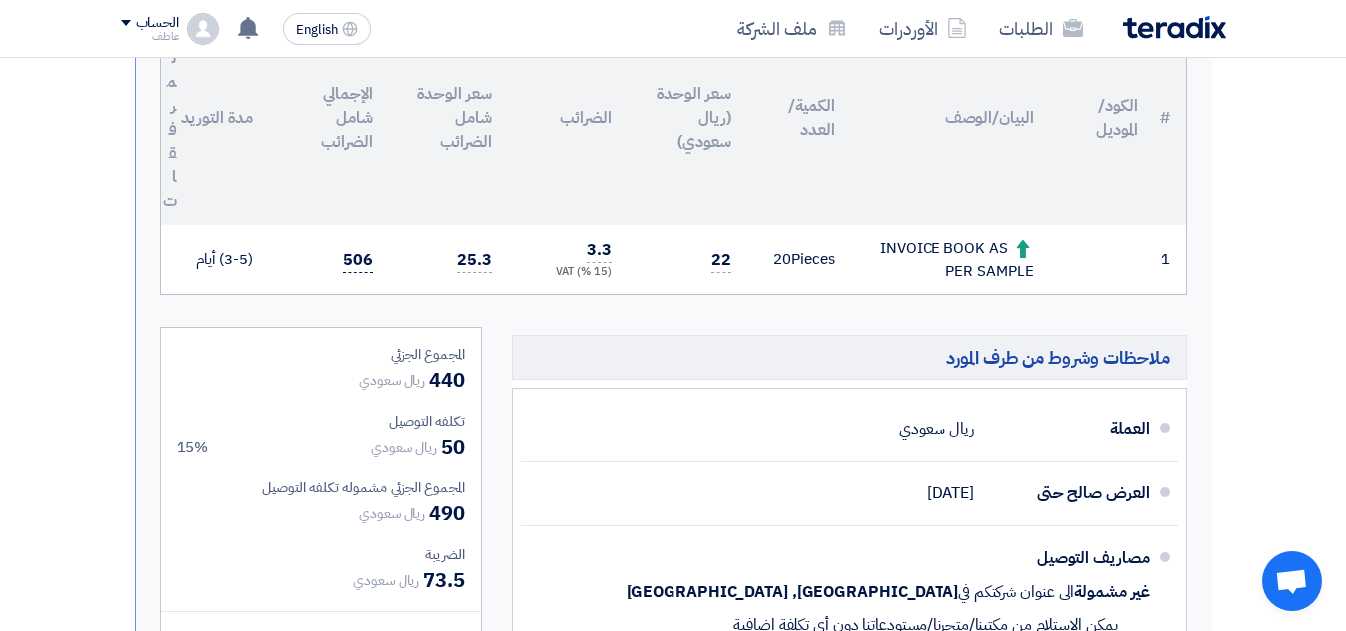
click at [353, 264] on span "506" at bounding box center [358, 260] width 30 height 25
click at [355, 259] on span "506" at bounding box center [358, 260] width 30 height 25
click at [725, 263] on span "22" at bounding box center [722, 260] width 20 height 25
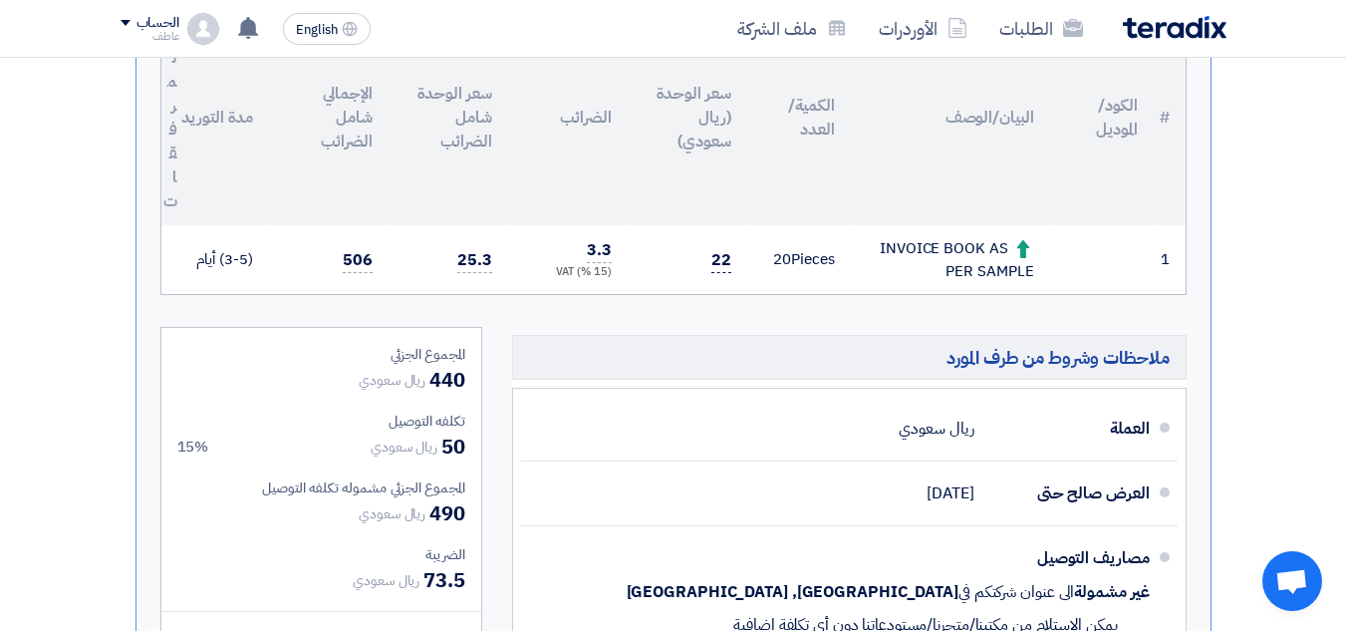
click at [725, 260] on span "22" at bounding box center [722, 260] width 20 height 25
click at [723, 260] on span "22" at bounding box center [722, 260] width 20 height 25
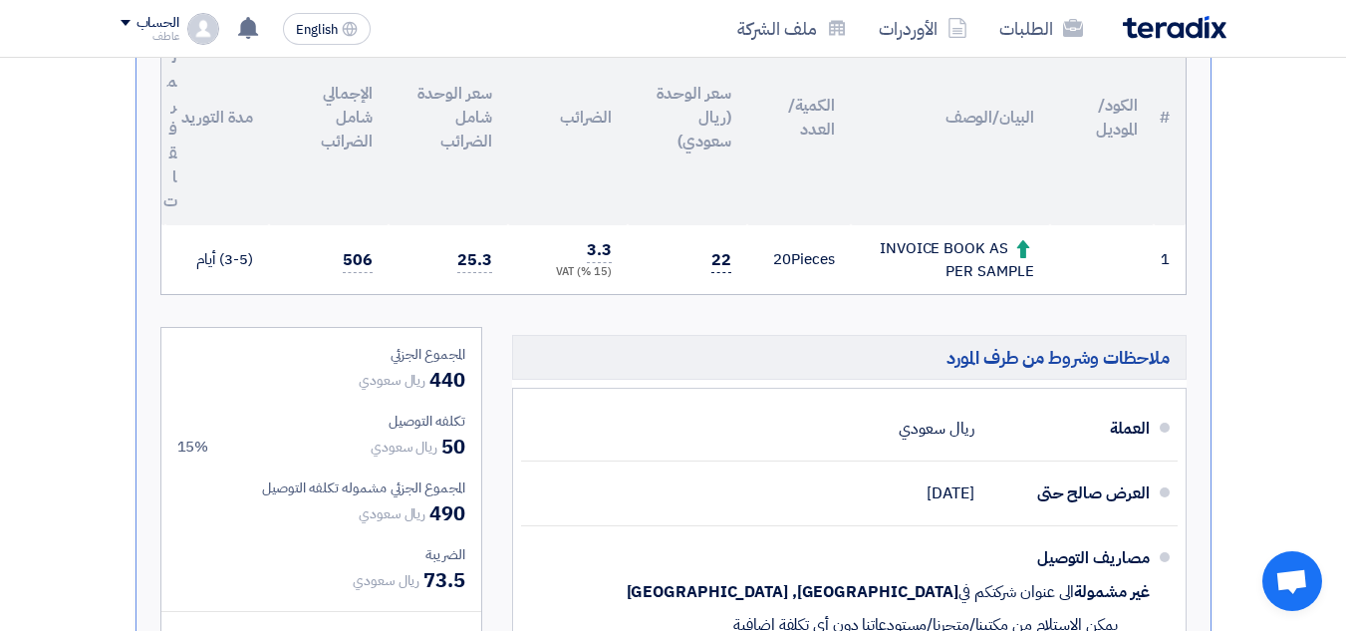
click at [723, 260] on span "22" at bounding box center [722, 260] width 20 height 25
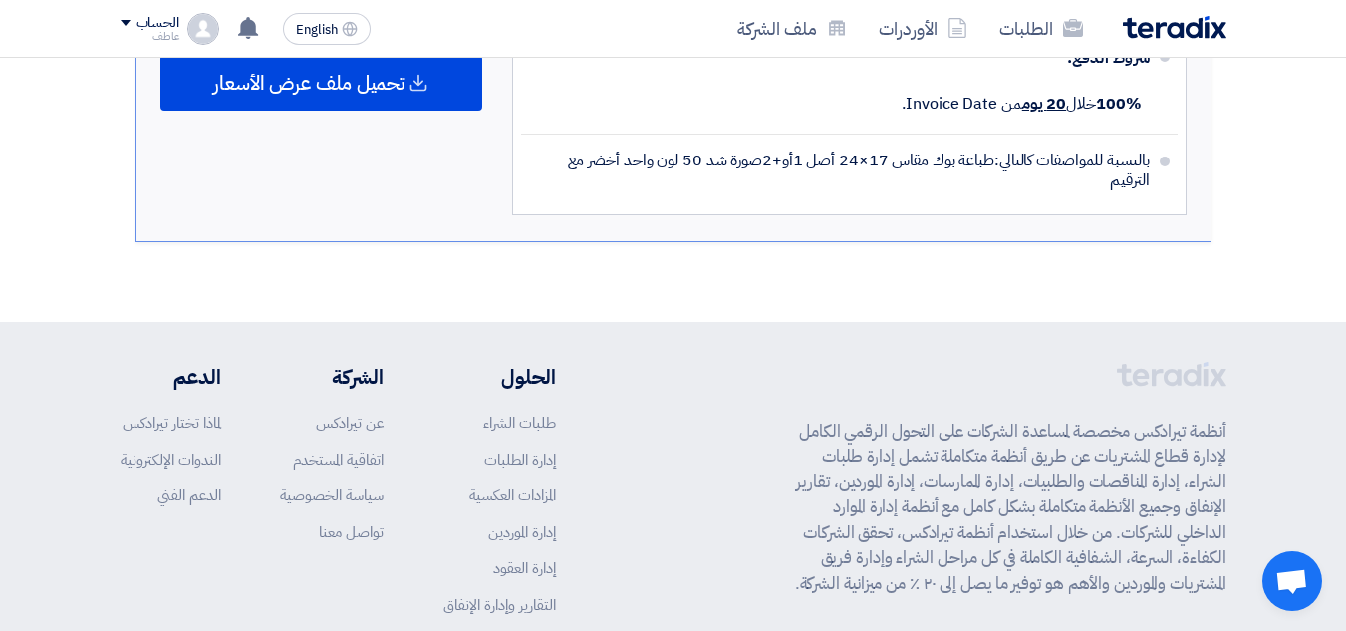
scroll to position [1104, 0]
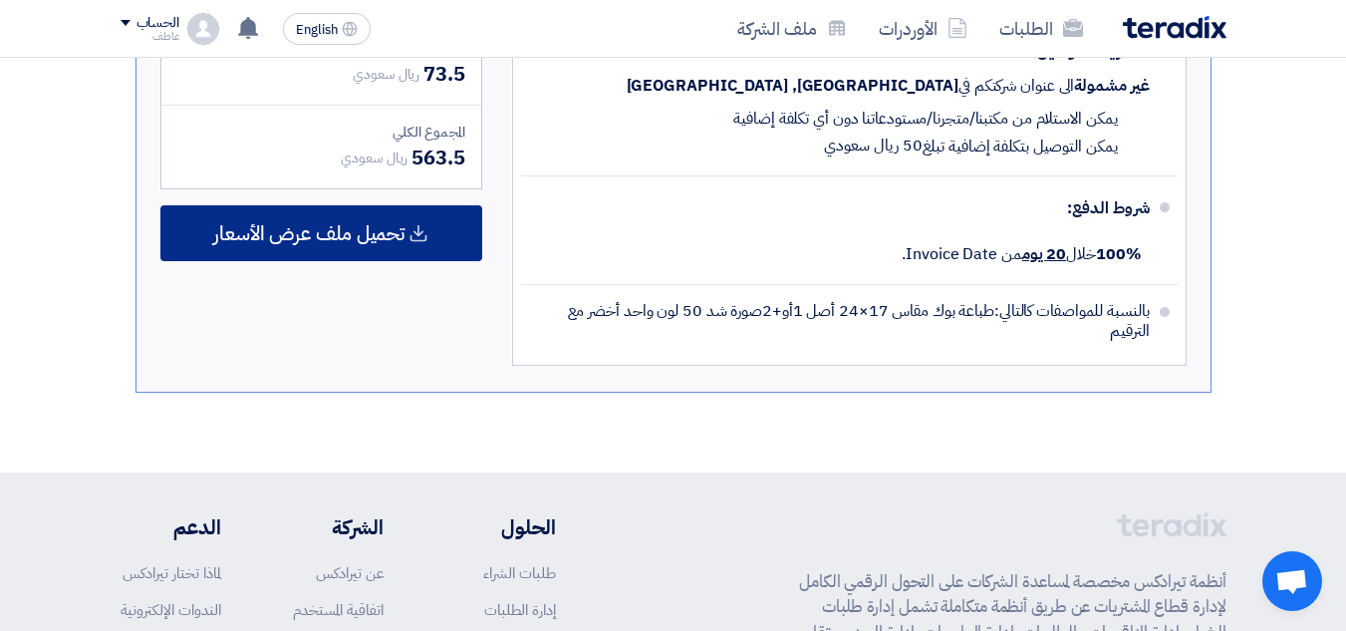
click at [349, 241] on span "تحميل ملف عرض الأسعار" at bounding box center [308, 233] width 191 height 18
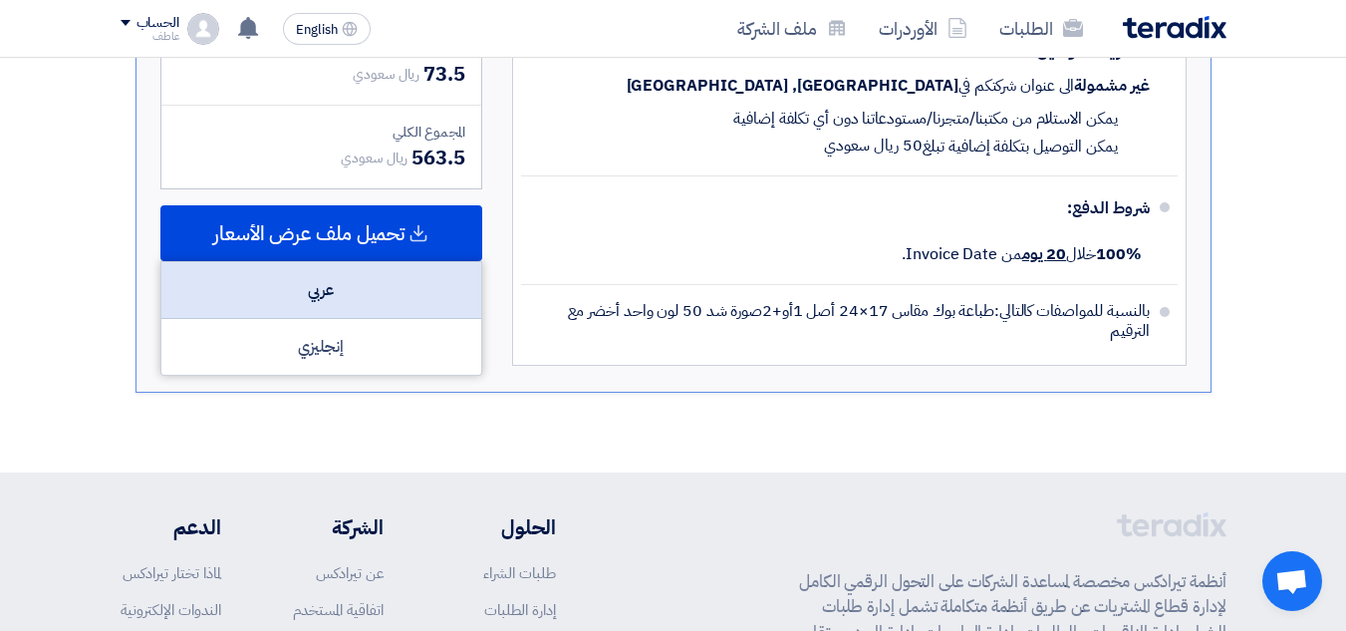
click at [337, 290] on div "عربي" at bounding box center [321, 290] width 320 height 57
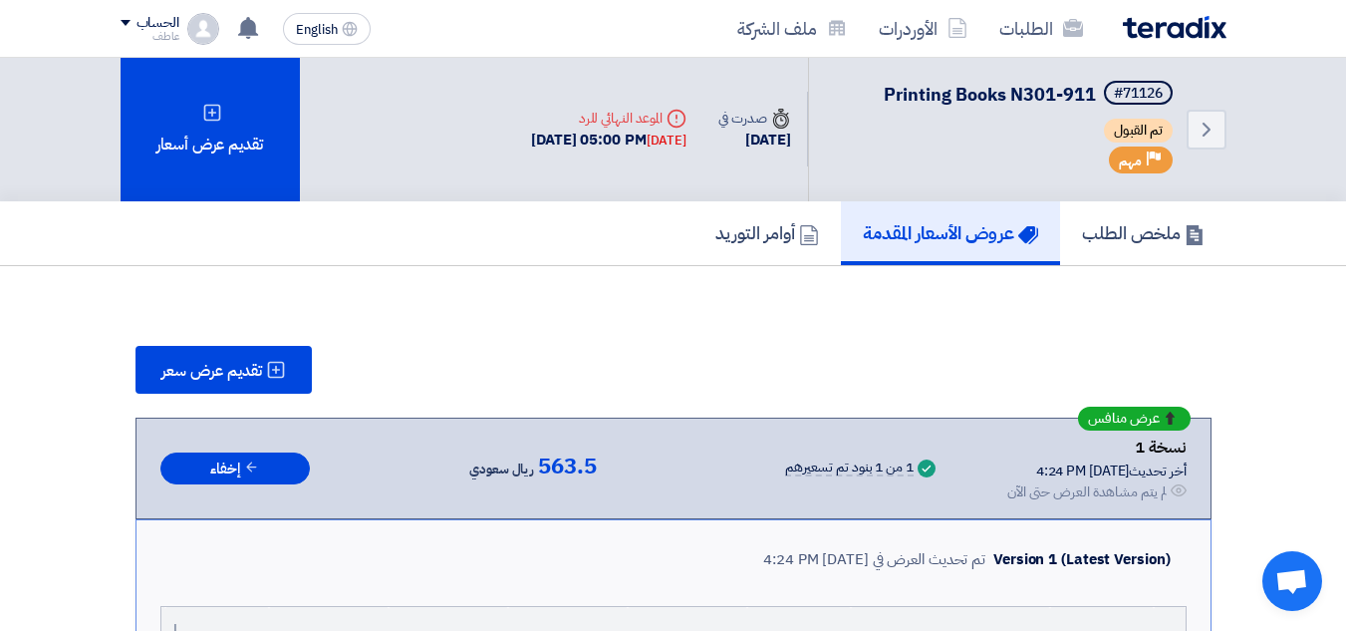
scroll to position [0, 0]
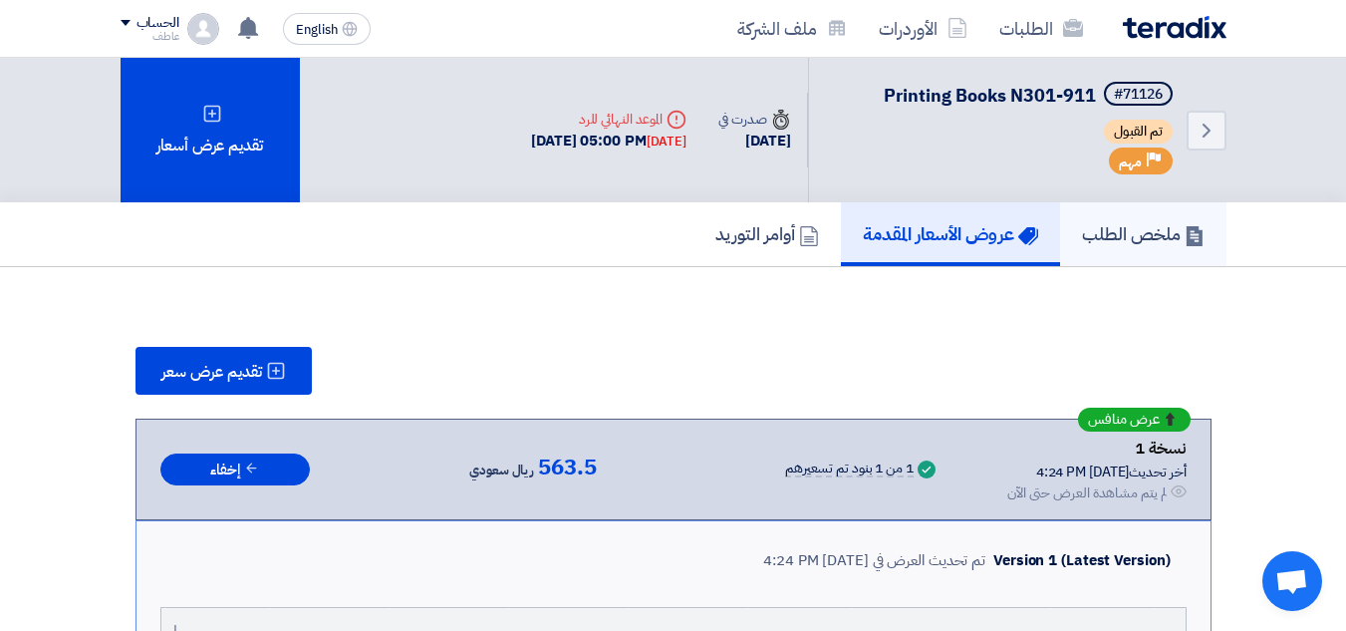
click at [1133, 236] on h5 "ملخص الطلب" at bounding box center [1143, 233] width 123 height 23
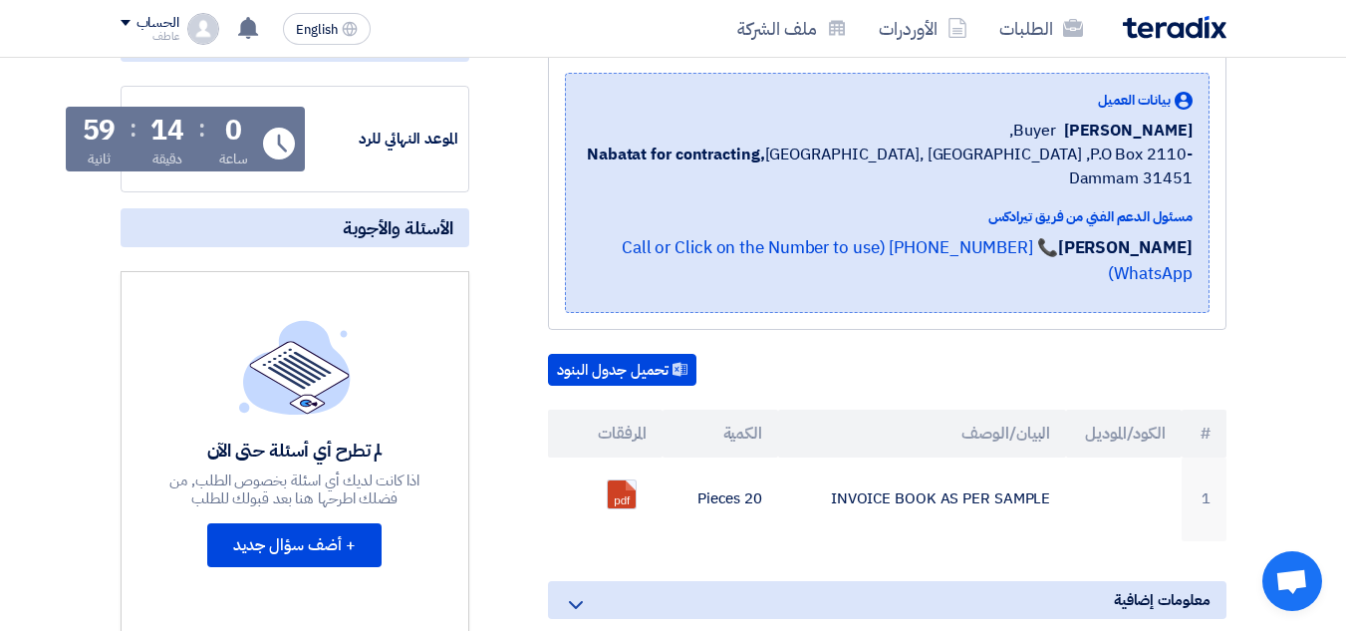
scroll to position [299, 0]
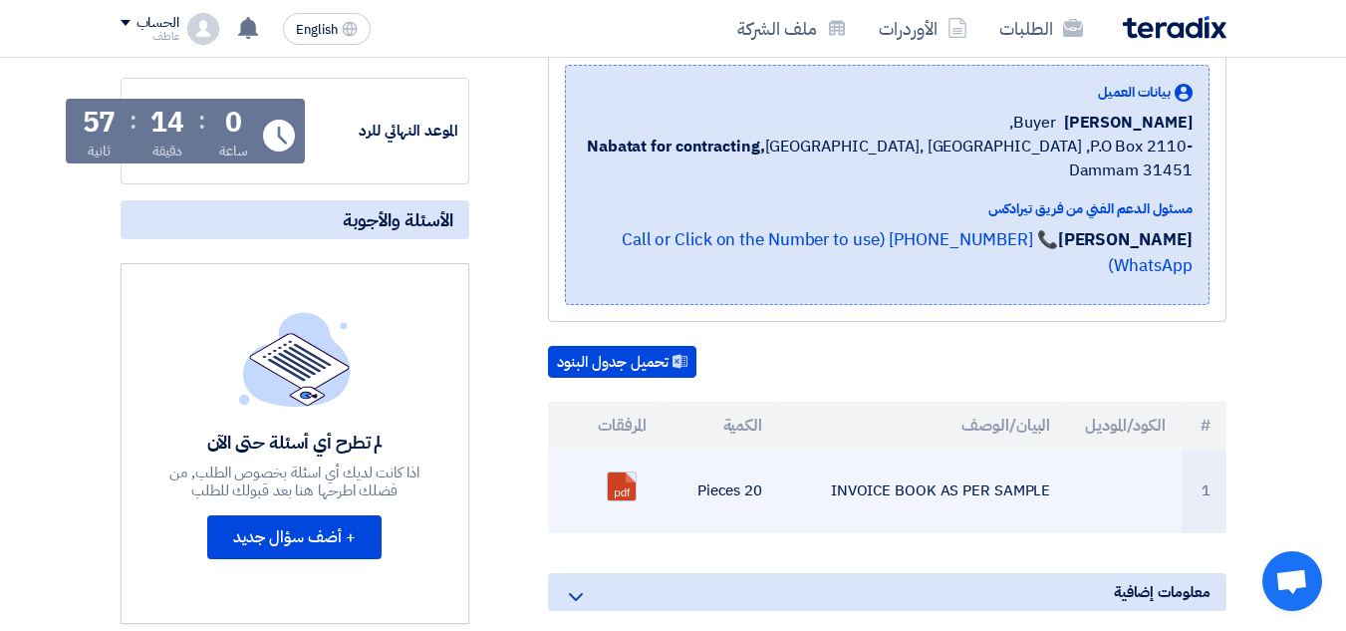
click at [634, 472] on link at bounding box center [687, 532] width 159 height 120
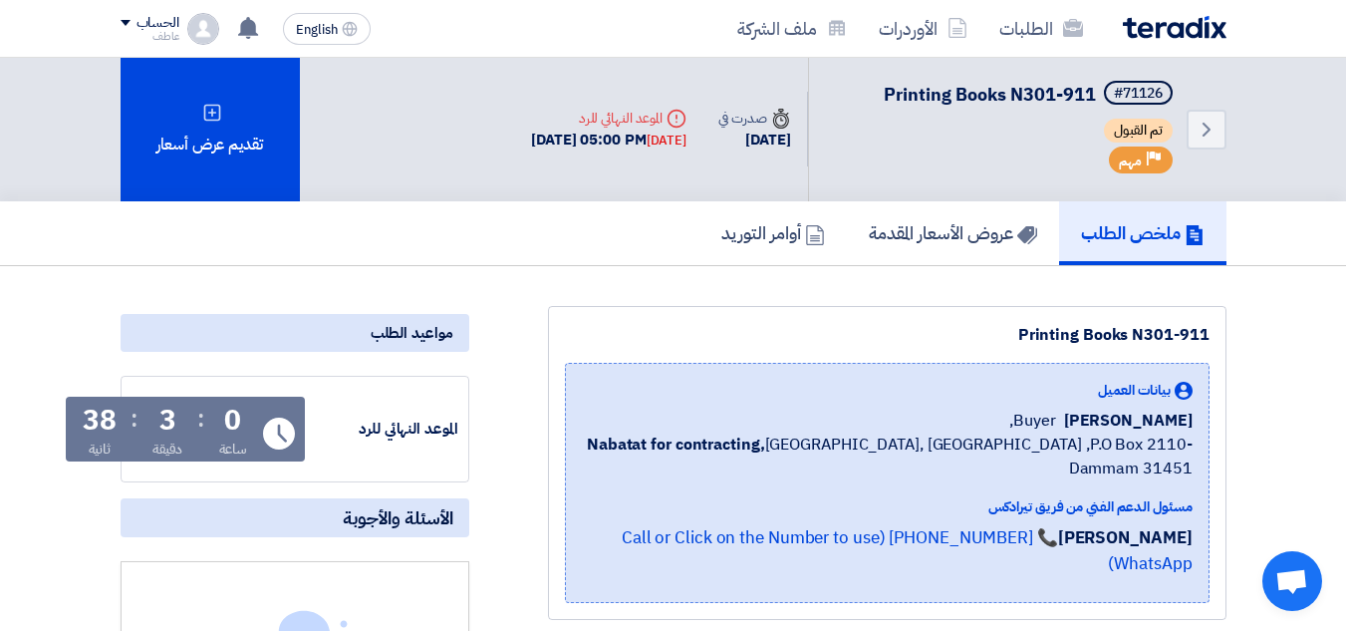
scroll to position [0, 0]
click at [164, 427] on div "2" at bounding box center [167, 422] width 17 height 28
click at [168, 422] on div "2" at bounding box center [167, 422] width 17 height 28
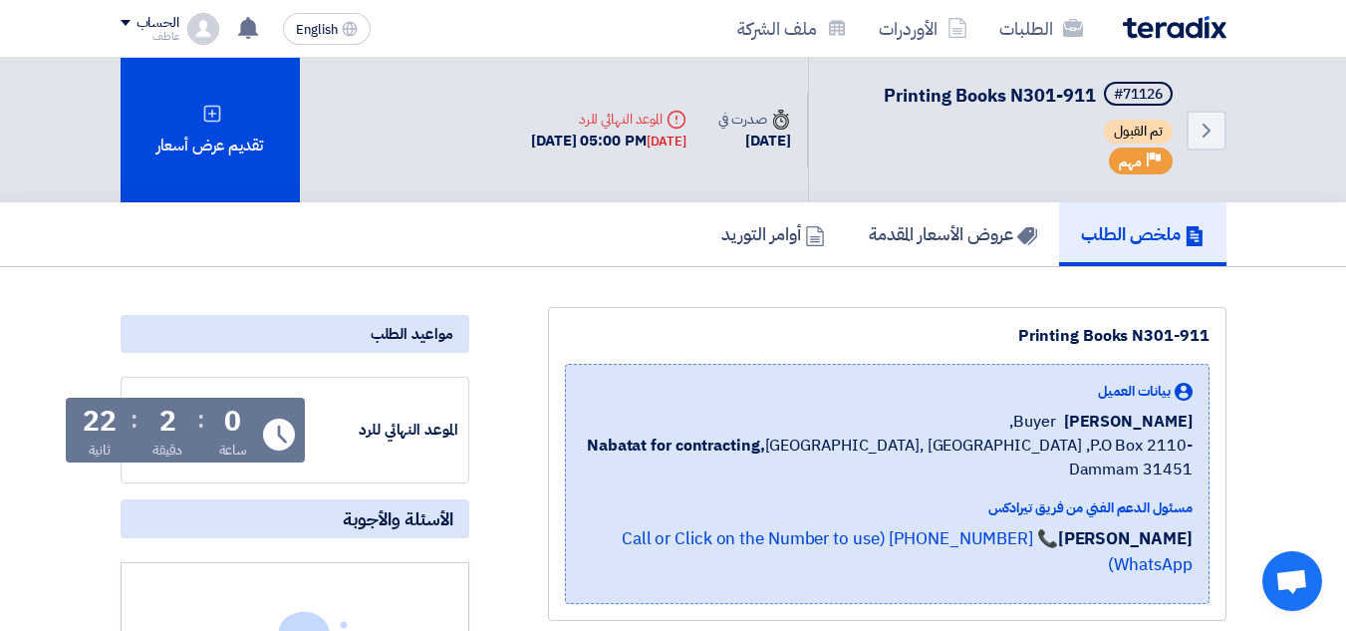
click at [169, 424] on div "2" at bounding box center [167, 422] width 17 height 28
